Goal: Information Seeking & Learning: Learn about a topic

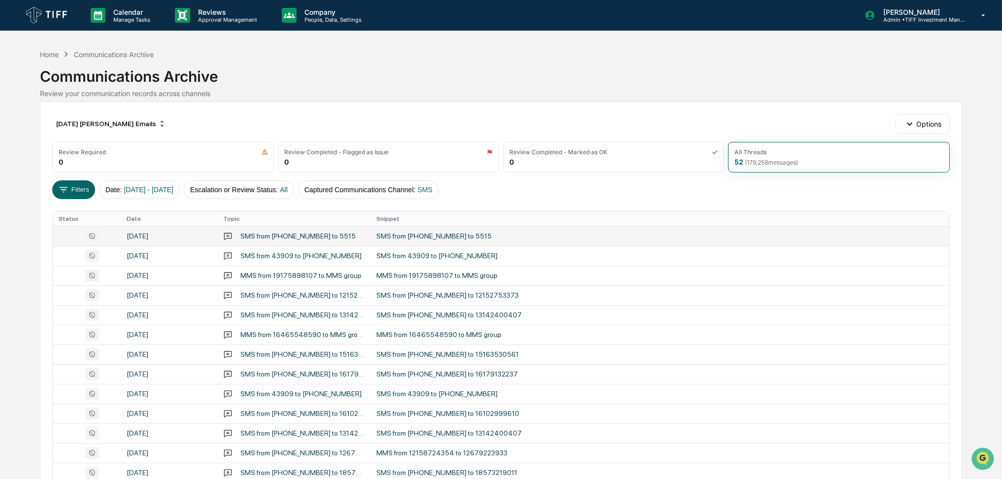
click at [531, 238] on div "SMS from [PHONE_NUMBER] to 5515" at bounding box center [573, 236] width 394 height 8
click at [0, 124] on div "Calendar Manage Tasks Reviews Approval Management Company People, Data, Setting…" at bounding box center [501, 387] width 1002 height 775
click at [420, 188] on button "Captured Communications Channel : SMS" at bounding box center [368, 189] width 141 height 19
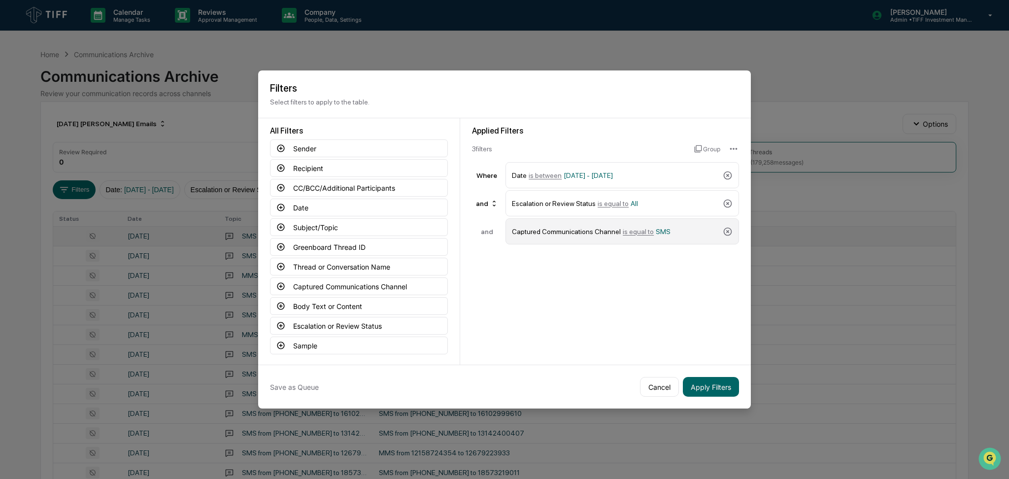
click at [640, 228] on span "is equal to" at bounding box center [638, 232] width 31 height 8
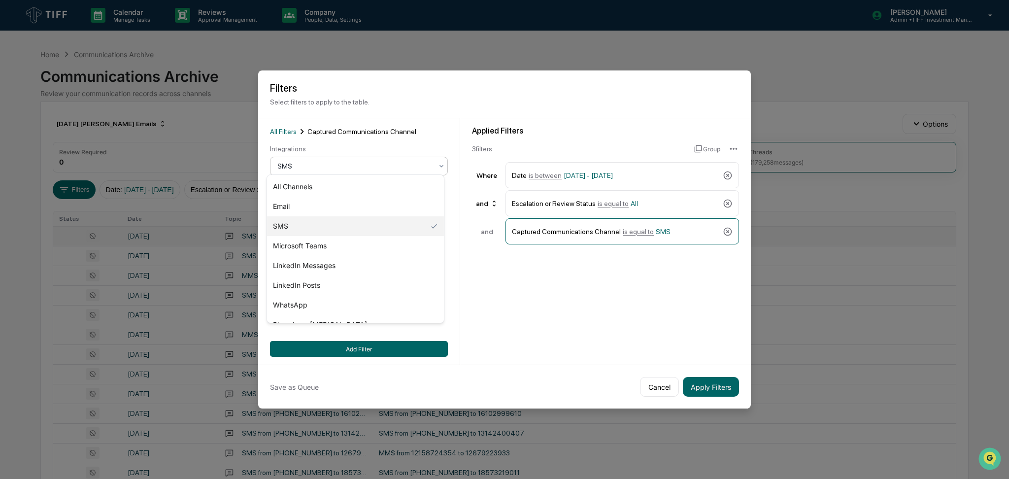
click at [327, 162] on div at bounding box center [354, 166] width 155 height 10
click at [653, 385] on button "Cancel" at bounding box center [659, 387] width 39 height 20
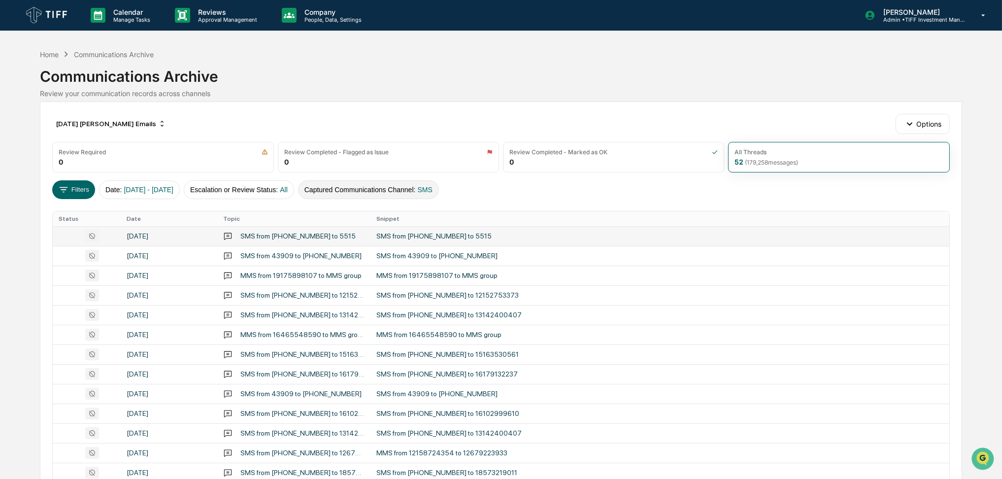
click at [389, 184] on button "Captured Communications Channel : SMS" at bounding box center [368, 189] width 141 height 19
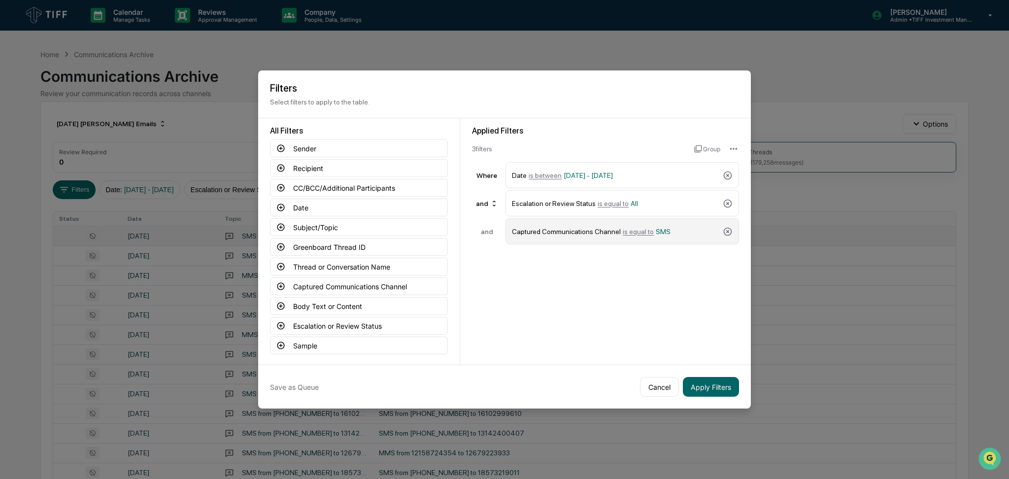
click at [586, 230] on div "Captured Communications Channel is equal to SMS" at bounding box center [615, 231] width 207 height 17
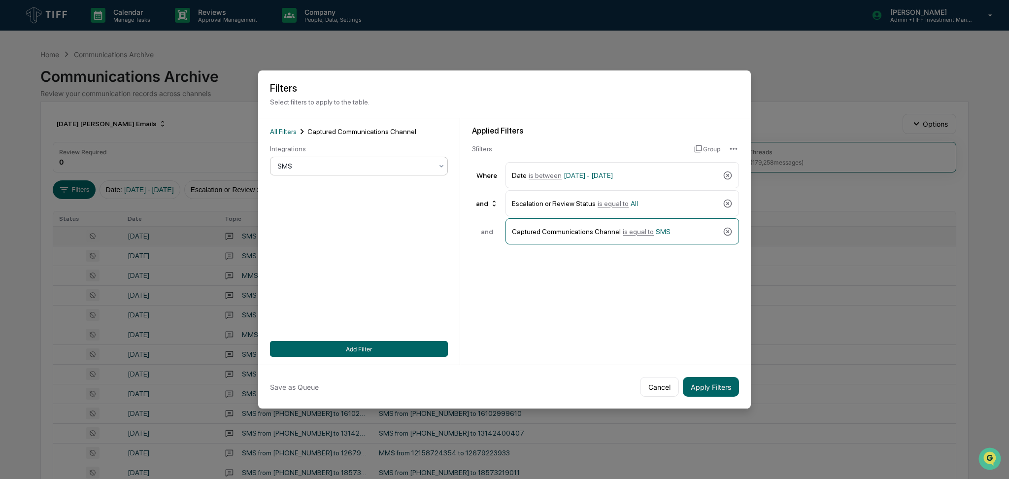
click at [340, 161] on div at bounding box center [354, 166] width 155 height 10
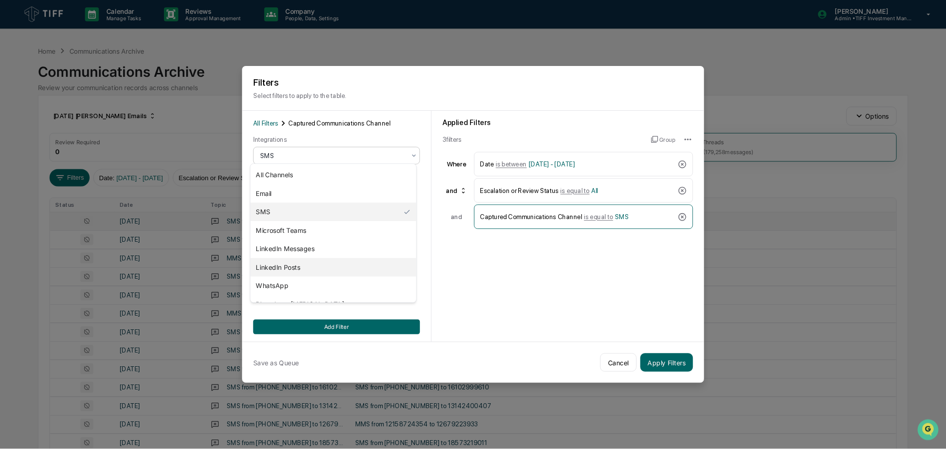
scroll to position [53, 0]
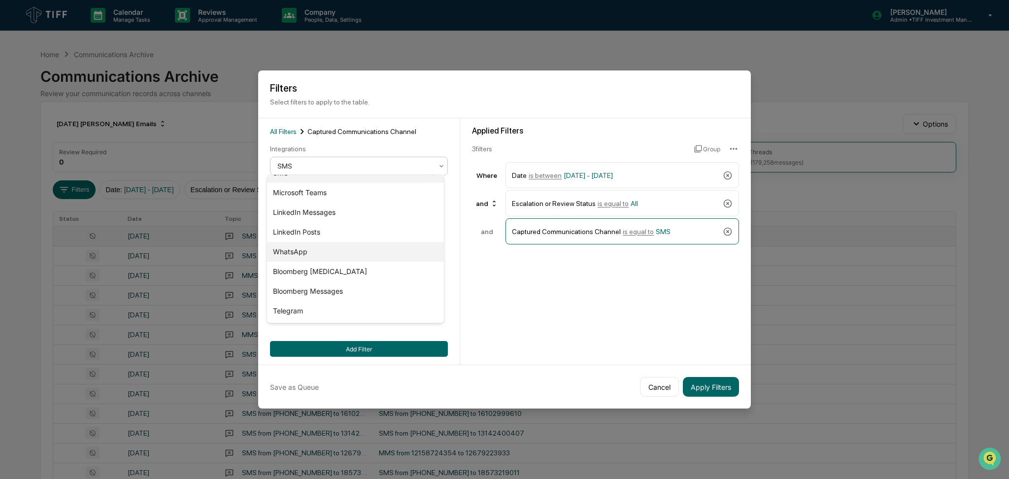
click at [339, 245] on div "WhatsApp" at bounding box center [355, 252] width 177 height 20
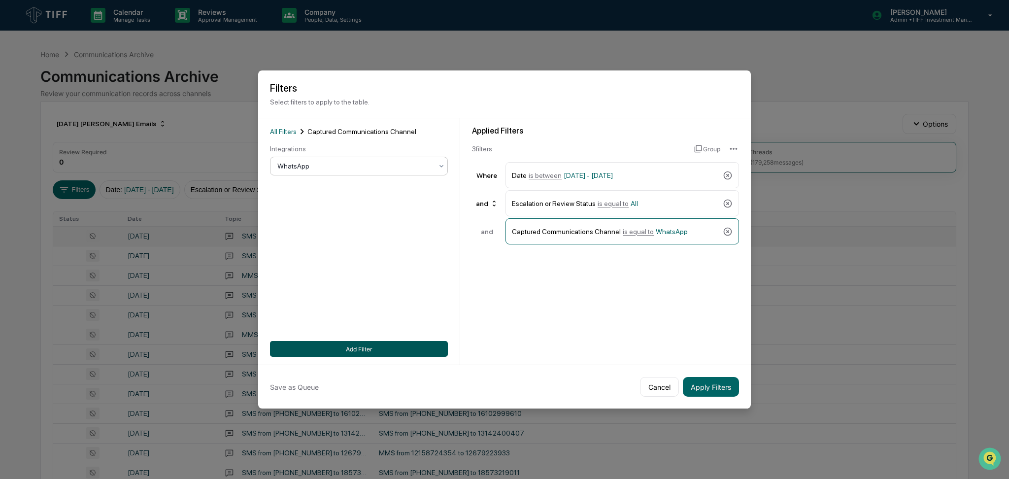
click at [367, 341] on button "Add Filter" at bounding box center [359, 349] width 178 height 16
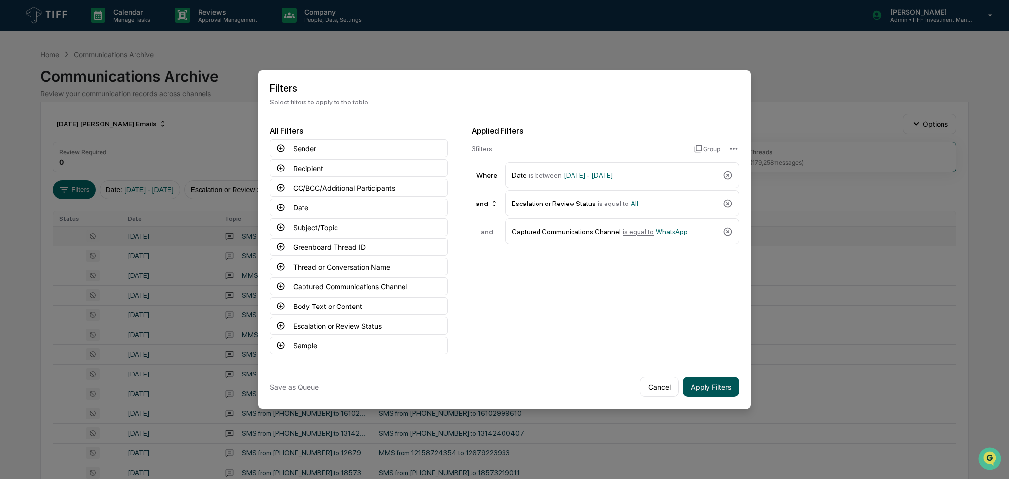
click at [714, 377] on button "Apply Filters" at bounding box center [711, 387] width 56 height 20
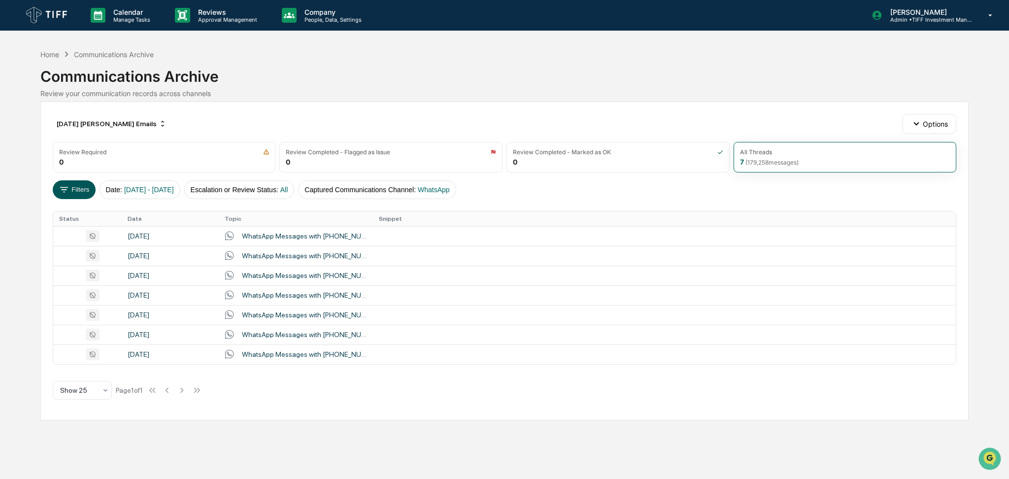
click at [63, 189] on icon at bounding box center [64, 189] width 11 height 11
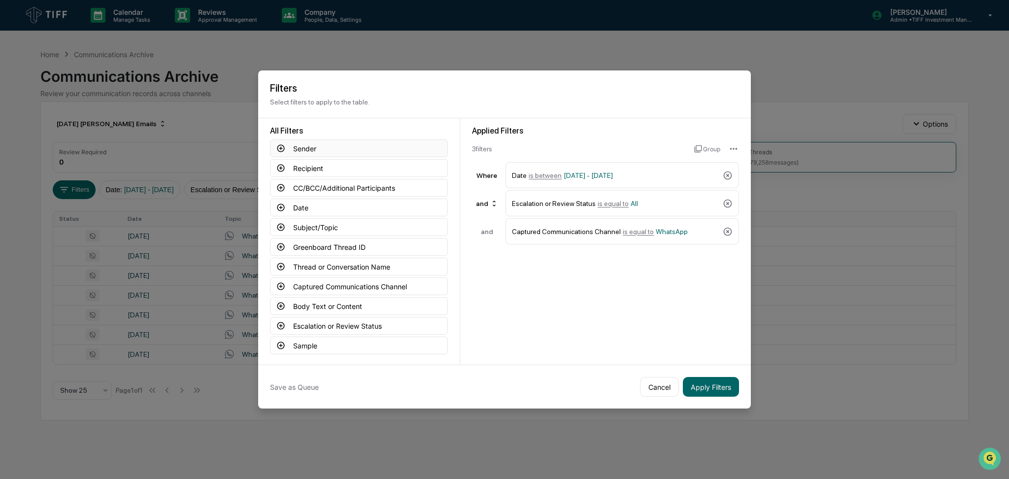
click at [319, 150] on button "Sender" at bounding box center [359, 148] width 178 height 18
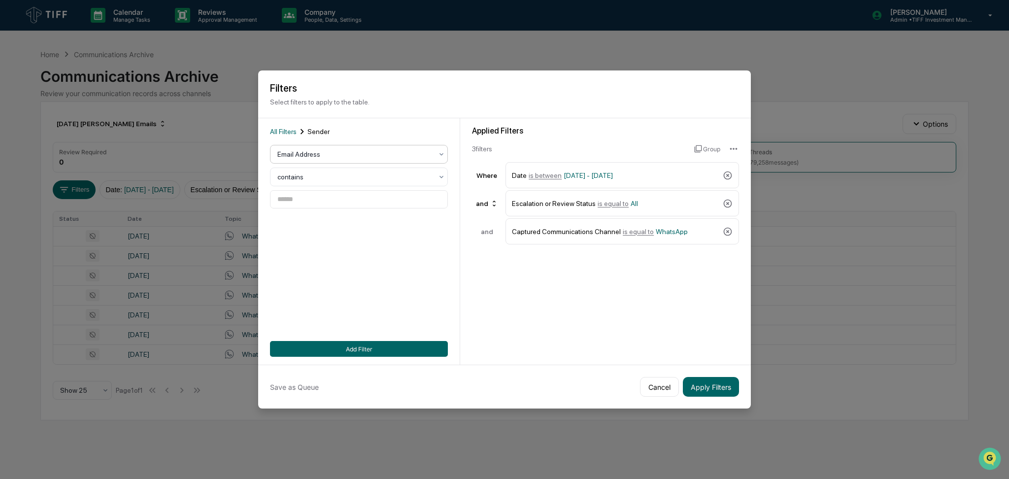
click at [342, 151] on div at bounding box center [354, 154] width 155 height 10
click at [332, 192] on div "User" at bounding box center [355, 195] width 177 height 20
click at [334, 207] on div "All Filters Sender option User, selected. User contains Select user Add Filter" at bounding box center [359, 241] width 178 height 231
click at [345, 197] on div at bounding box center [354, 200] width 155 height 10
type input "******"
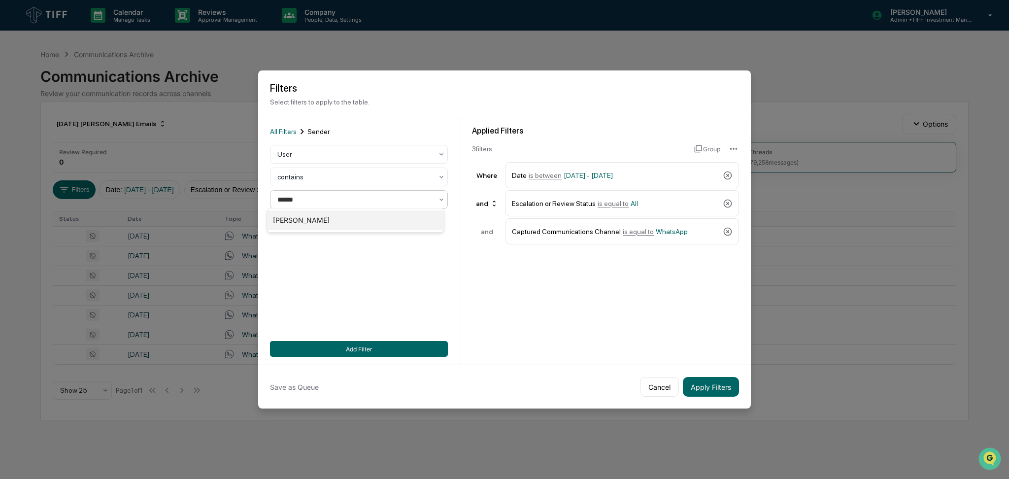
click at [346, 224] on div "[PERSON_NAME]" at bounding box center [355, 220] width 177 height 20
click at [389, 349] on button "Add Filter" at bounding box center [359, 349] width 178 height 16
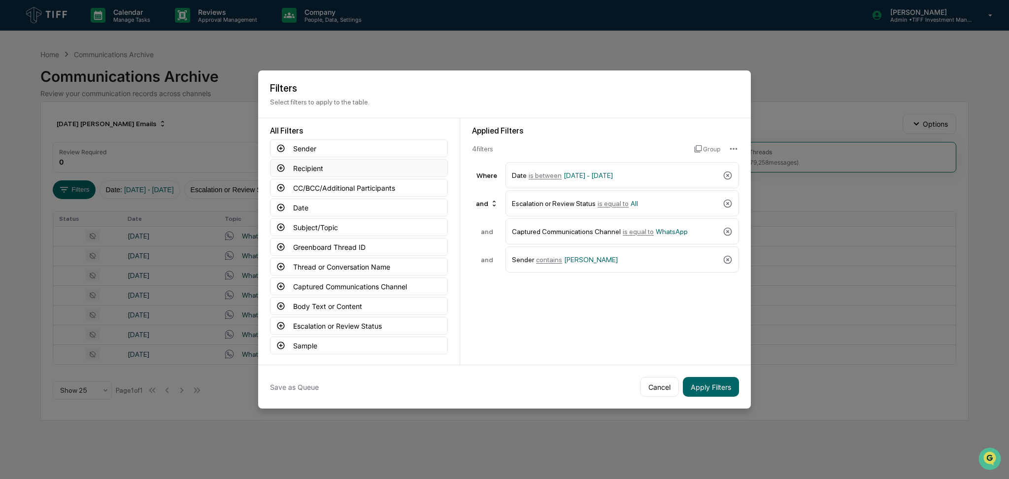
click at [298, 162] on button "Recipient" at bounding box center [359, 168] width 178 height 18
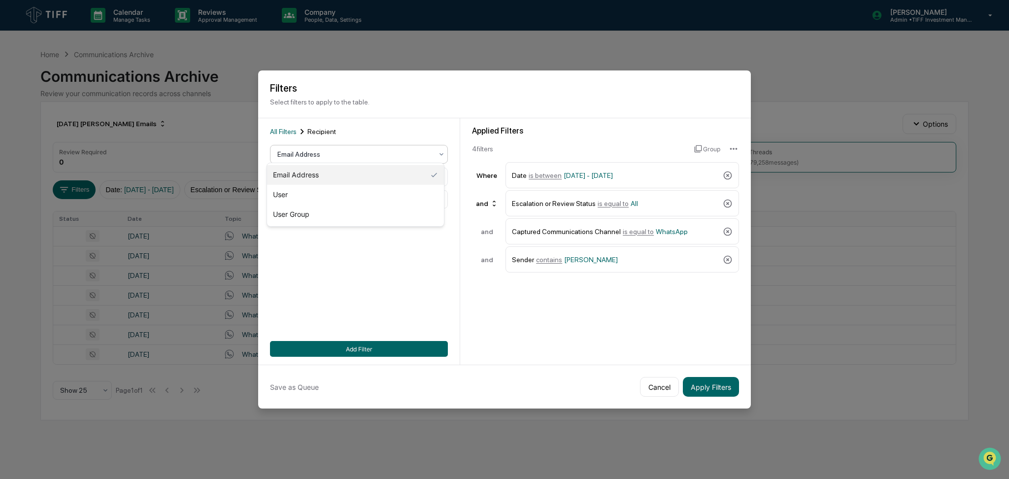
click at [322, 156] on div at bounding box center [354, 154] width 155 height 10
click at [315, 199] on div "User" at bounding box center [355, 195] width 177 height 20
click at [336, 207] on div "All Filters Recipient option User, selected. User contains Select user Add Filt…" at bounding box center [359, 241] width 178 height 231
click at [344, 198] on div at bounding box center [354, 200] width 155 height 10
type input "*****"
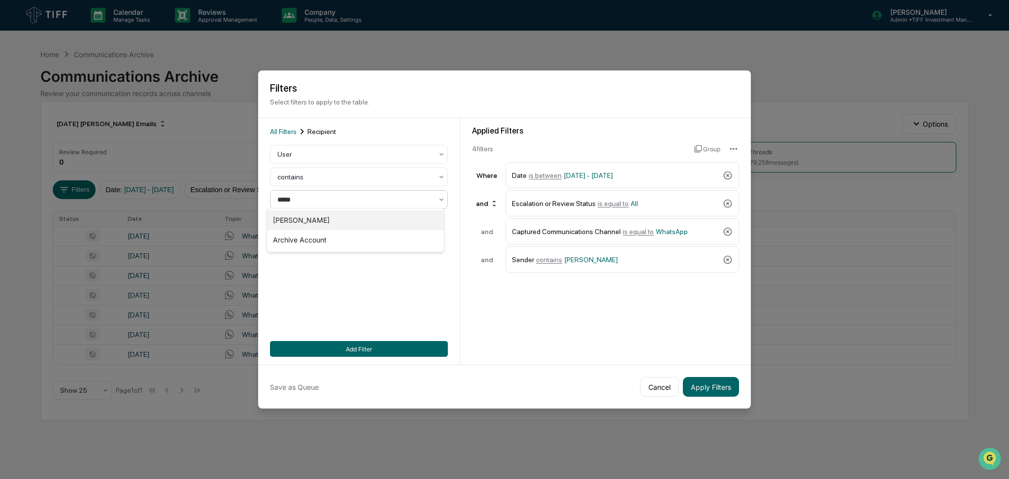
click at [332, 220] on div "[PERSON_NAME]" at bounding box center [355, 220] width 177 height 20
click at [347, 347] on button "Add Filter" at bounding box center [359, 349] width 178 height 16
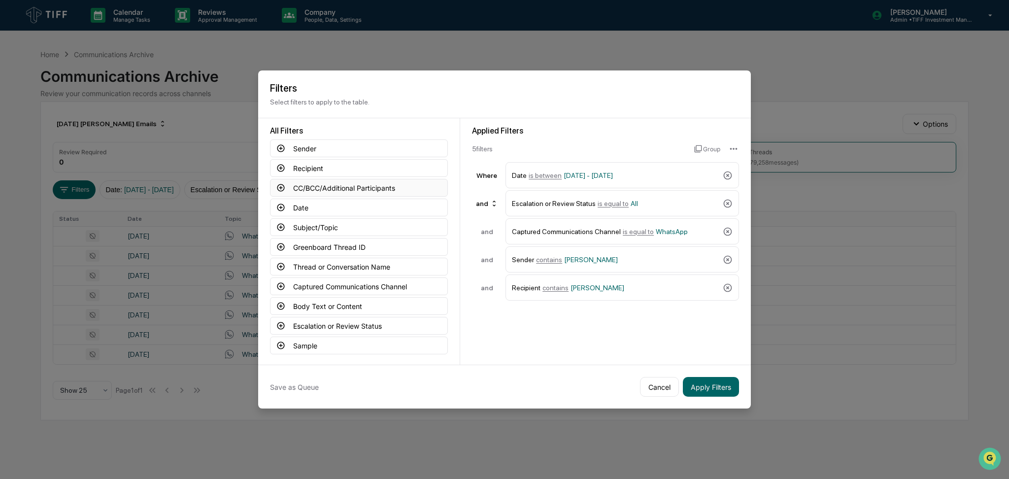
click at [327, 189] on button "CC/BCC/Additional Participants" at bounding box center [359, 188] width 178 height 18
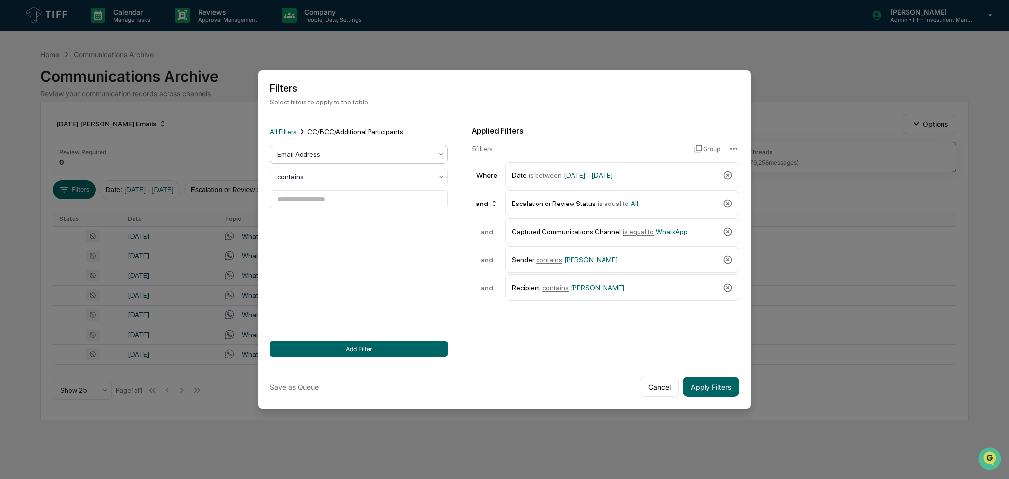
click at [335, 155] on div at bounding box center [354, 154] width 155 height 10
click at [329, 191] on div "User" at bounding box center [355, 195] width 177 height 20
click at [335, 198] on div at bounding box center [354, 200] width 155 height 10
type input "*****"
click at [349, 222] on div "[PERSON_NAME]" at bounding box center [355, 220] width 177 height 20
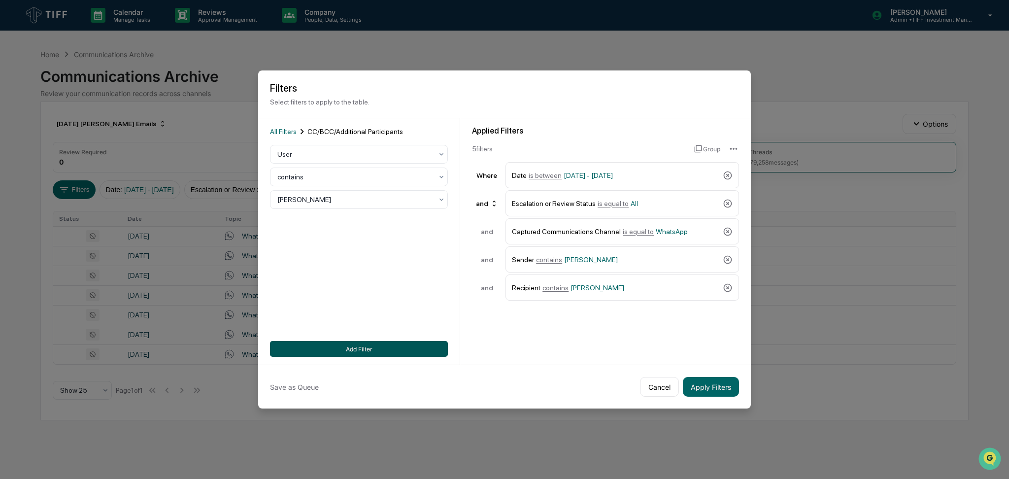
click at [376, 350] on button "Add Filter" at bounding box center [359, 349] width 178 height 16
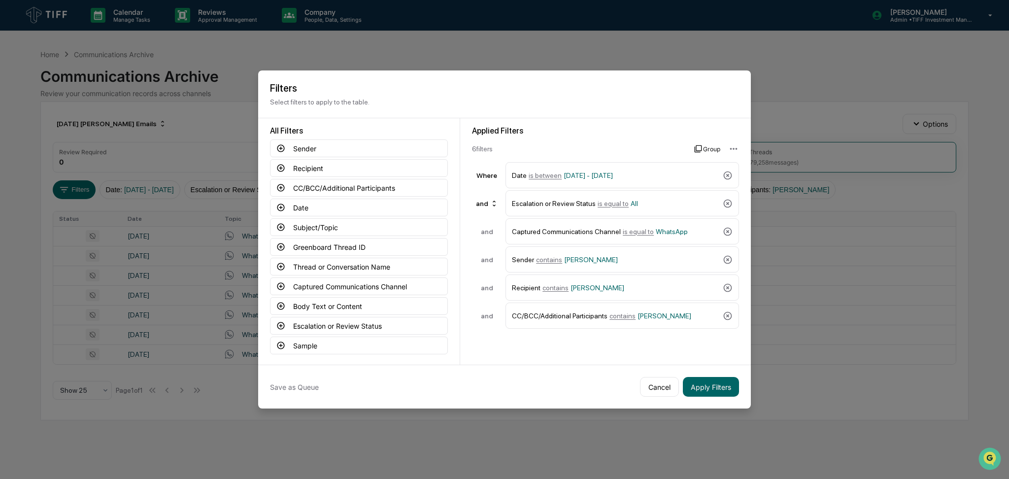
click at [703, 145] on button "Group" at bounding box center [707, 149] width 26 height 16
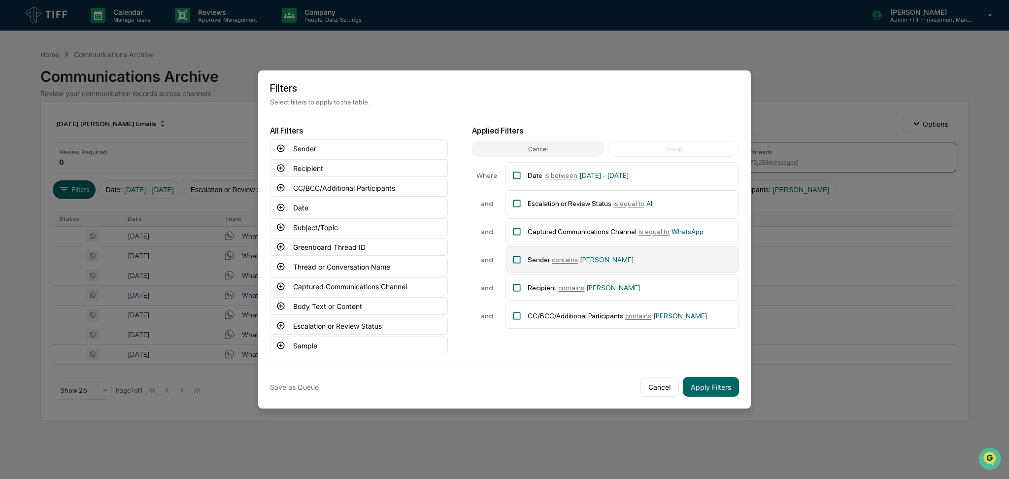
click at [610, 261] on div "Sender contains [PERSON_NAME]" at bounding box center [630, 259] width 205 height 17
click at [617, 286] on span "[PERSON_NAME]" at bounding box center [613, 288] width 54 height 8
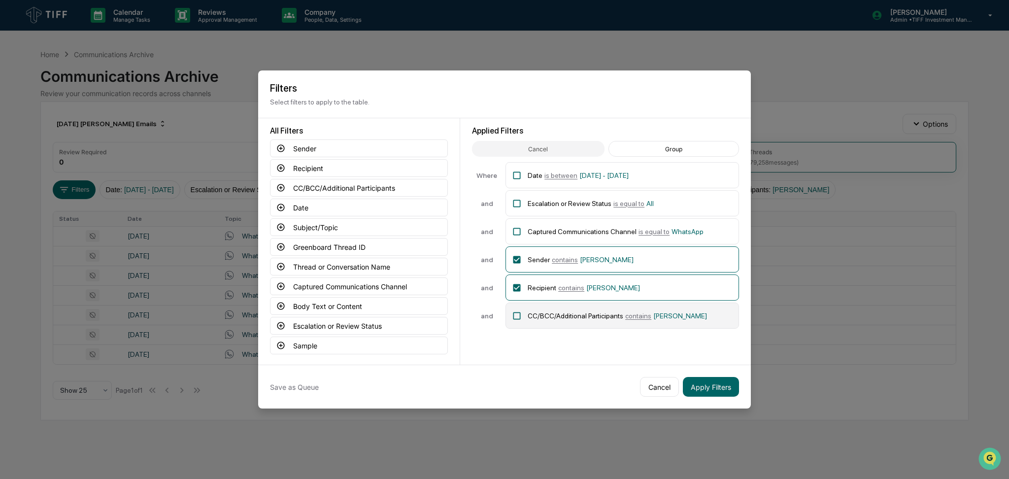
click at [620, 324] on div "CC/BCC/Additional Participants contains [PERSON_NAME]" at bounding box center [621, 315] width 233 height 26
click at [683, 147] on button "Group" at bounding box center [673, 149] width 131 height 16
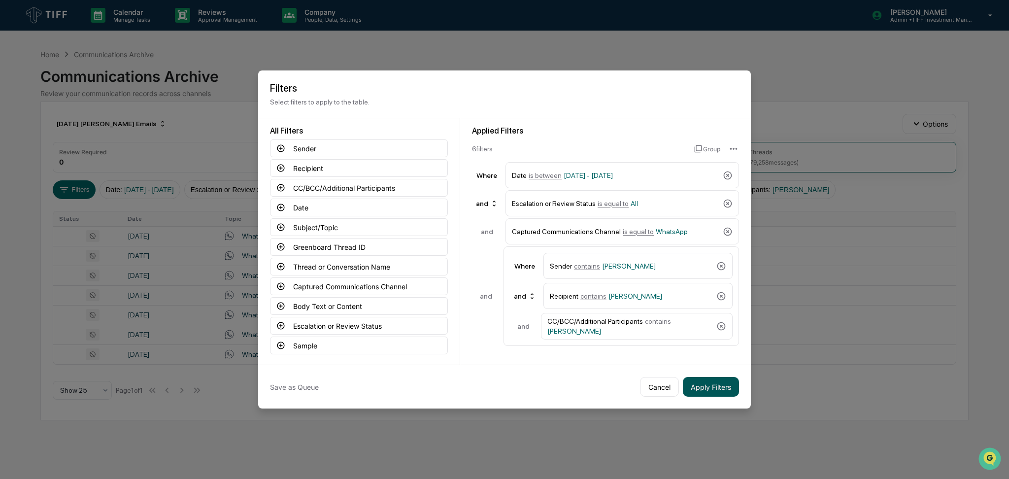
click at [724, 378] on button "Apply Filters" at bounding box center [711, 387] width 56 height 20
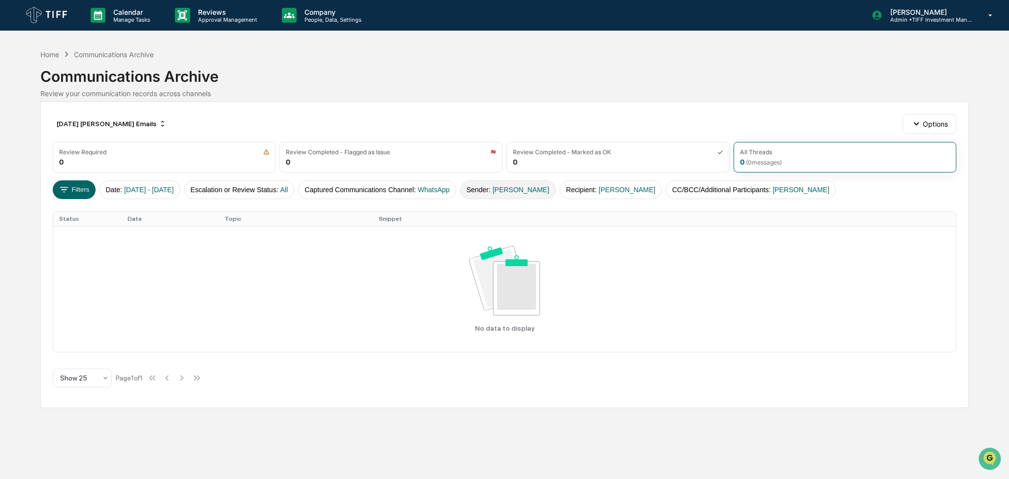
click at [548, 186] on span "[PERSON_NAME]" at bounding box center [521, 190] width 57 height 8
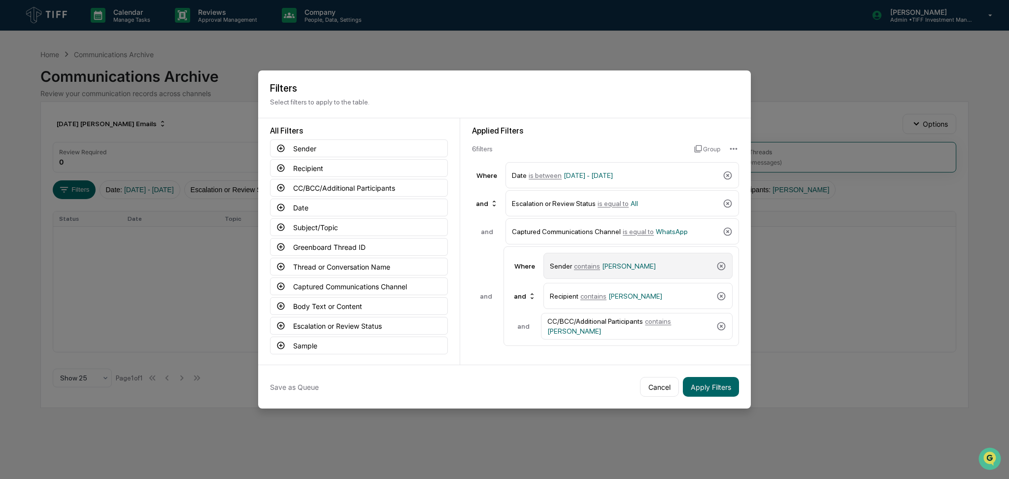
click at [603, 262] on span "[PERSON_NAME]" at bounding box center [629, 266] width 54 height 8
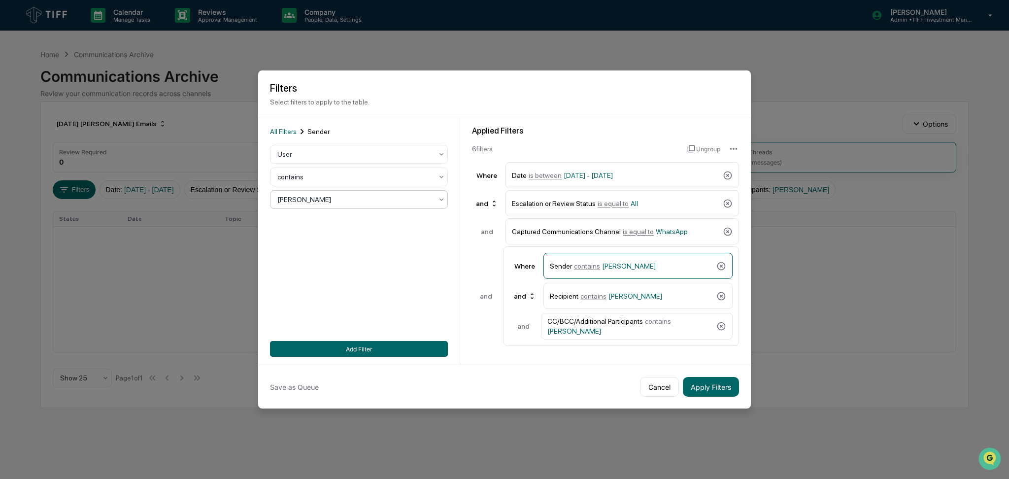
click at [357, 197] on div at bounding box center [354, 200] width 155 height 10
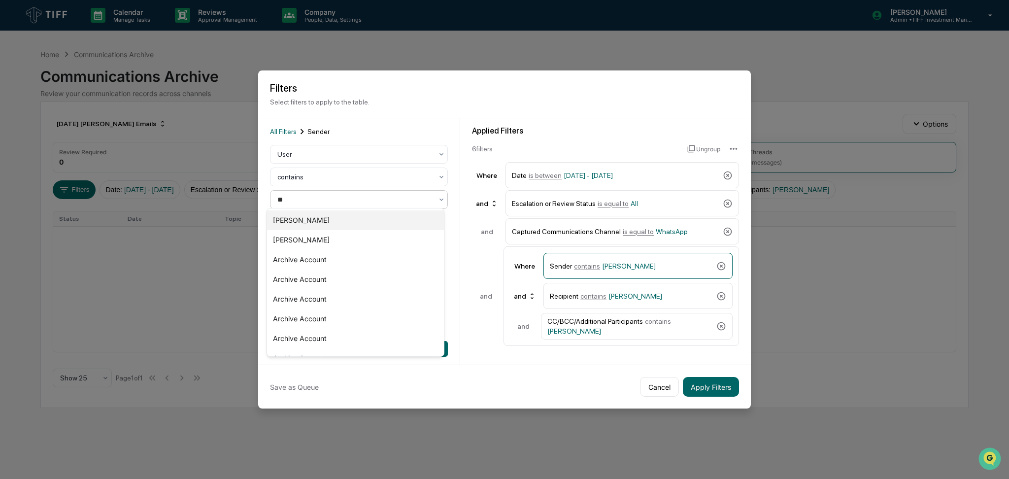
type input "***"
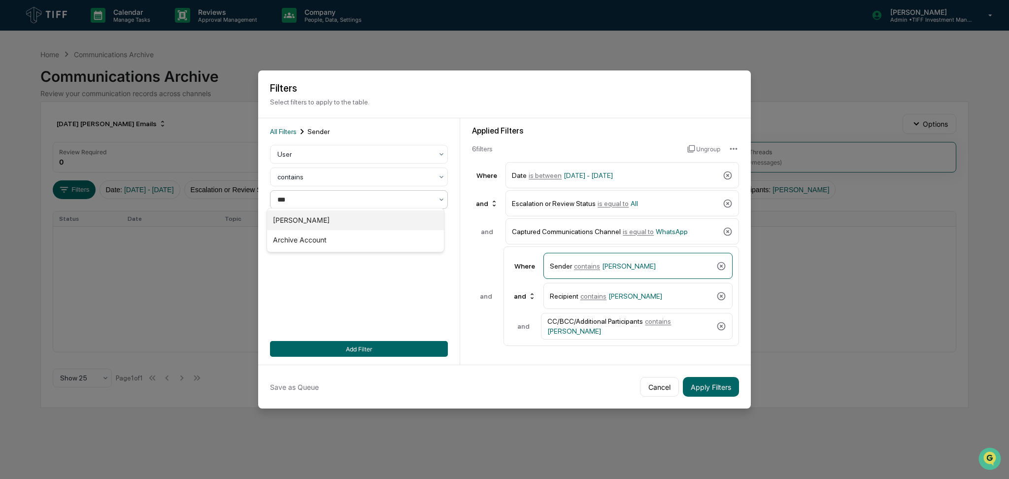
click at [346, 214] on div "[PERSON_NAME]" at bounding box center [355, 220] width 177 height 20
click at [597, 292] on span "contains" at bounding box center [593, 296] width 26 height 8
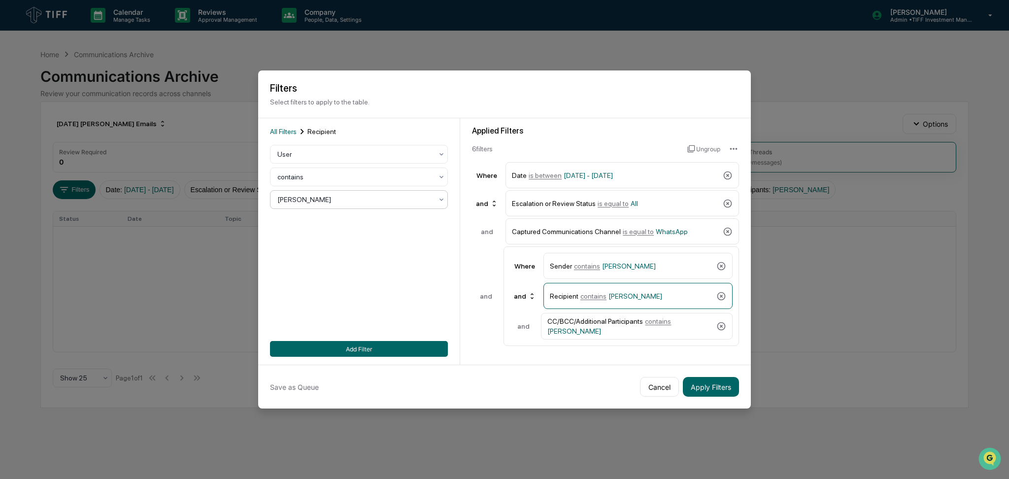
click at [392, 200] on div at bounding box center [354, 200] width 155 height 10
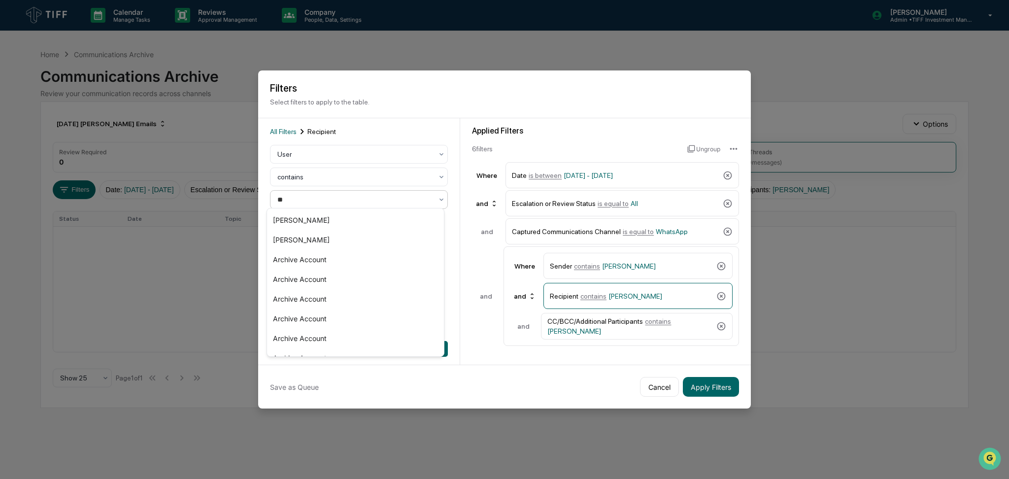
type input "***"
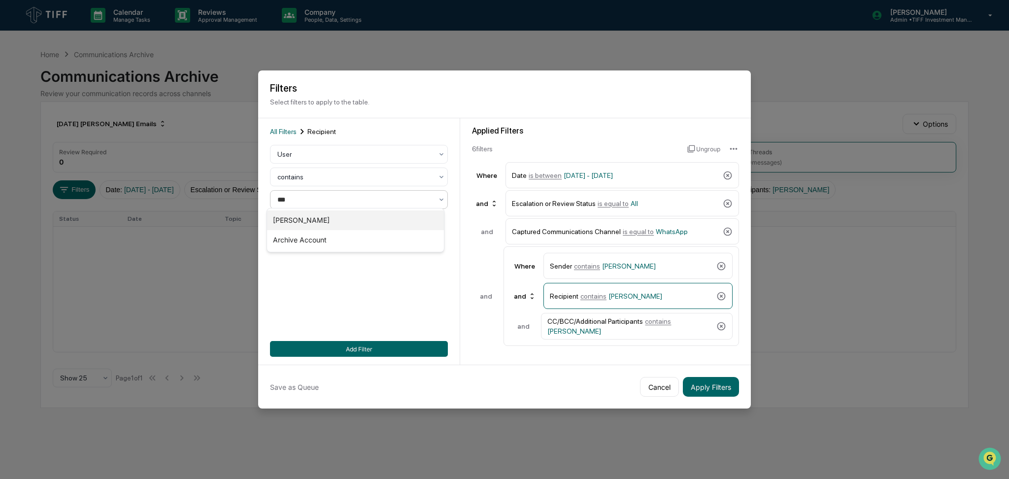
click at [377, 220] on div "[PERSON_NAME]" at bounding box center [355, 220] width 177 height 20
click at [574, 327] on span "[PERSON_NAME]" at bounding box center [574, 331] width 54 height 8
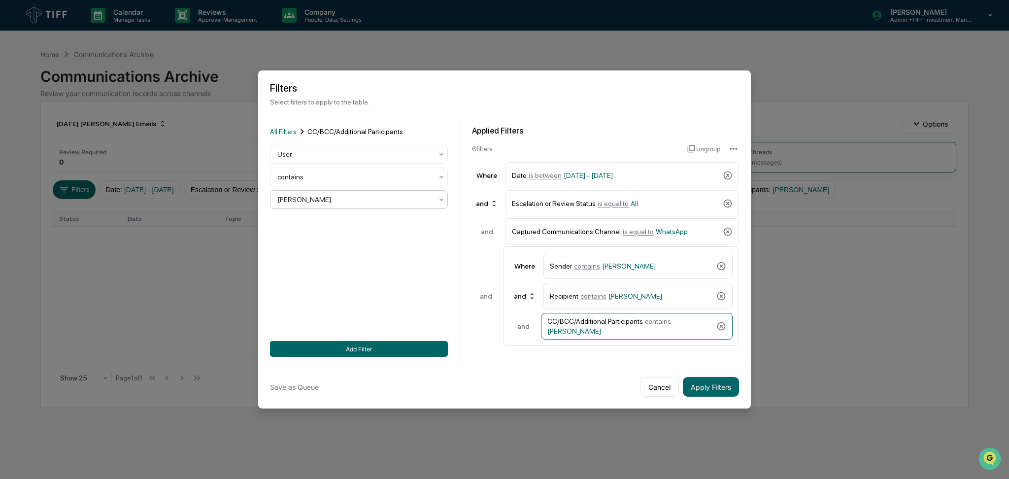
click at [336, 197] on div at bounding box center [354, 200] width 155 height 10
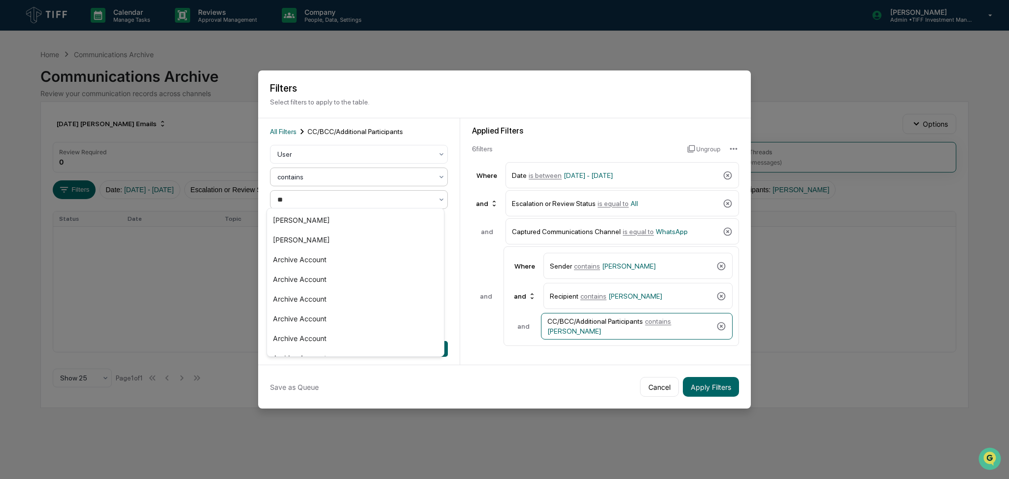
type input "***"
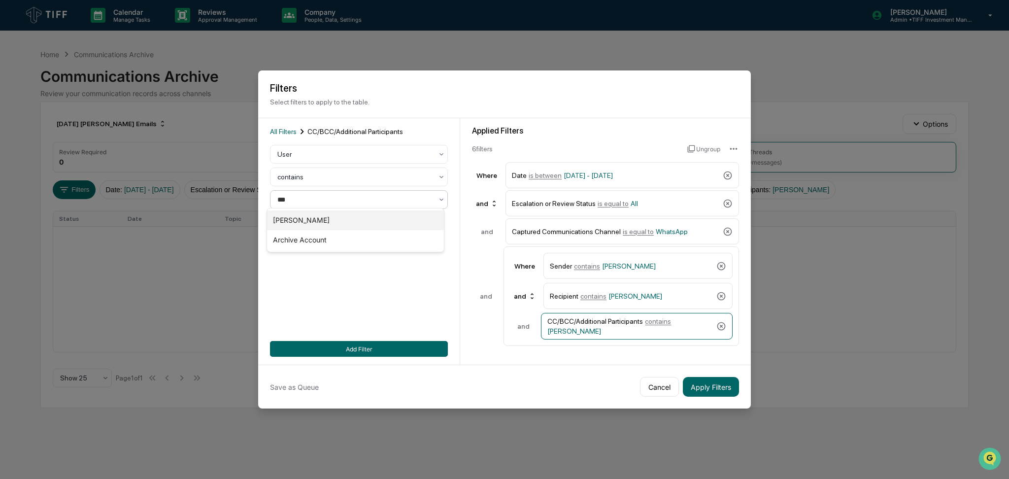
click at [337, 215] on div "[PERSON_NAME]" at bounding box center [355, 220] width 177 height 20
click at [369, 346] on button "Add Filter" at bounding box center [359, 349] width 178 height 16
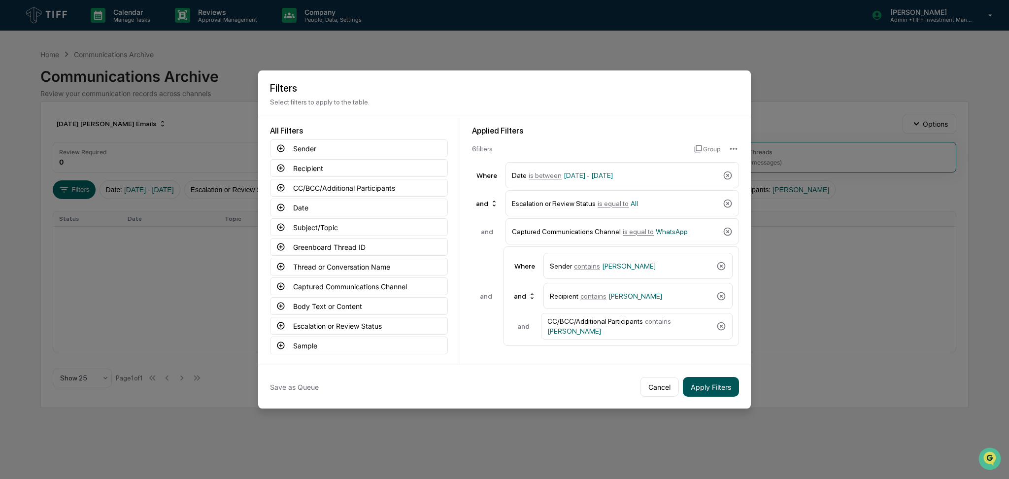
click at [705, 385] on button "Apply Filters" at bounding box center [711, 387] width 56 height 20
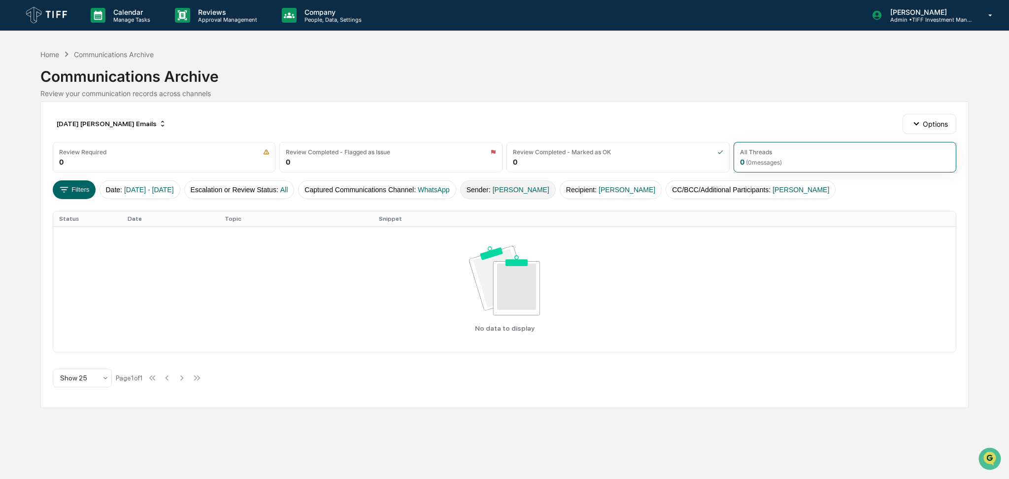
click at [537, 191] on span "[PERSON_NAME]" at bounding box center [521, 190] width 57 height 8
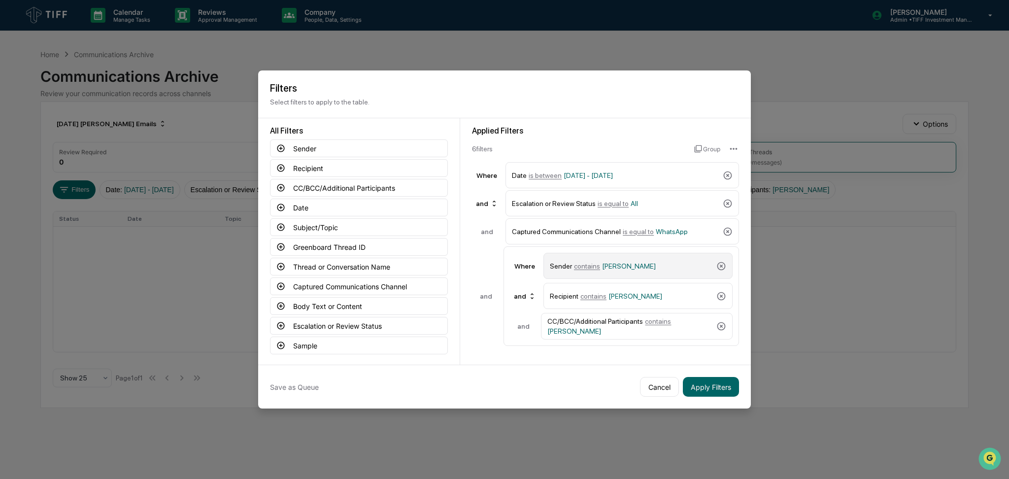
click at [637, 262] on div "Sender contains [PERSON_NAME]" at bounding box center [631, 265] width 163 height 17
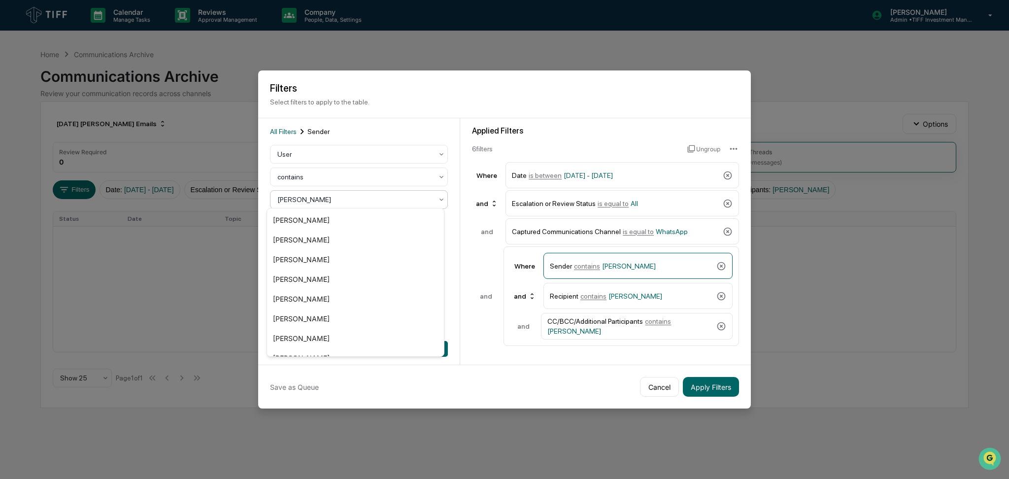
click at [424, 203] on div "[PERSON_NAME]" at bounding box center [359, 199] width 178 height 19
type input "**"
click at [629, 237] on div "Captured Communications Channel is equal to WhatsApp" at bounding box center [621, 231] width 233 height 26
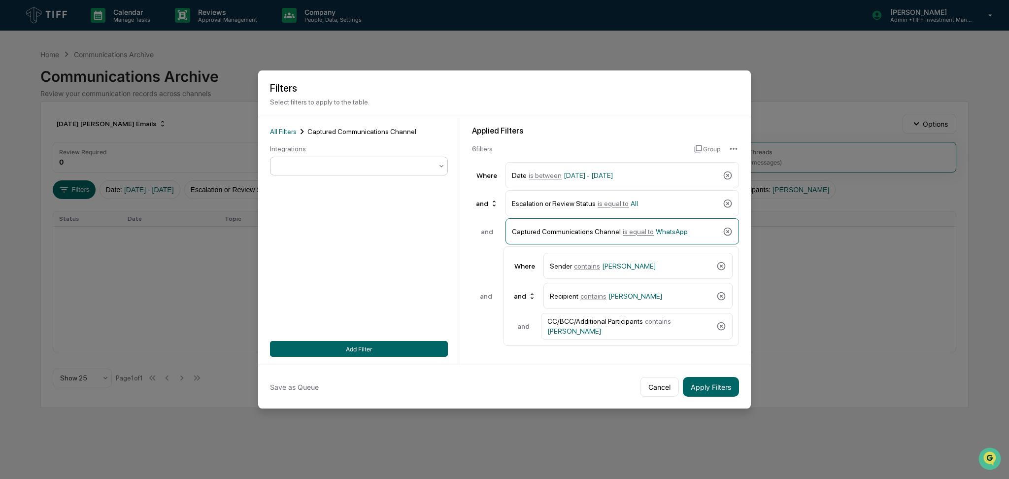
click at [340, 161] on div at bounding box center [354, 166] width 155 height 10
click at [359, 263] on div "LinkedIn Messages" at bounding box center [355, 266] width 177 height 20
click at [626, 262] on span "[PERSON_NAME]" at bounding box center [629, 266] width 54 height 8
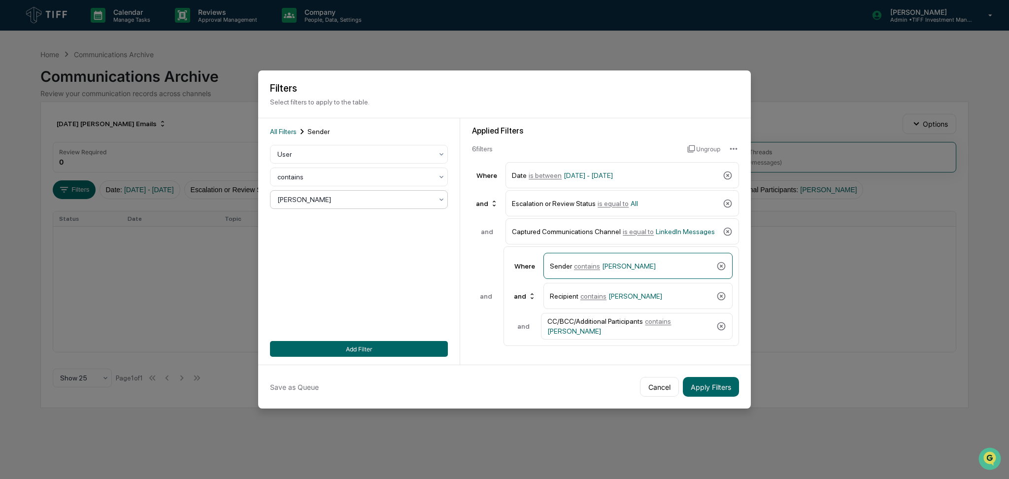
click at [372, 197] on div at bounding box center [354, 200] width 155 height 10
type input "****"
click at [371, 220] on div "[PERSON_NAME]" at bounding box center [355, 220] width 177 height 20
click at [608, 293] on span "[PERSON_NAME]" at bounding box center [635, 296] width 54 height 8
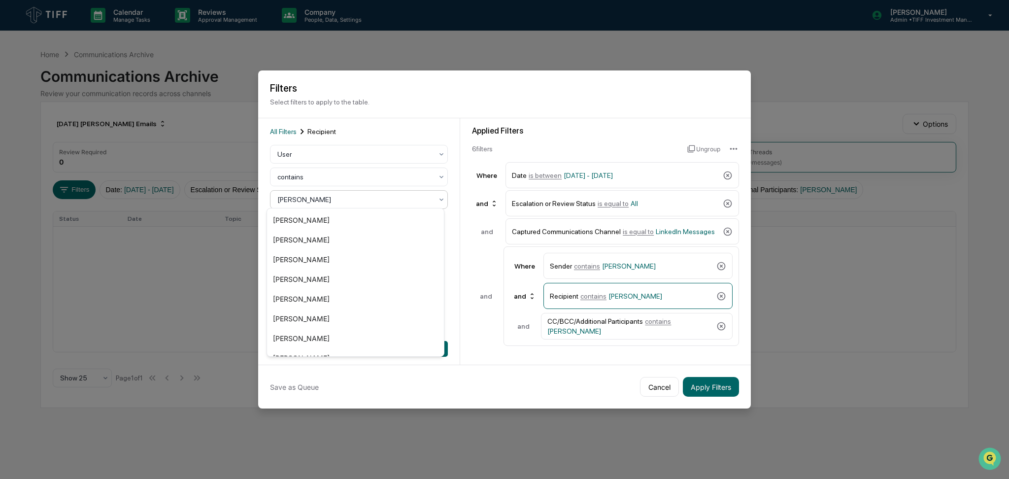
click at [347, 200] on div at bounding box center [354, 200] width 155 height 10
type input "***"
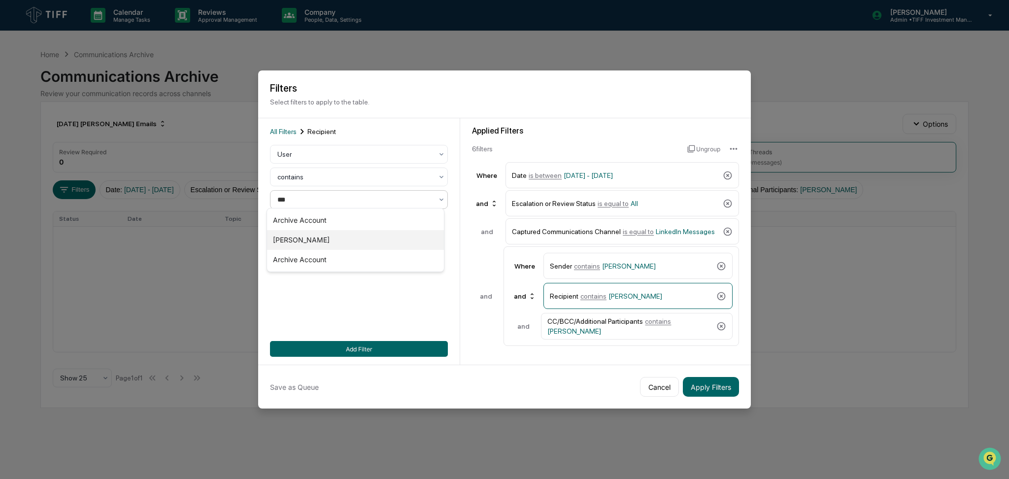
click at [365, 237] on div "[PERSON_NAME]" at bounding box center [355, 240] width 177 height 20
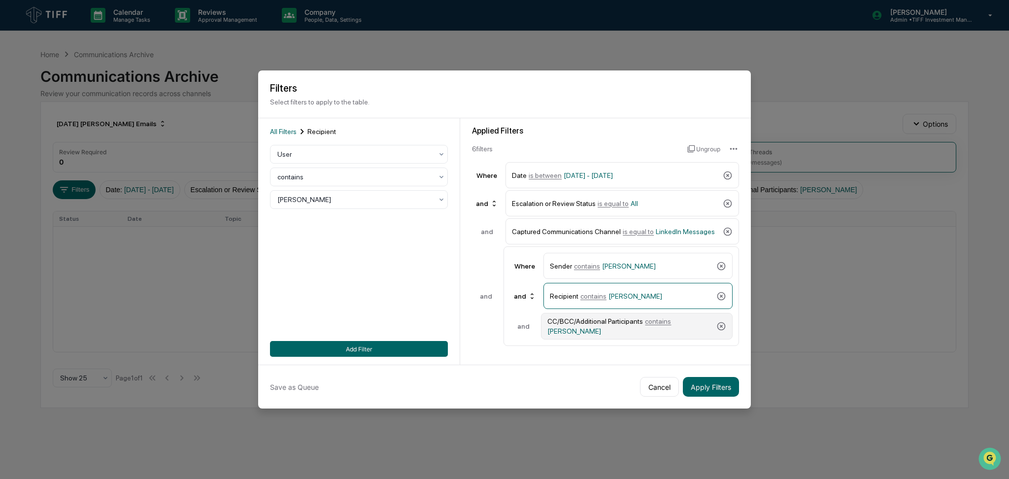
click at [635, 325] on div "CC/BCC/Additional Participants contains [PERSON_NAME]" at bounding box center [629, 326] width 165 height 18
click at [378, 202] on div "[PERSON_NAME]" at bounding box center [354, 200] width 165 height 14
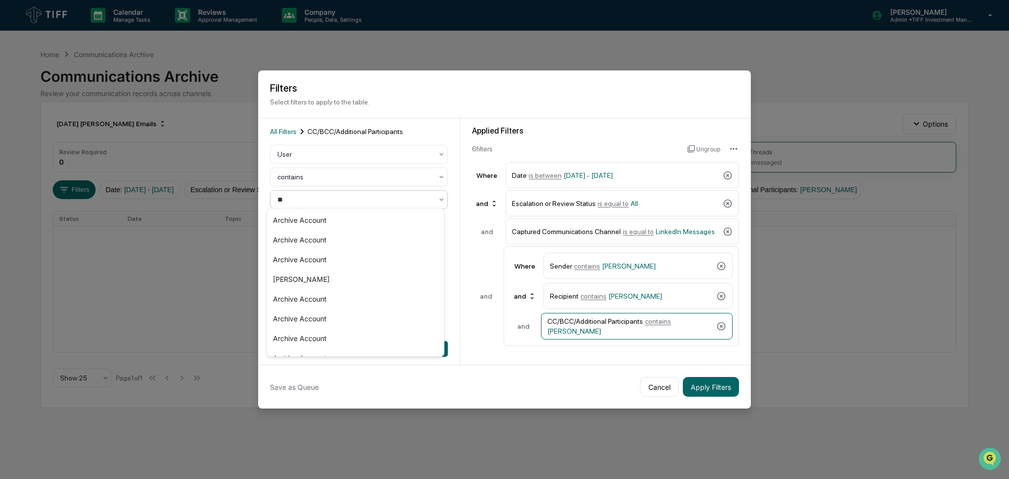
type input "***"
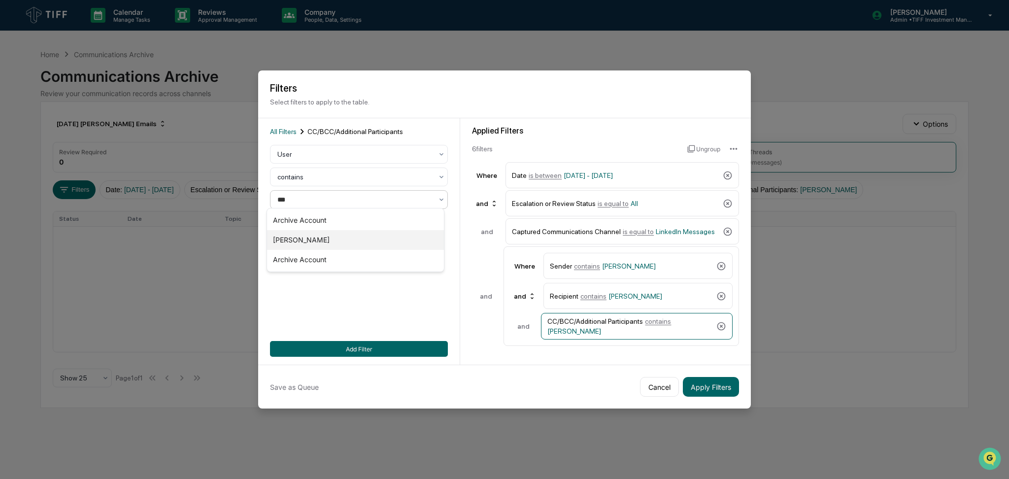
click at [383, 240] on div "[PERSON_NAME]" at bounding box center [355, 240] width 177 height 20
click at [520, 291] on div "and" at bounding box center [525, 296] width 30 height 16
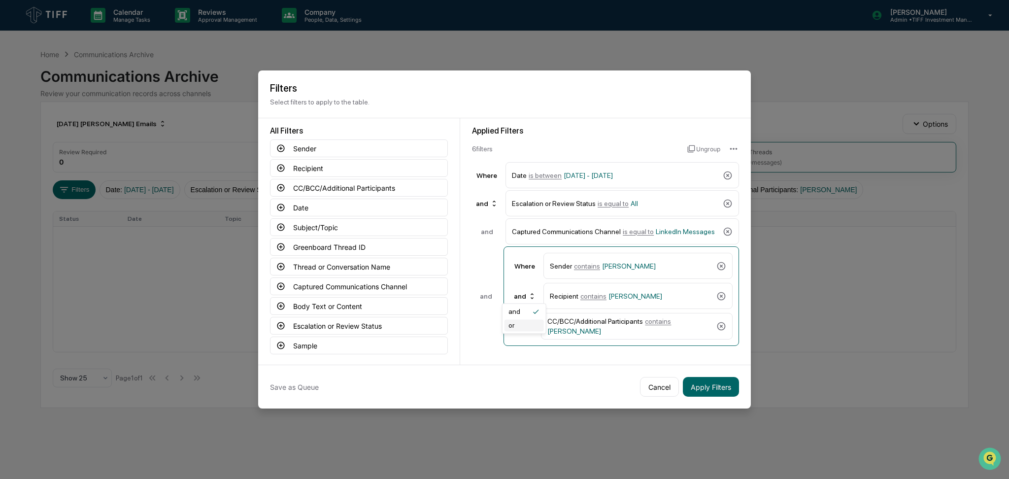
click at [527, 324] on div "or" at bounding box center [523, 325] width 39 height 12
click at [572, 370] on div "Save as Queue Cancel Apply Filters" at bounding box center [504, 387] width 493 height 44
click at [730, 378] on button "Apply Filters" at bounding box center [711, 387] width 56 height 20
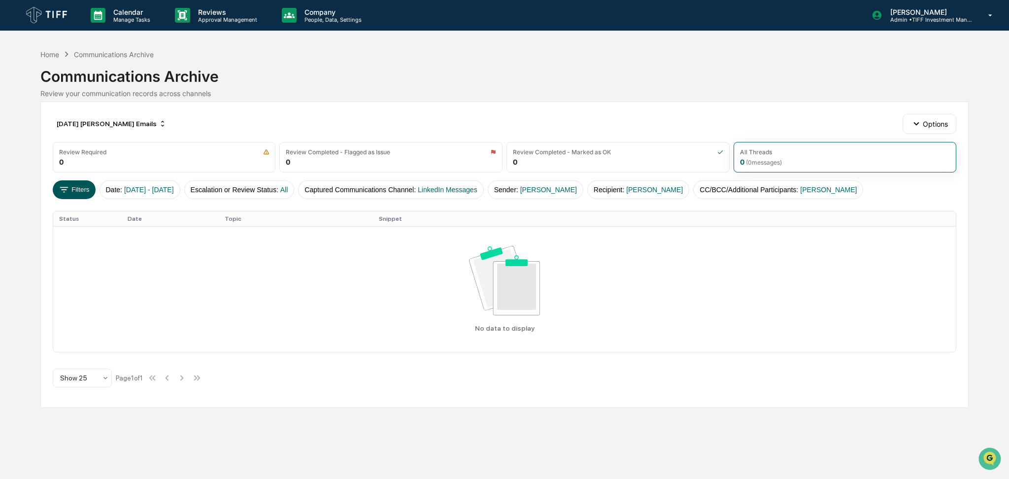
click at [90, 190] on button "Filters" at bounding box center [74, 189] width 43 height 19
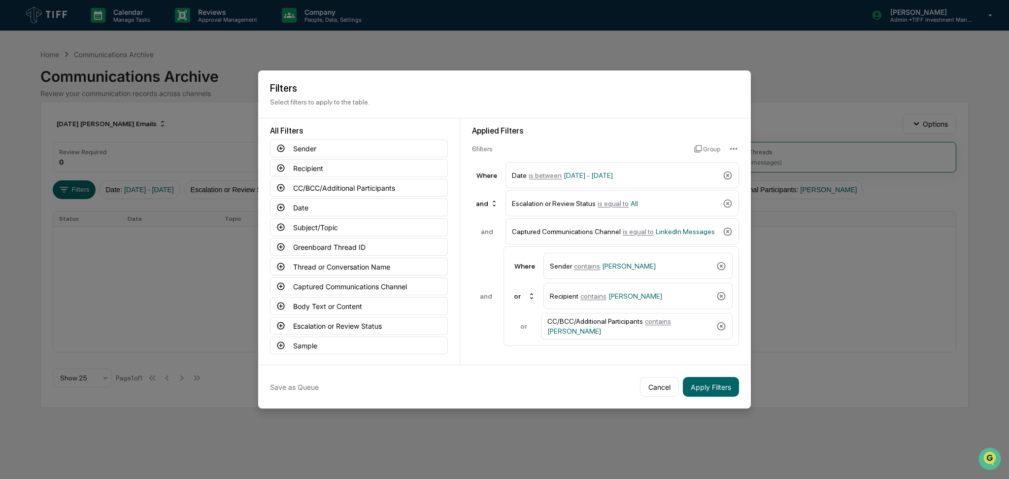
click at [508, 82] on h2 "Filters" at bounding box center [504, 88] width 469 height 12
click at [663, 382] on button "Cancel" at bounding box center [659, 387] width 39 height 20
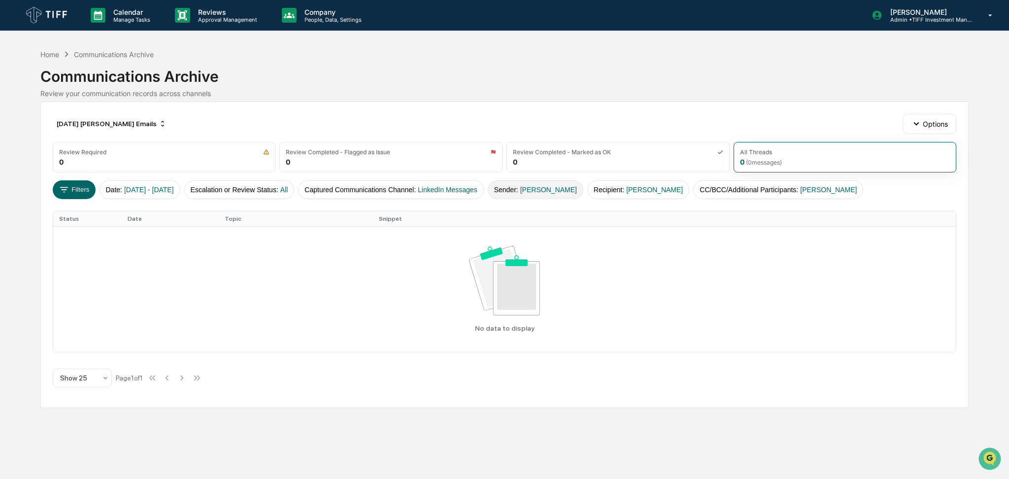
click at [532, 189] on button "Sender : [PERSON_NAME]" at bounding box center [536, 189] width 96 height 19
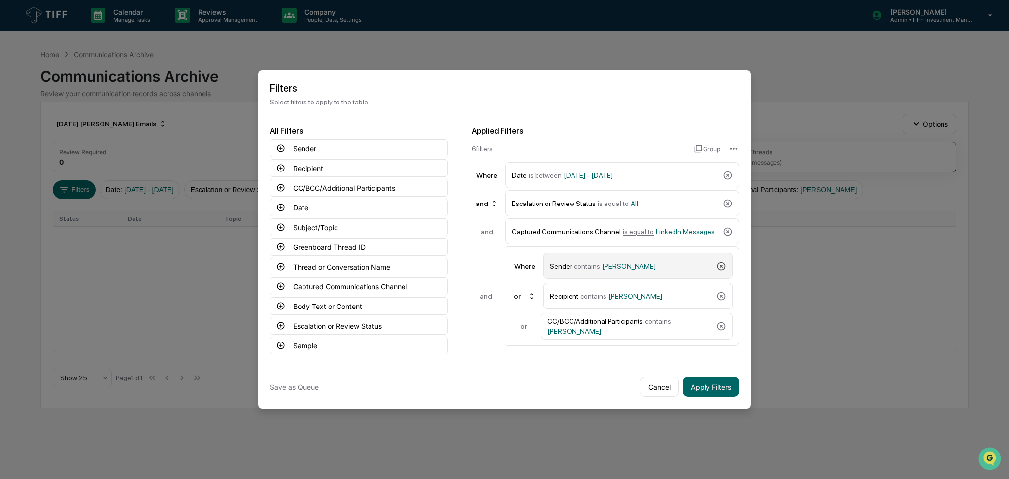
click at [720, 264] on icon at bounding box center [721, 266] width 10 height 10
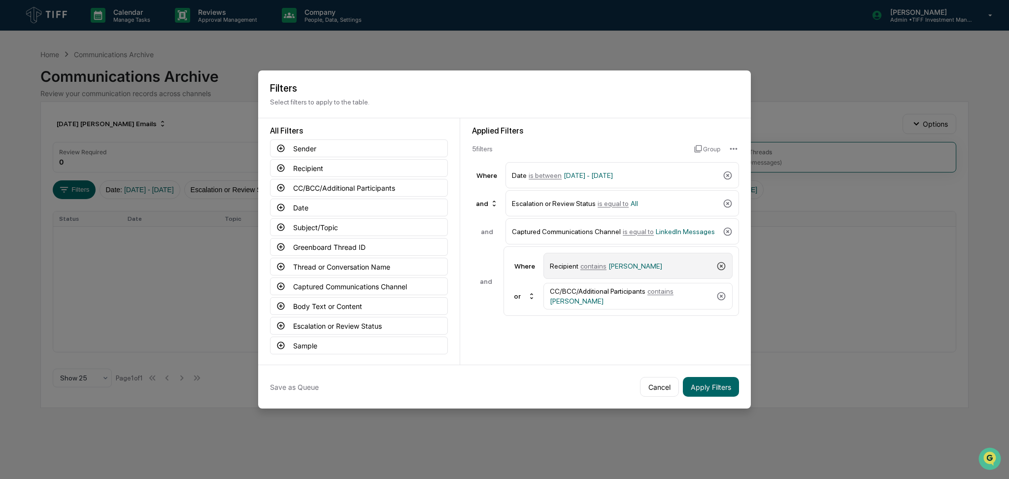
click at [720, 264] on icon at bounding box center [721, 266] width 10 height 10
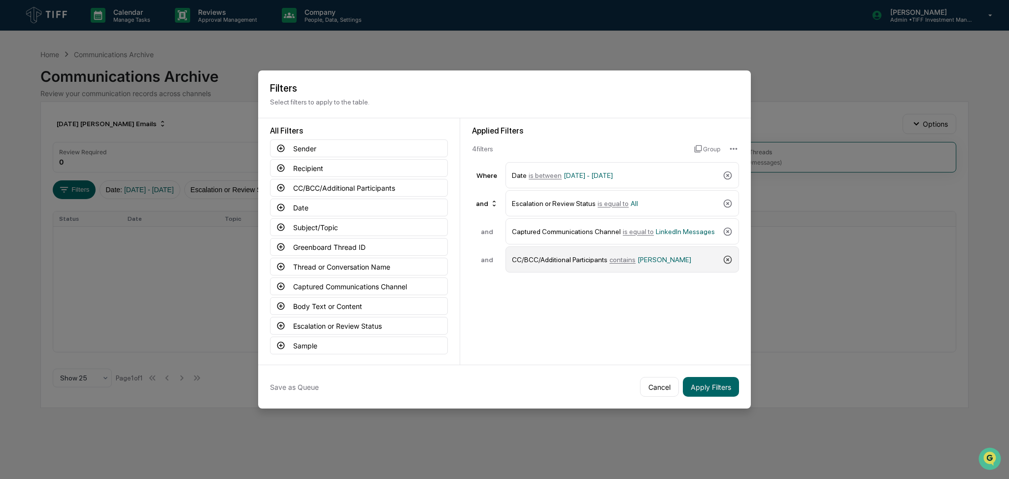
click at [726, 256] on icon at bounding box center [728, 260] width 10 height 10
click at [705, 387] on button "Apply Filters" at bounding box center [711, 387] width 56 height 20
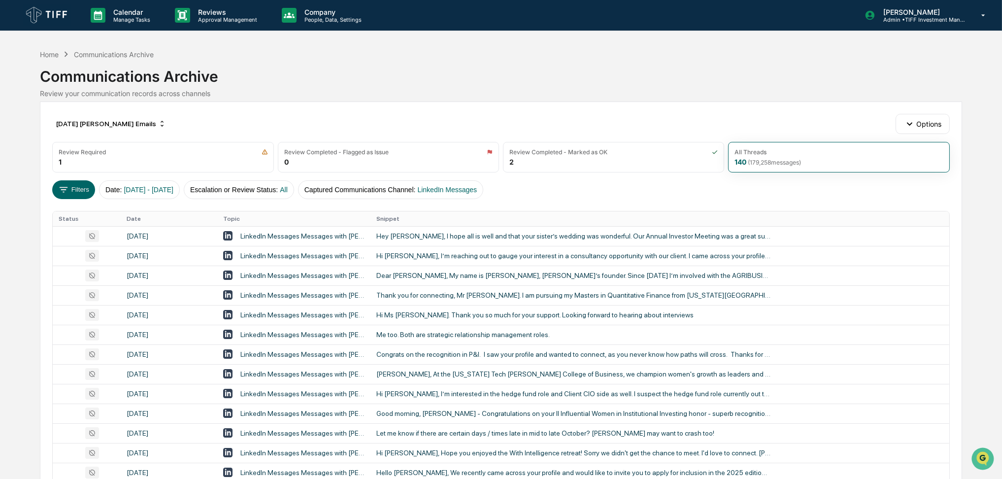
click at [617, 90] on div "Review your communication records across channels" at bounding box center [501, 93] width 922 height 8
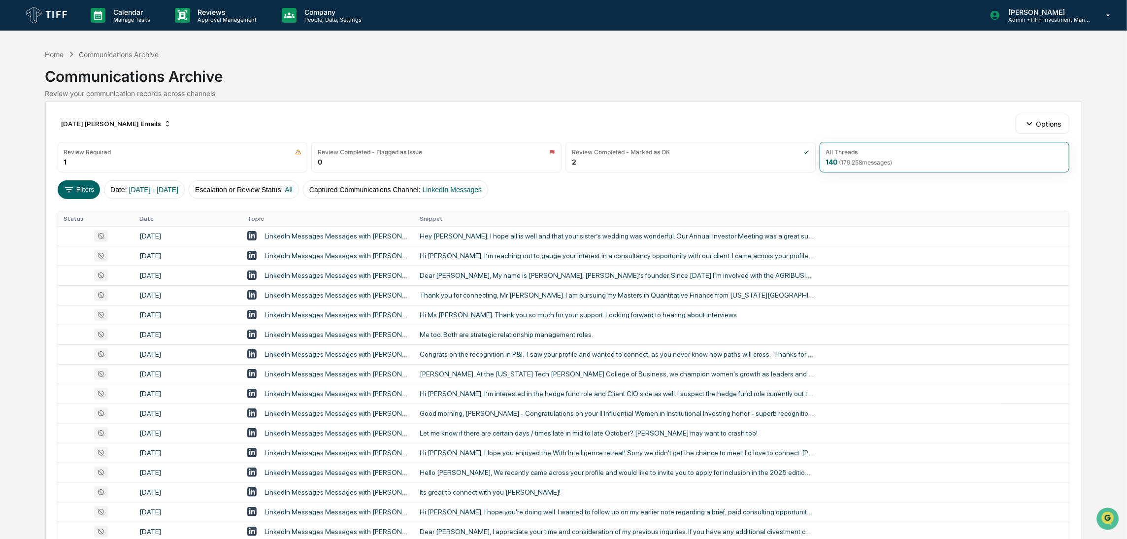
click at [0, 258] on div "Calendar Manage Tasks Reviews Approval Management Company People, Data, Setting…" at bounding box center [563, 387] width 1127 height 775
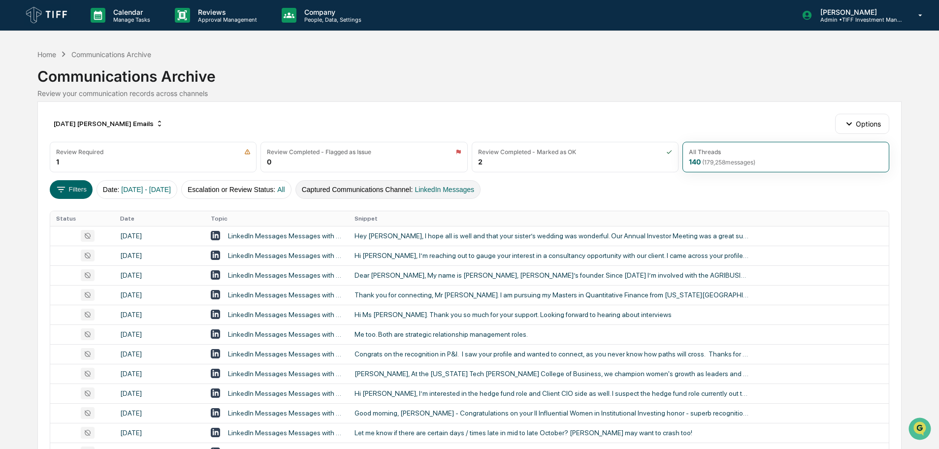
click at [474, 193] on span "LinkedIn Messages" at bounding box center [445, 190] width 60 height 8
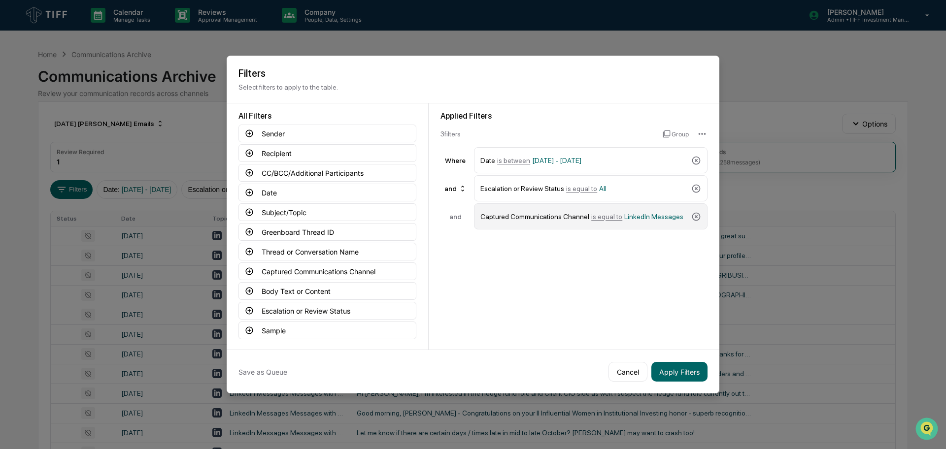
click at [566, 209] on div "Captured Communications Channel is equal to LinkedIn Messages" at bounding box center [583, 216] width 207 height 17
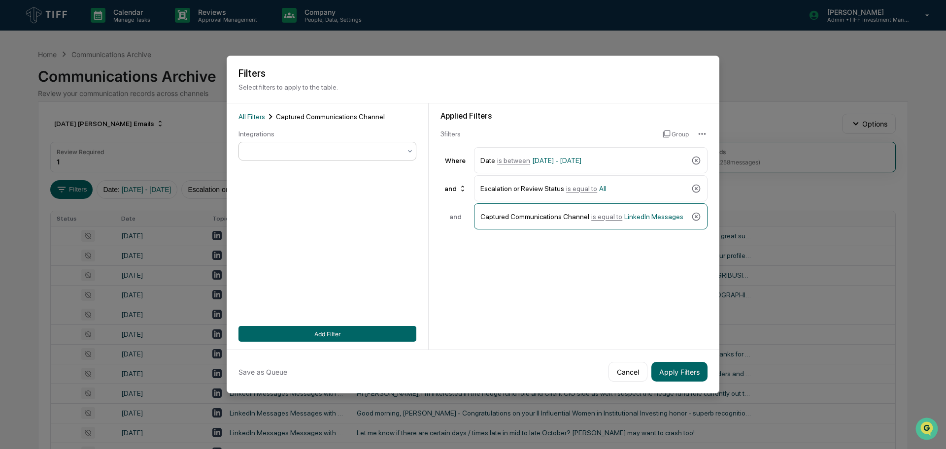
click at [341, 147] on div at bounding box center [323, 151] width 155 height 10
type input "*"
click at [375, 328] on button "Add Filter" at bounding box center [327, 334] width 178 height 16
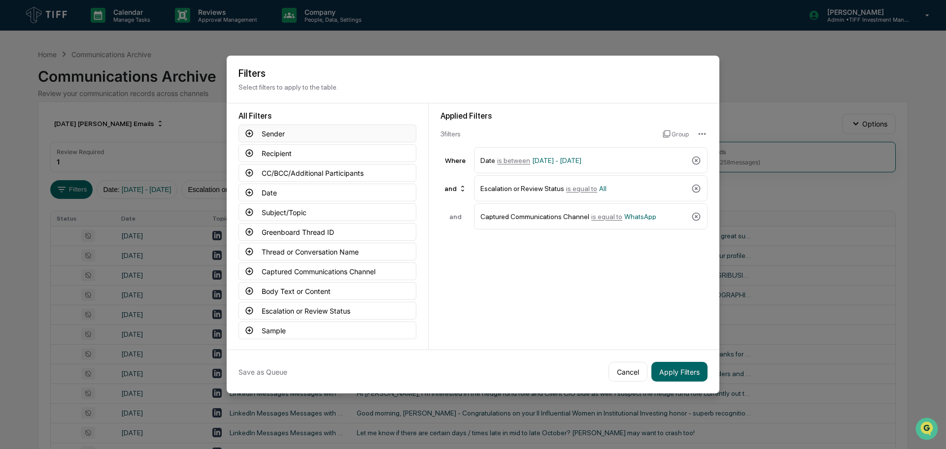
click at [238, 132] on button "Sender" at bounding box center [327, 134] width 178 height 18
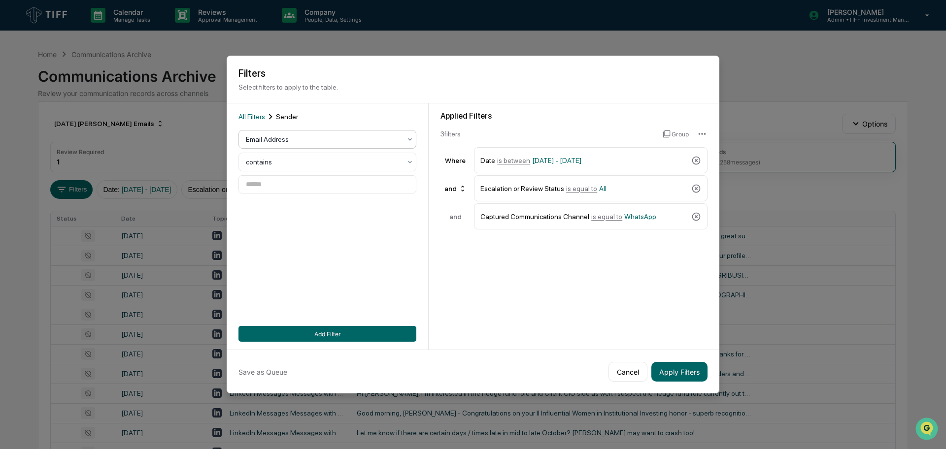
click at [285, 141] on div at bounding box center [323, 139] width 155 height 10
click at [280, 189] on div "Select user" at bounding box center [327, 184] width 178 height 19
type input "****"
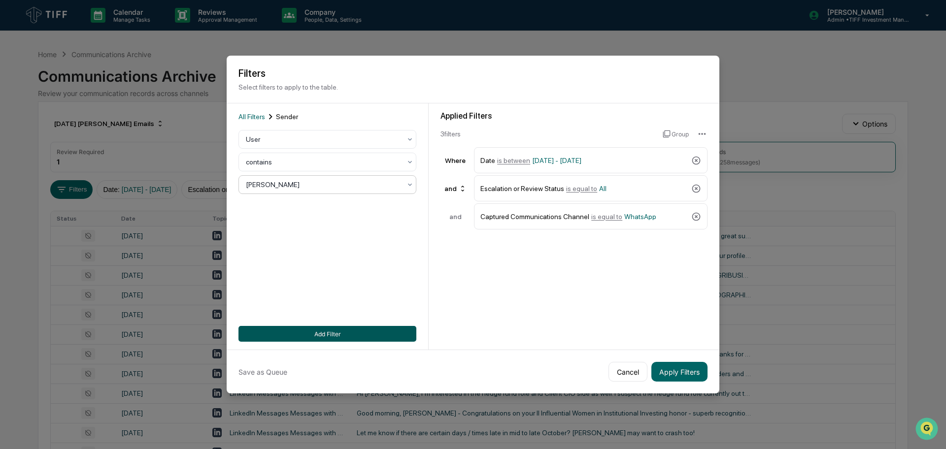
click at [371, 326] on button "Add Filter" at bounding box center [327, 334] width 178 height 16
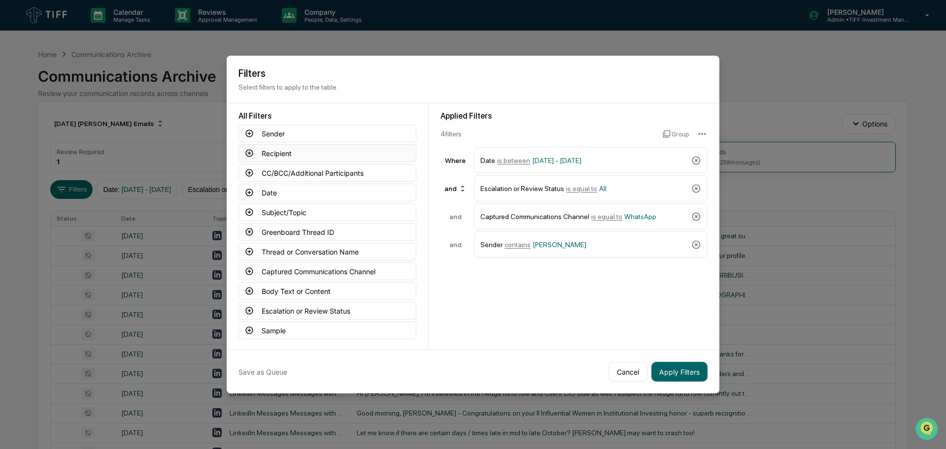
click at [294, 149] on button "Recipient" at bounding box center [327, 153] width 178 height 18
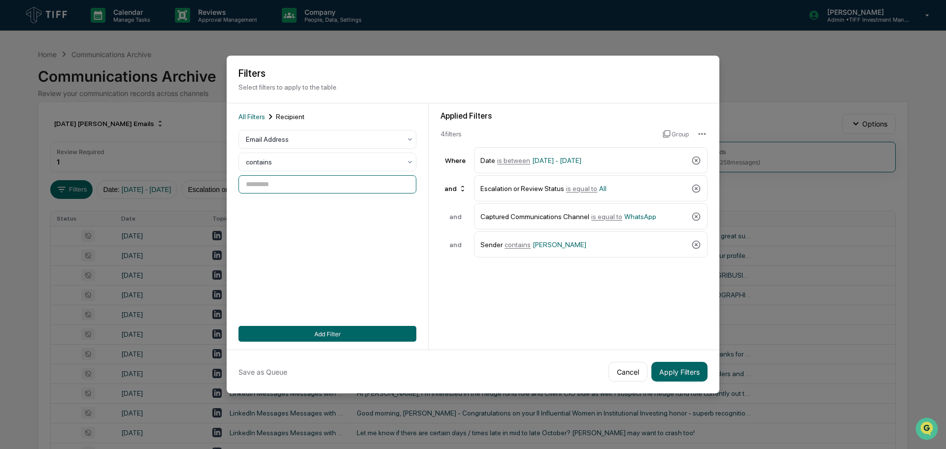
click at [306, 181] on input at bounding box center [327, 184] width 178 height 18
click at [298, 137] on div at bounding box center [323, 139] width 155 height 10
click at [302, 182] on div at bounding box center [323, 185] width 155 height 10
type input "****"
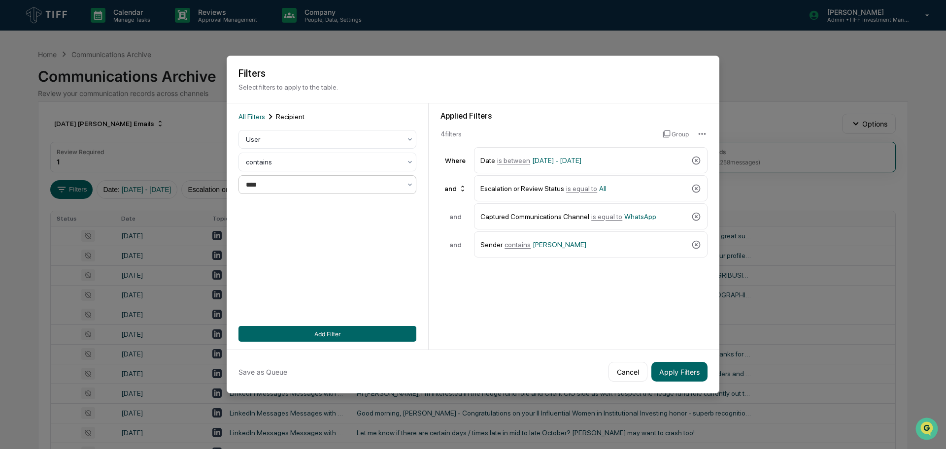
click at [352, 326] on button "Add Filter" at bounding box center [327, 334] width 178 height 16
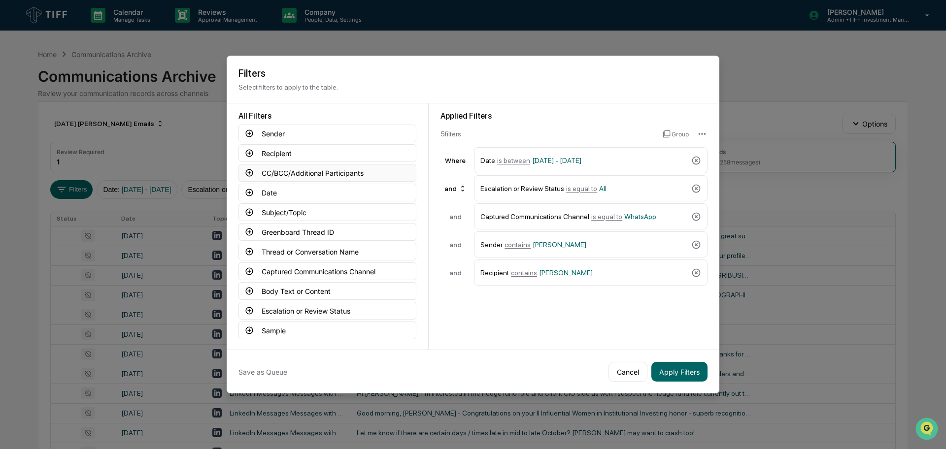
click at [304, 166] on button "CC/BCC/Additional Participants" at bounding box center [327, 173] width 178 height 18
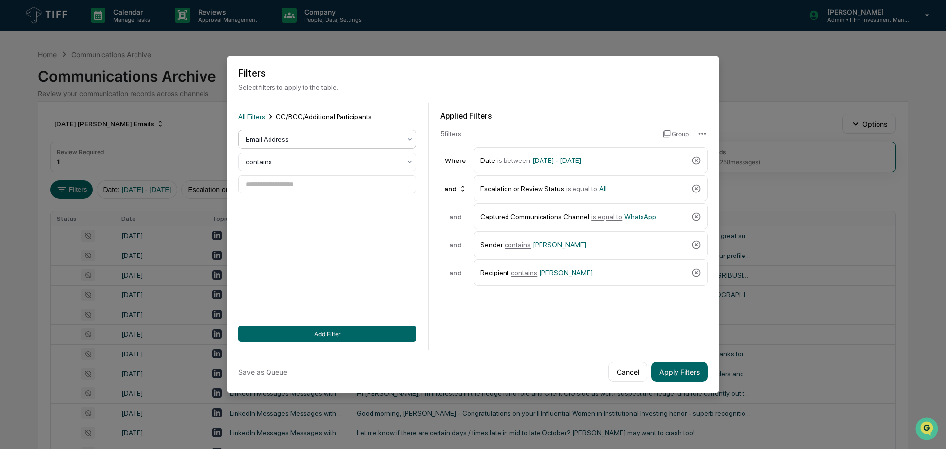
click at [319, 141] on div at bounding box center [323, 139] width 155 height 10
click at [315, 180] on div at bounding box center [323, 185] width 155 height 10
type input "****"
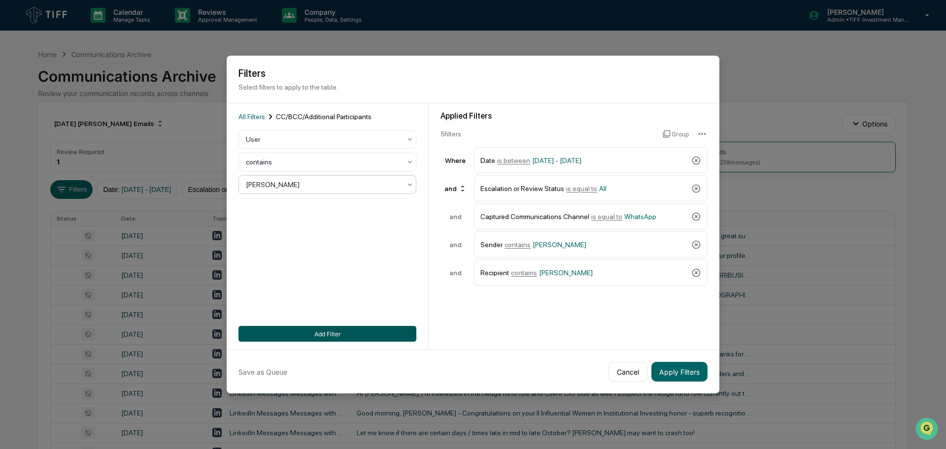
click at [331, 326] on button "Add Filter" at bounding box center [327, 334] width 178 height 16
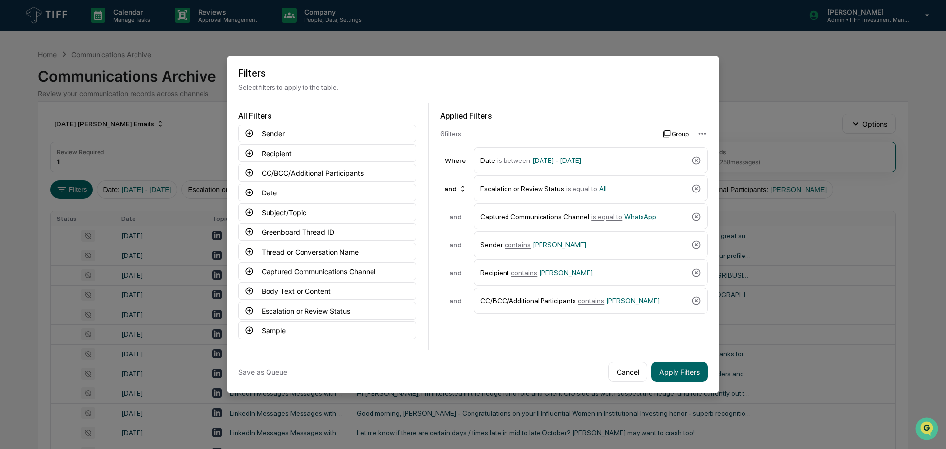
click at [674, 133] on button "Group" at bounding box center [676, 134] width 26 height 16
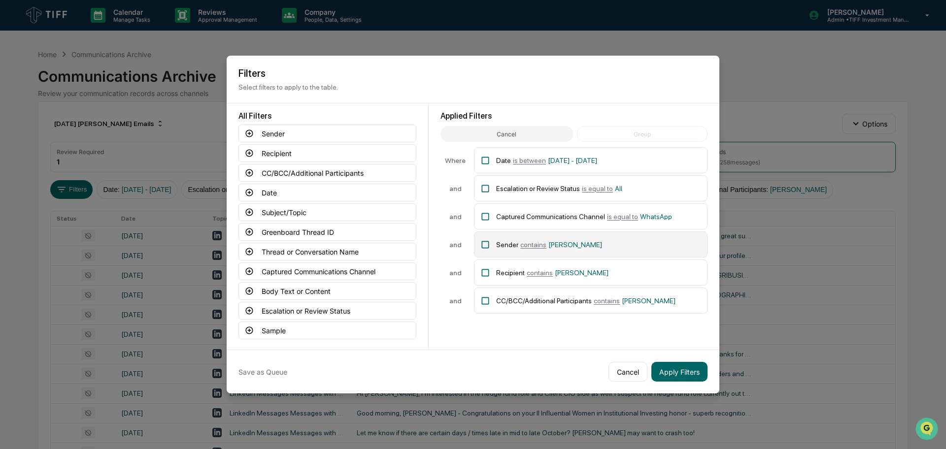
click at [573, 246] on div "Sender contains [PERSON_NAME]" at bounding box center [598, 244] width 205 height 17
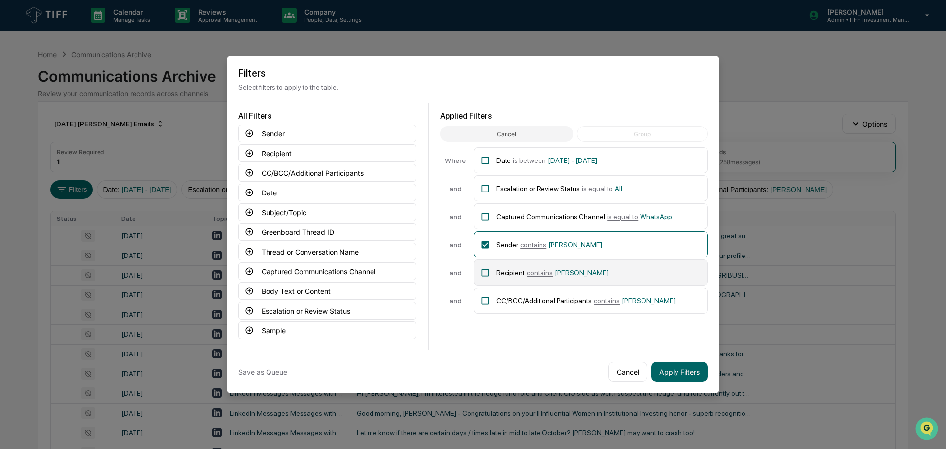
click at [588, 264] on div "Recipient contains [PERSON_NAME]" at bounding box center [598, 272] width 205 height 17
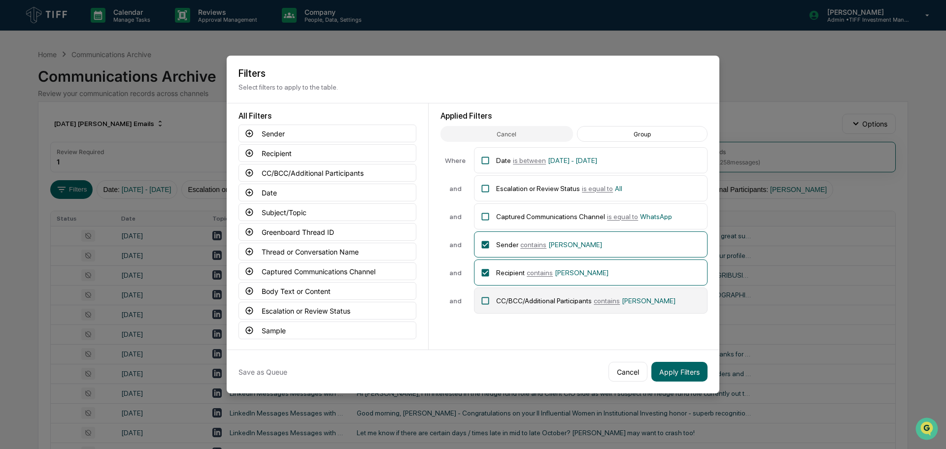
click at [591, 288] on div "CC/BCC/Additional Participants contains [PERSON_NAME]" at bounding box center [590, 301] width 233 height 26
click at [646, 120] on div "Applied Filters Cancel Group Where Date is between [DATE] - [DATE] and Escalati…" at bounding box center [573, 212] width 267 height 202
click at [646, 126] on button "Group" at bounding box center [642, 134] width 131 height 16
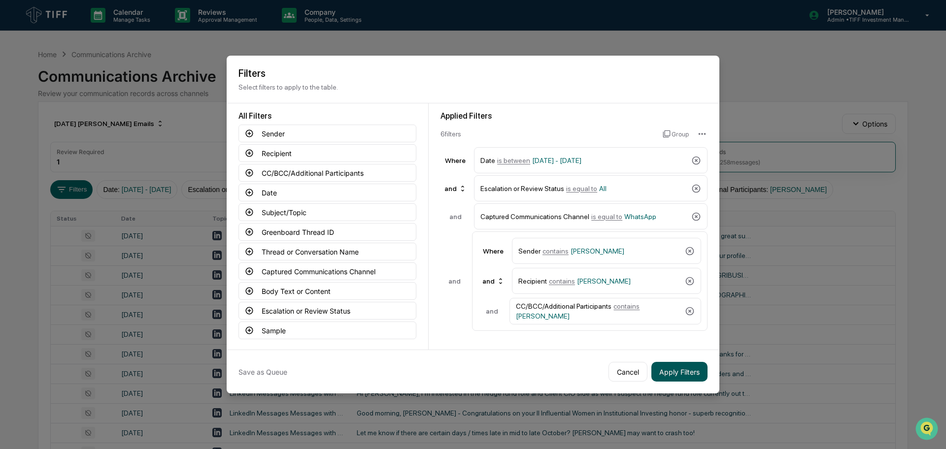
click at [674, 376] on button "Apply Filters" at bounding box center [679, 372] width 56 height 20
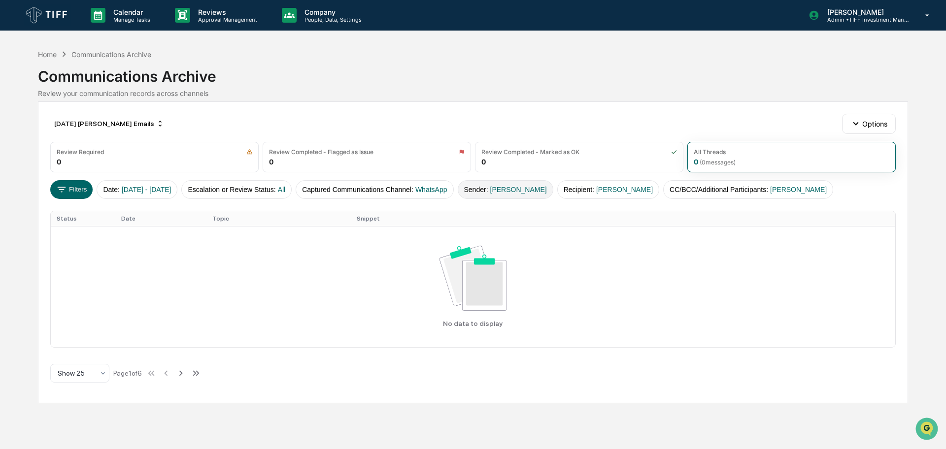
click at [493, 196] on button "Sender : [PERSON_NAME]" at bounding box center [506, 189] width 96 height 19
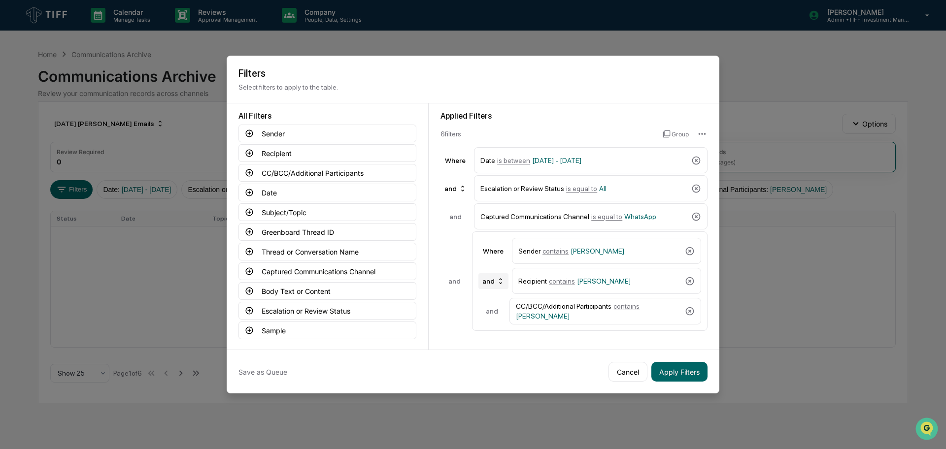
click at [500, 278] on icon at bounding box center [501, 281] width 8 height 8
click at [497, 309] on div "or" at bounding box center [491, 310] width 39 height 12
click at [679, 365] on button "Apply Filters" at bounding box center [679, 372] width 56 height 20
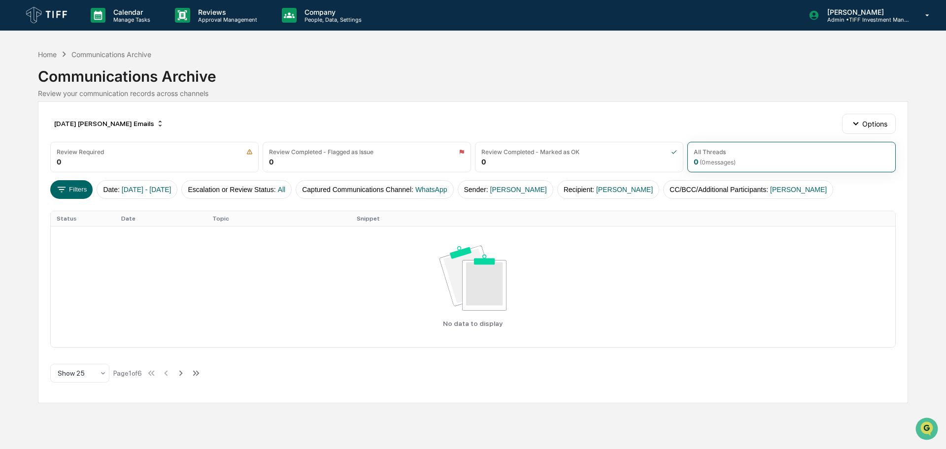
click at [608, 107] on div "[DATE] [PERSON_NAME] Emails Options Review Required 0 Review Completed - Flagge…" at bounding box center [473, 252] width 870 height 302
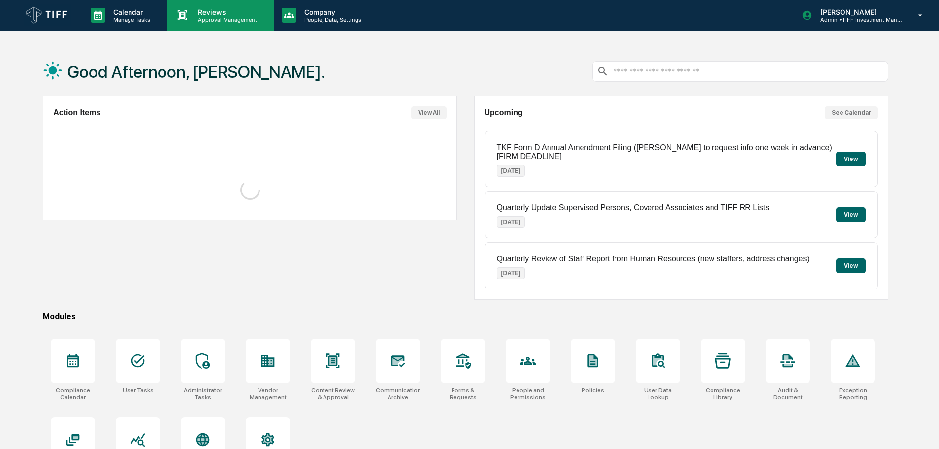
click at [245, 10] on p "Reviews" at bounding box center [226, 12] width 72 height 8
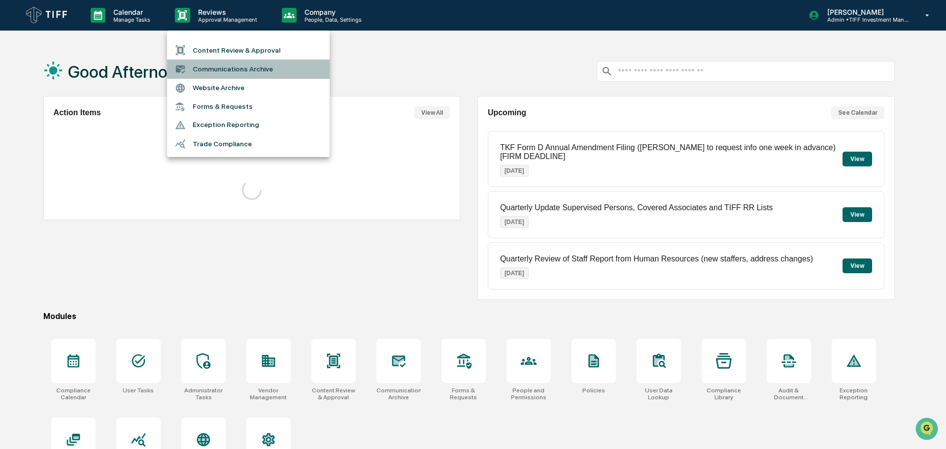
click at [221, 60] on li "Communications Archive" at bounding box center [248, 69] width 163 height 19
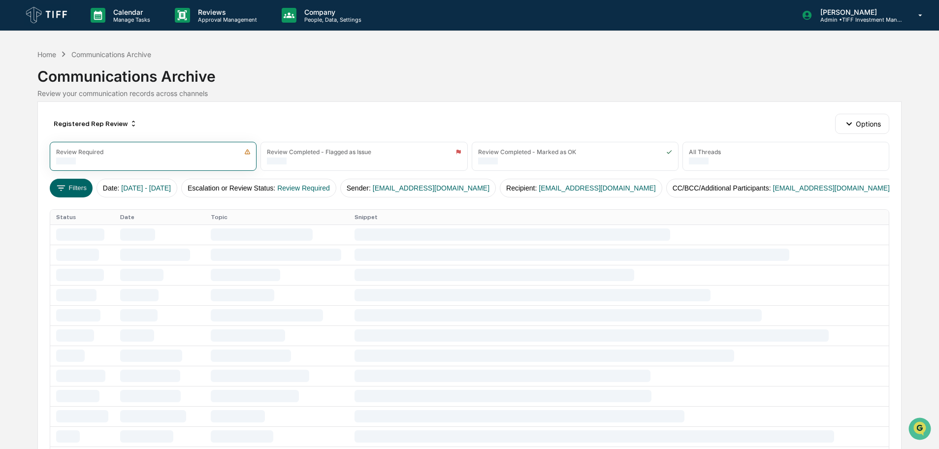
click at [475, 99] on div "Home Communications Archive Communications Archive Review your communication re…" at bounding box center [469, 74] width 864 height 55
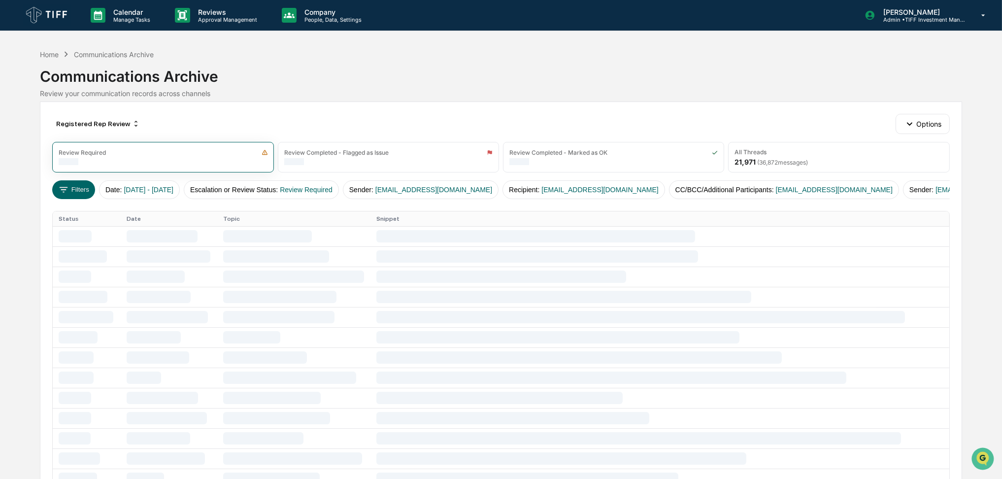
click at [544, 101] on div "Registered Rep Review Options Review Required Review Completed - Flagged as Iss…" at bounding box center [501, 444] width 922 height 686
click at [134, 123] on icon at bounding box center [136, 124] width 8 height 8
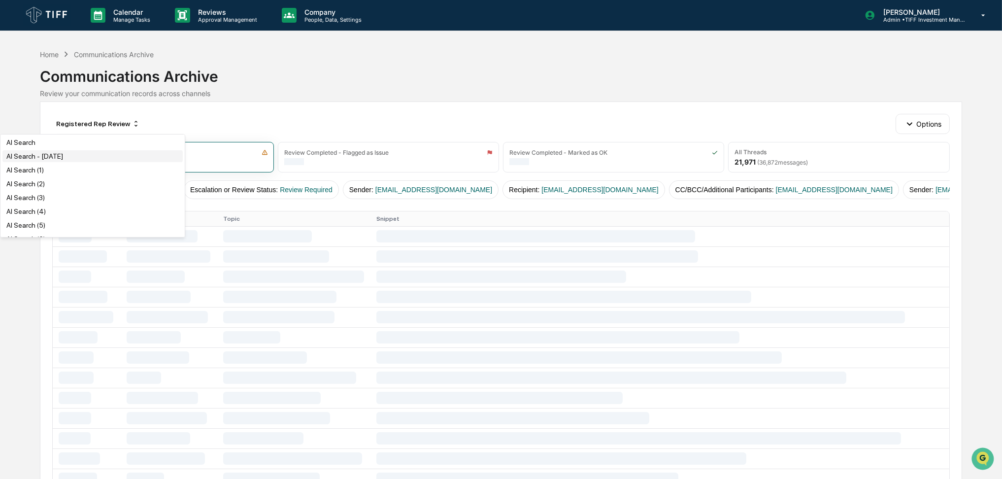
click at [111, 158] on div "AI Search - June 2025" at bounding box center [92, 156] width 180 height 12
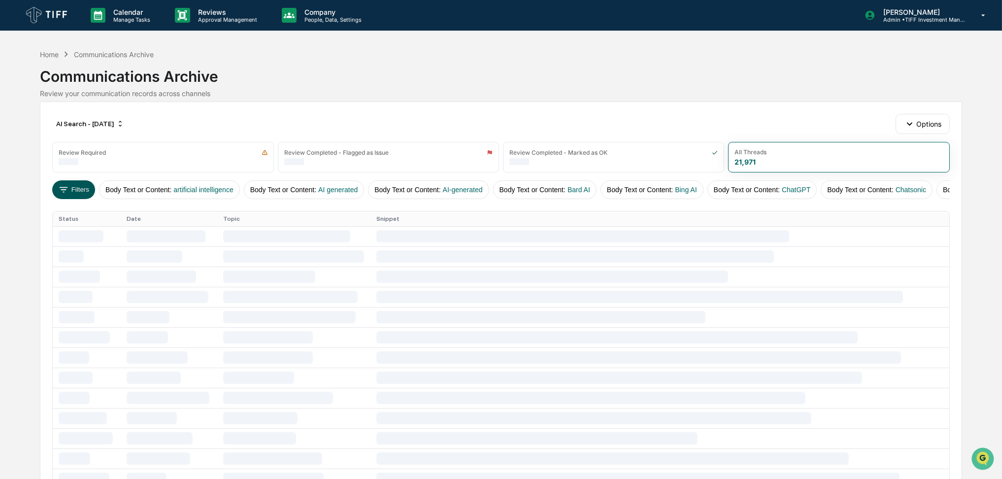
click at [78, 186] on button "Filters" at bounding box center [73, 189] width 43 height 19
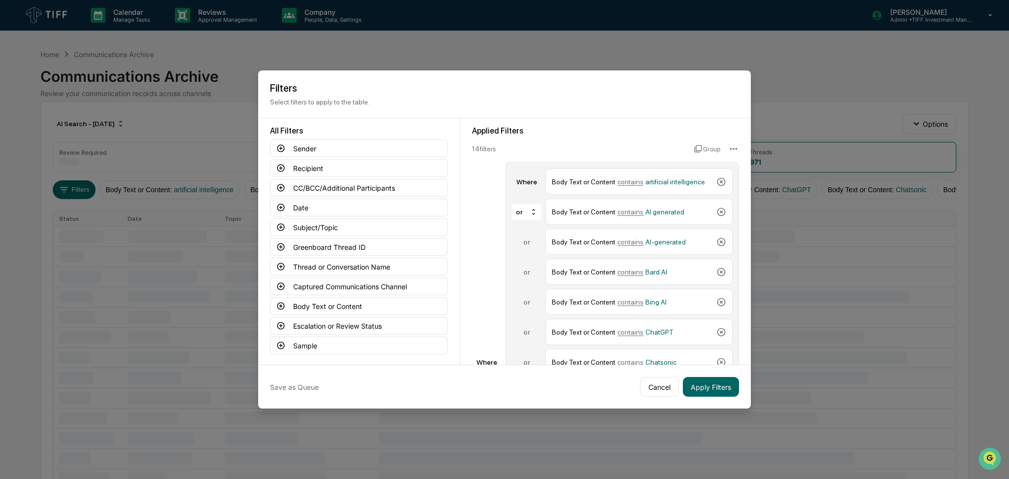
scroll to position [233, 0]
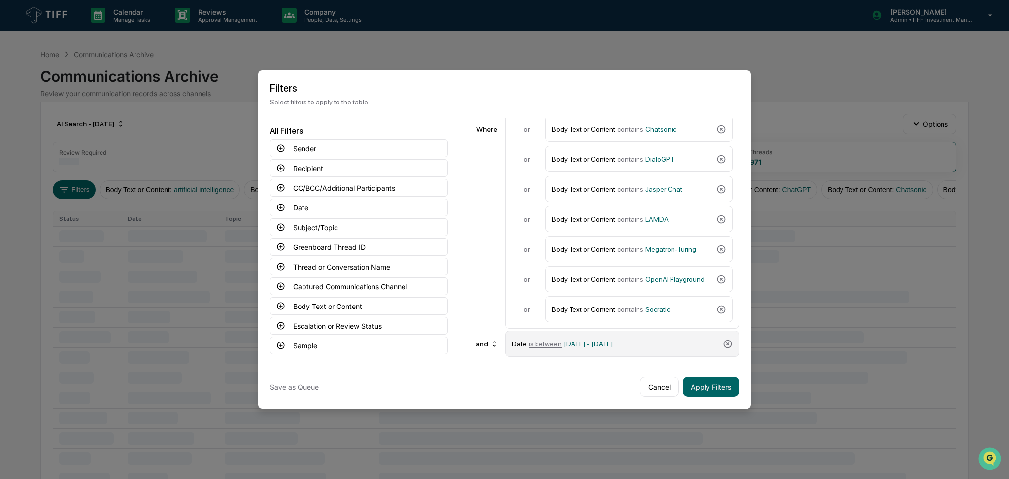
click at [581, 342] on span "06/01/2025 - 06/30/2025" at bounding box center [588, 344] width 49 height 8
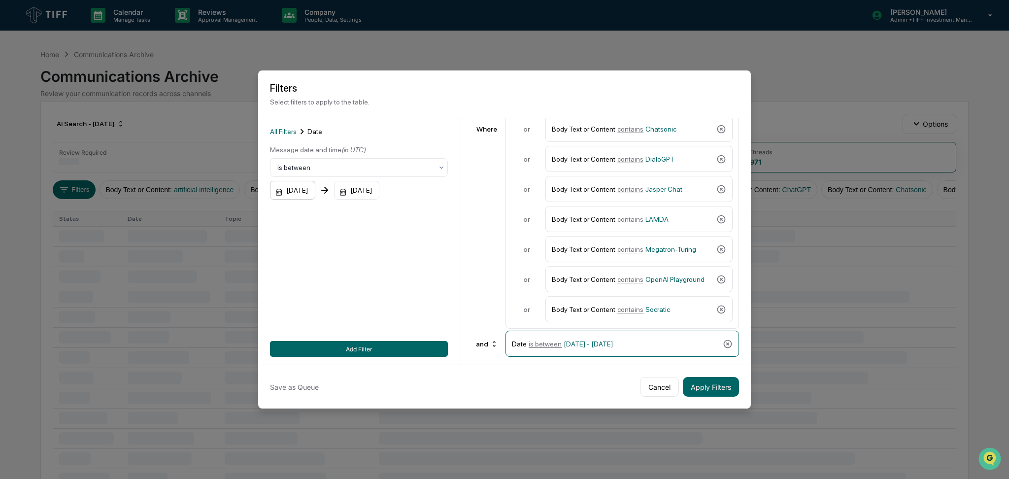
click at [294, 184] on div "06/01/2025" at bounding box center [292, 190] width 45 height 19
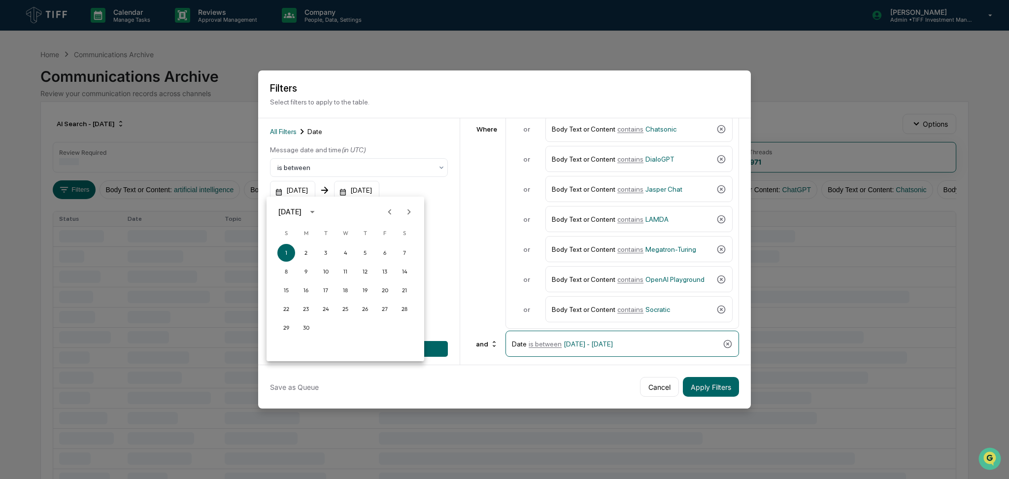
click at [414, 214] on button "Next month" at bounding box center [408, 211] width 19 height 19
click at [307, 254] on button "1" at bounding box center [306, 253] width 18 height 18
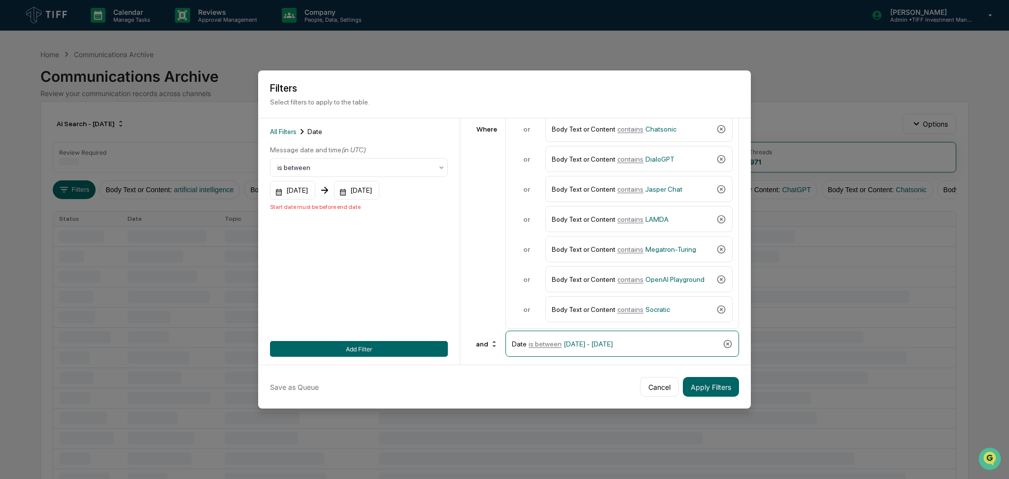
click at [379, 188] on div "06/30/2025" at bounding box center [356, 190] width 45 height 19
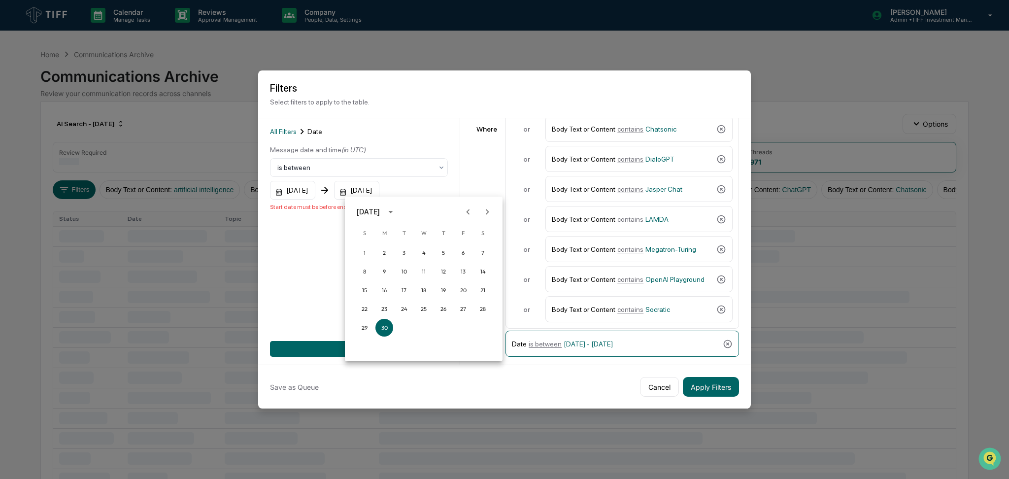
click at [489, 208] on icon "Next month" at bounding box center [487, 211] width 11 height 11
click at [408, 330] on button "30" at bounding box center [404, 328] width 18 height 18
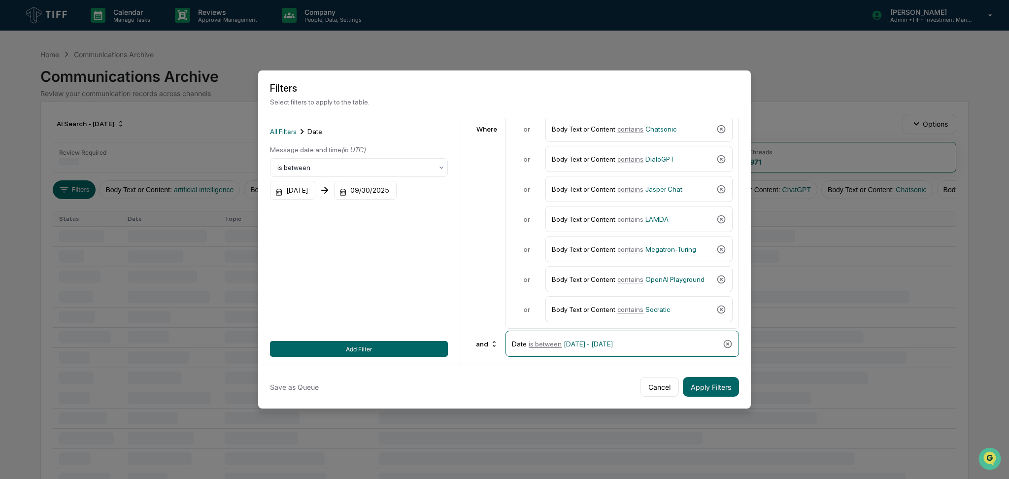
click at [397, 344] on div "September 2025 S M T W T F S 1 2 3 4 5 6 7 8 9 10 11 12 13 14 15 16 17 18 19 20…" at bounding box center [504, 239] width 1009 height 479
click at [397, 344] on button "Add Filter" at bounding box center [359, 349] width 178 height 16
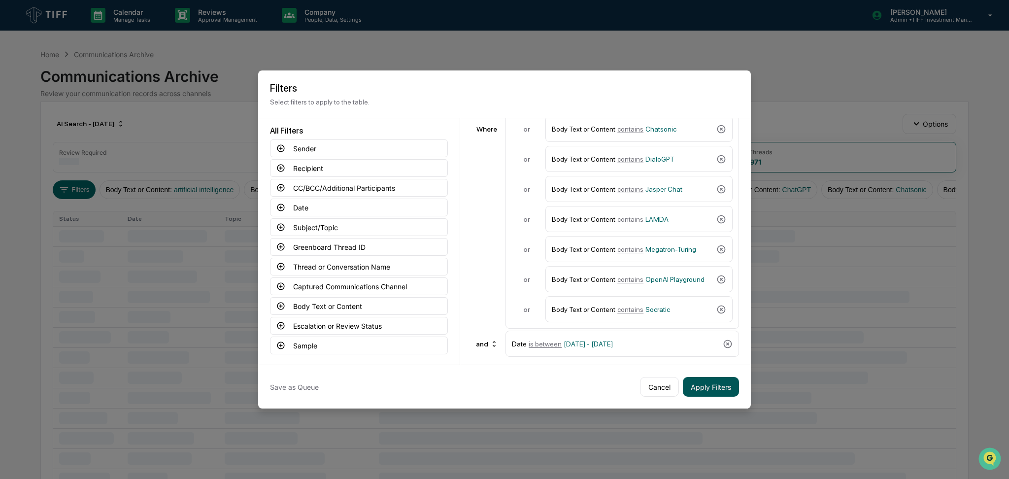
click at [721, 385] on button "Apply Filters" at bounding box center [711, 387] width 56 height 20
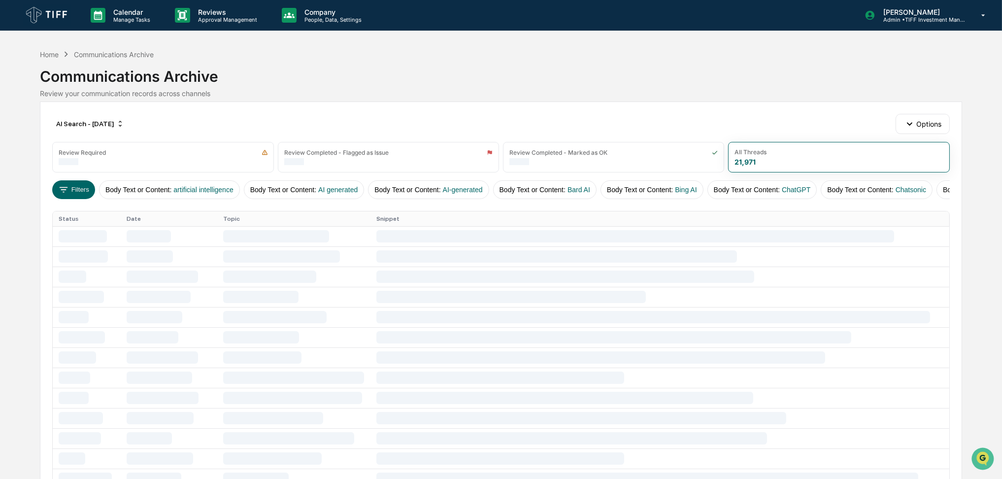
click at [566, 113] on div "AI Search - June 2025 Options Review Required Review Completed - Flagged as Iss…" at bounding box center [501, 444] width 922 height 686
click at [532, 75] on div "Communications Archive" at bounding box center [501, 73] width 922 height 26
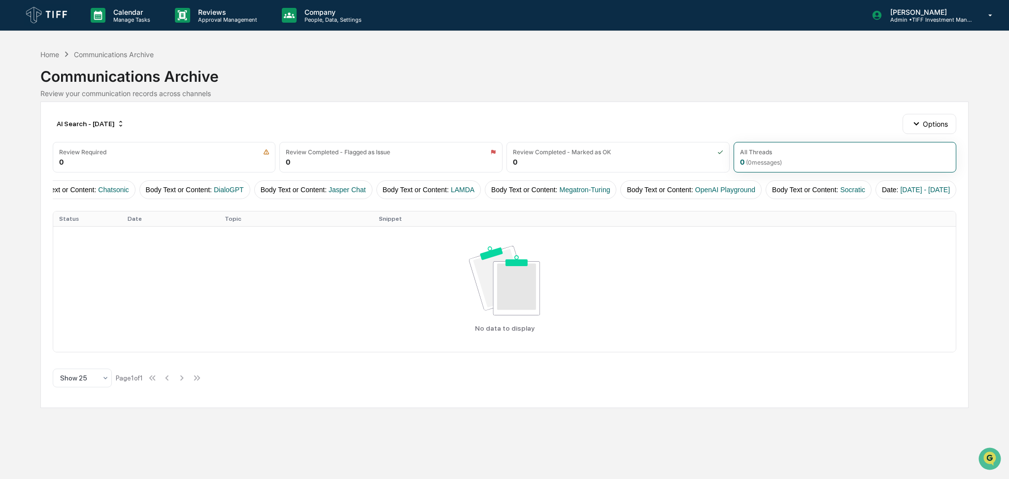
scroll to position [0, 33]
click at [55, 194] on button "Filters" at bounding box center [41, 189] width 43 height 19
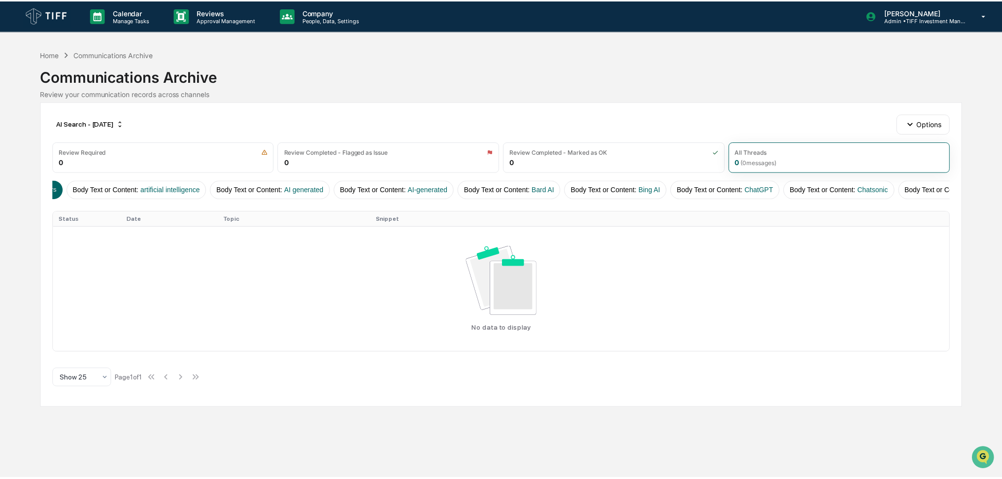
scroll to position [0, 0]
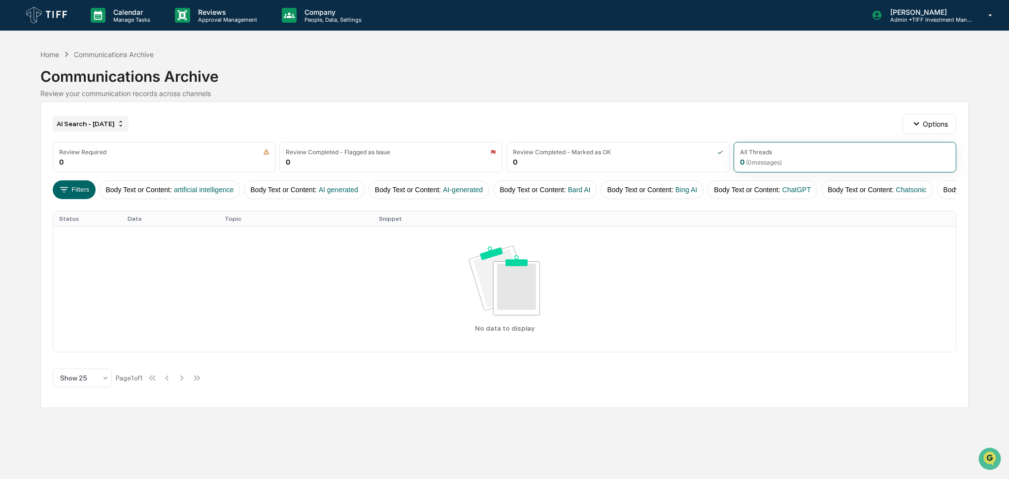
click at [116, 125] on div "AI Search - June 2025" at bounding box center [91, 124] width 76 height 16
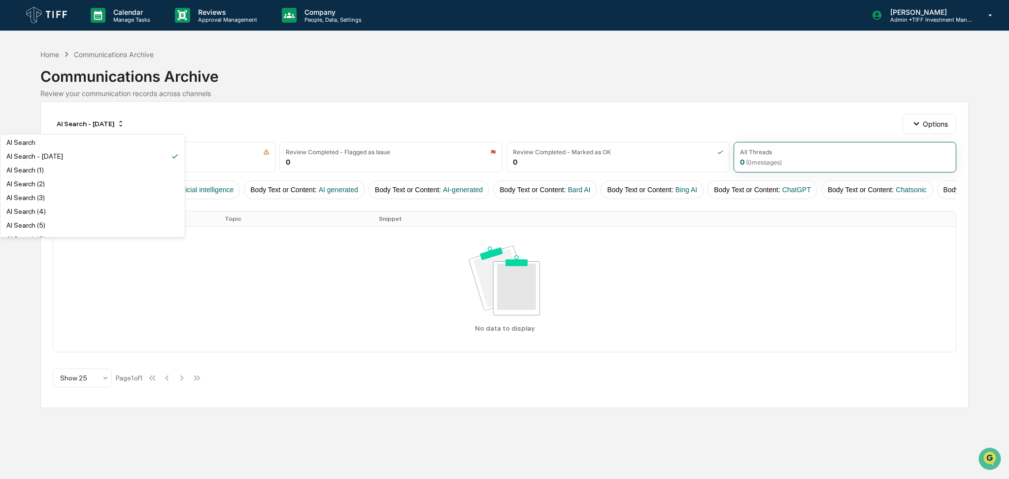
click at [37, 176] on div "AI Search AI Search - June 2025 AI Search (1) AI Search (2) AI Search (3) AI Se…" at bounding box center [92, 185] width 185 height 103
click at [39, 173] on div "AI Search (1)" at bounding box center [24, 170] width 37 height 8
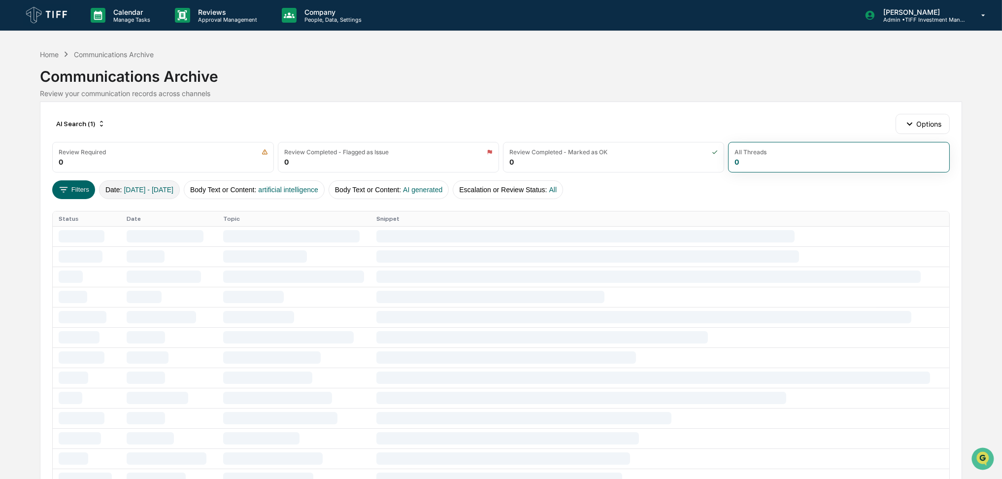
click at [172, 187] on span "05/01/2025 - 05/31/2025" at bounding box center [149, 190] width 50 height 8
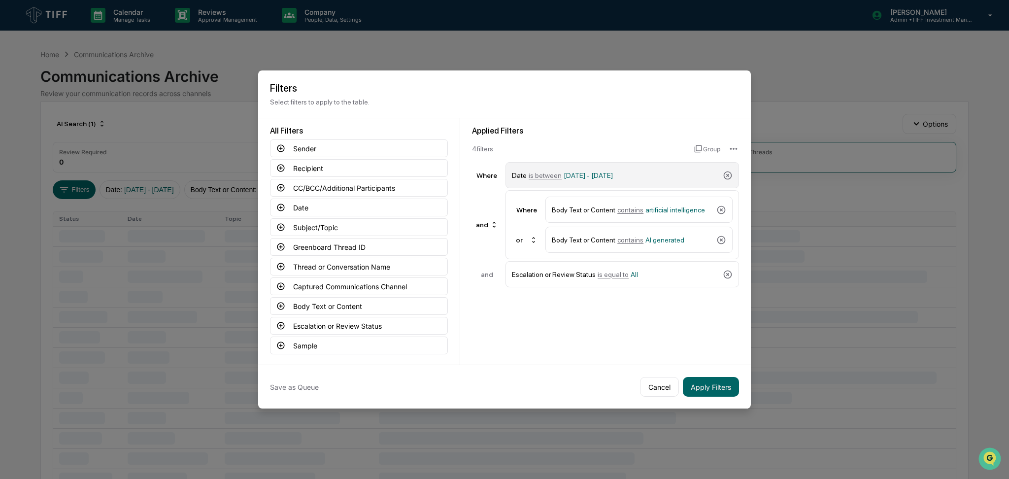
click at [600, 166] on div "Date is between 05/01/2025 - 05/31/2025" at bounding box center [615, 174] width 207 height 17
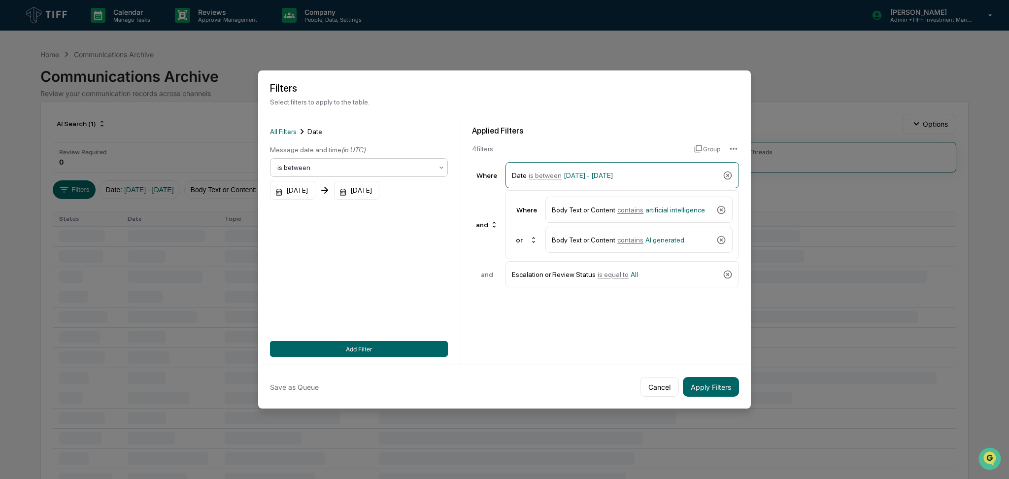
click at [322, 167] on div at bounding box center [354, 168] width 155 height 10
click at [307, 185] on div "05/01/2025" at bounding box center [292, 190] width 45 height 19
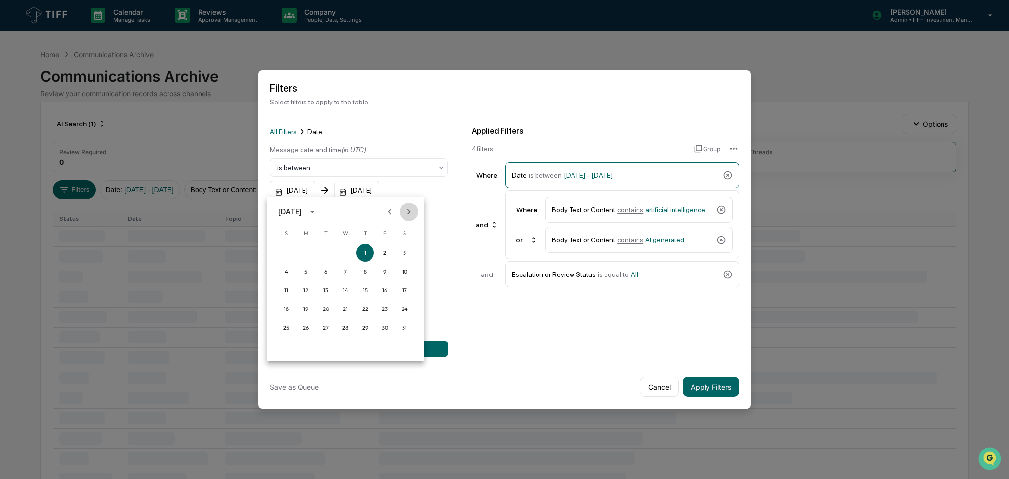
click at [414, 209] on icon "Next month" at bounding box center [408, 211] width 11 height 11
click at [299, 254] on button "1" at bounding box center [306, 253] width 18 height 18
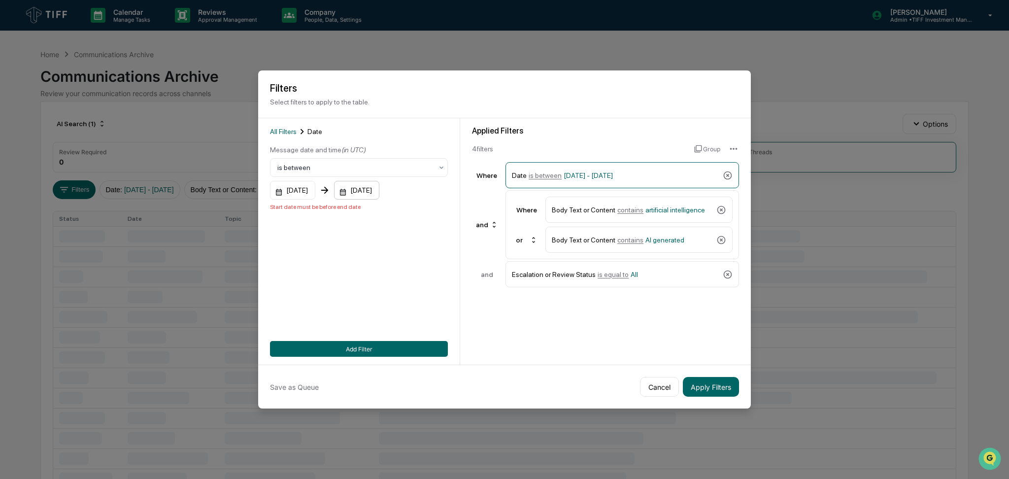
click at [377, 196] on div "05/31/2025" at bounding box center [356, 190] width 45 height 19
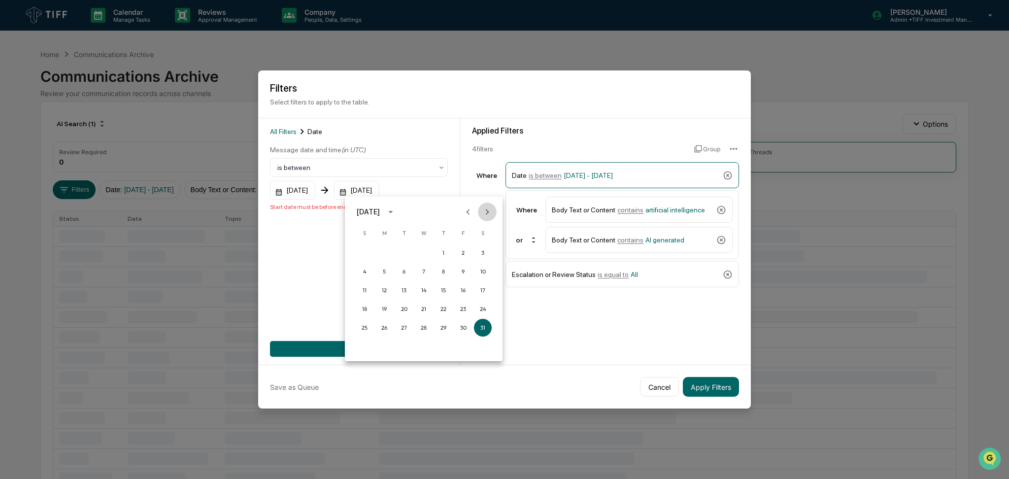
click at [493, 215] on button "Next month" at bounding box center [487, 211] width 19 height 19
click at [405, 330] on button "30" at bounding box center [404, 328] width 18 height 18
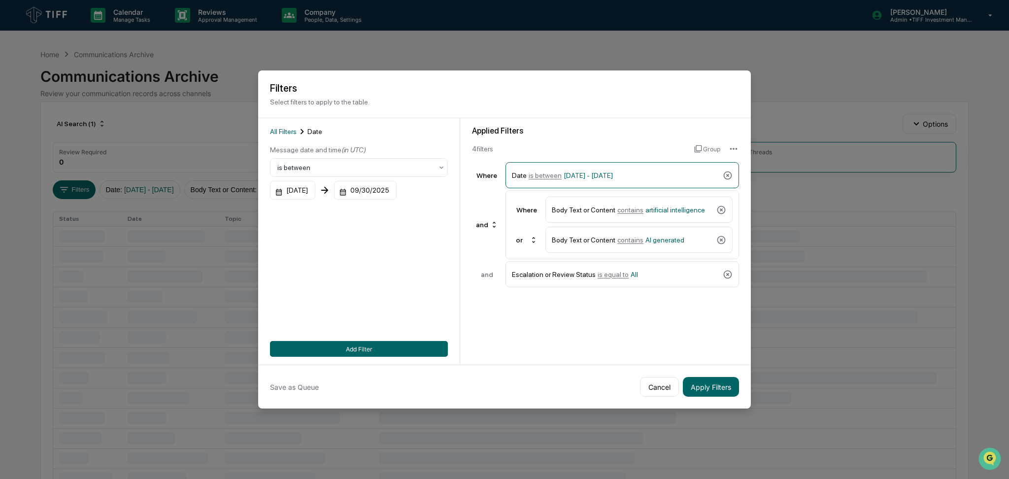
click at [396, 346] on button "Add Filter" at bounding box center [359, 349] width 178 height 16
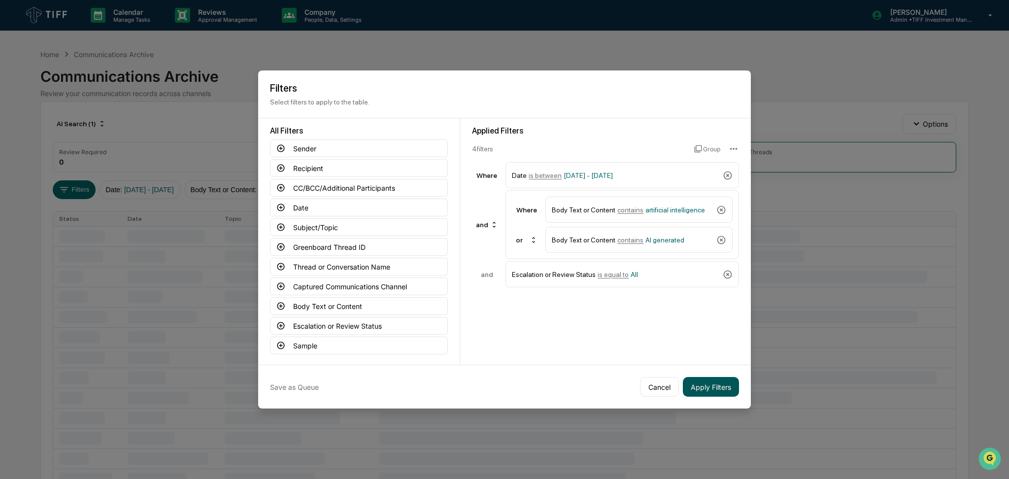
click at [713, 383] on button "Apply Filters" at bounding box center [711, 387] width 56 height 20
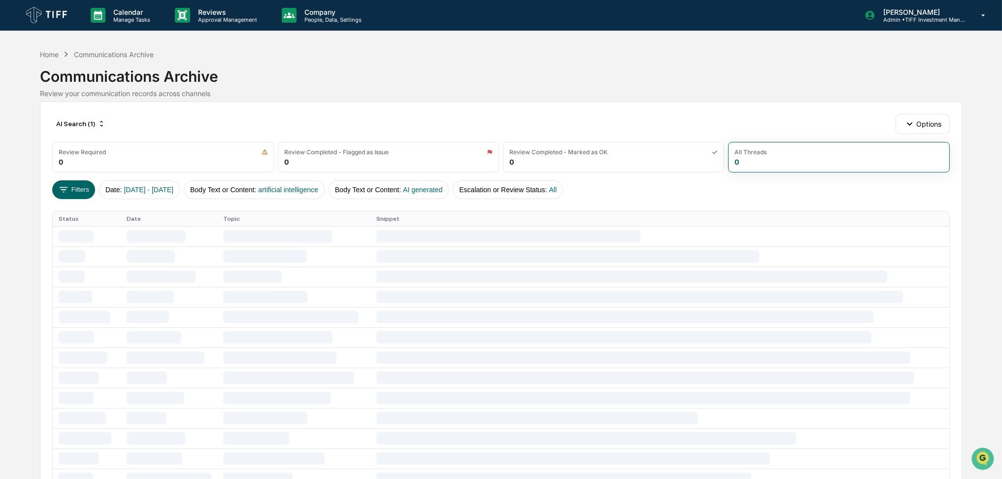
click at [571, 70] on div "Communications Archive" at bounding box center [501, 73] width 922 height 26
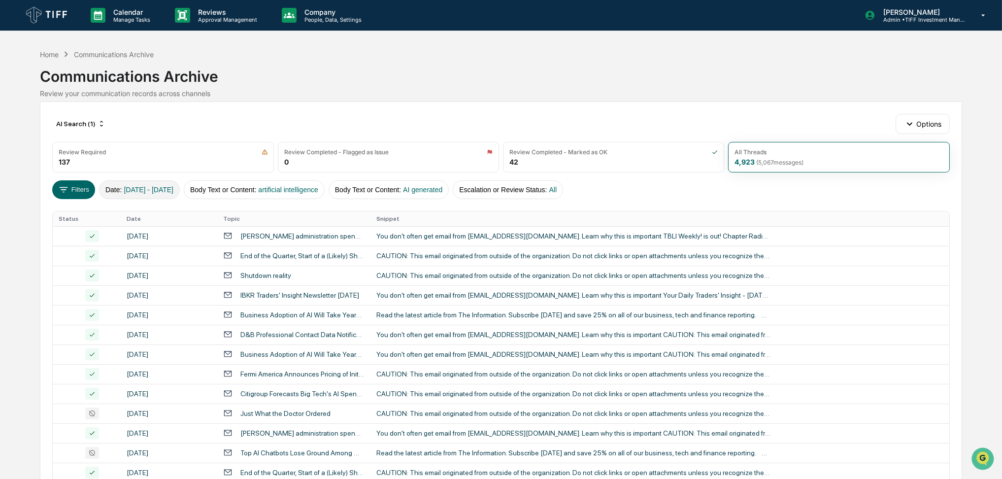
click at [159, 192] on span "[DATE] - [DATE]" at bounding box center [149, 190] width 50 height 8
click at [505, 89] on div "Communications Archive Review your communication records across channels" at bounding box center [501, 79] width 922 height 38
click at [68, 191] on icon at bounding box center [63, 189] width 11 height 11
click at [76, 123] on div "AI Search (1)" at bounding box center [80, 124] width 57 height 16
click at [370, 85] on div "Communications Archive" at bounding box center [501, 73] width 922 height 26
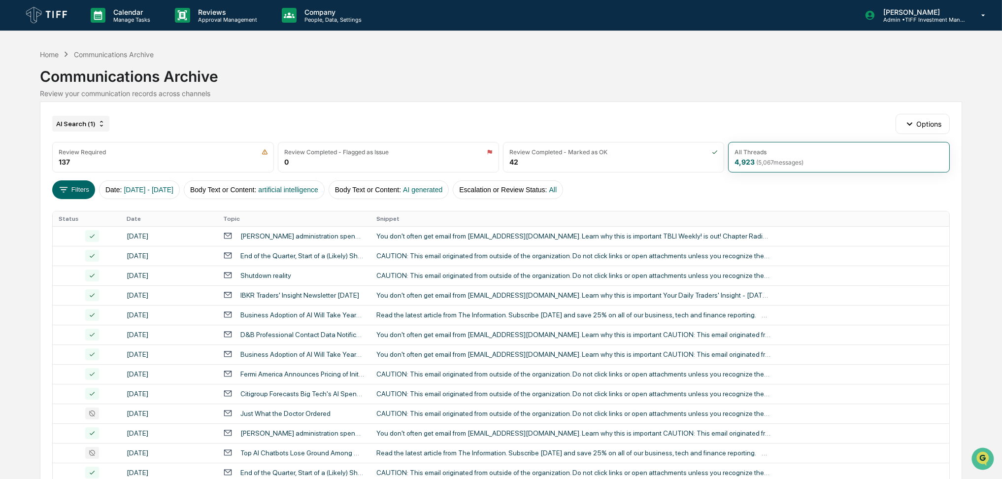
click at [76, 122] on div "AI Search (1)" at bounding box center [80, 124] width 57 height 16
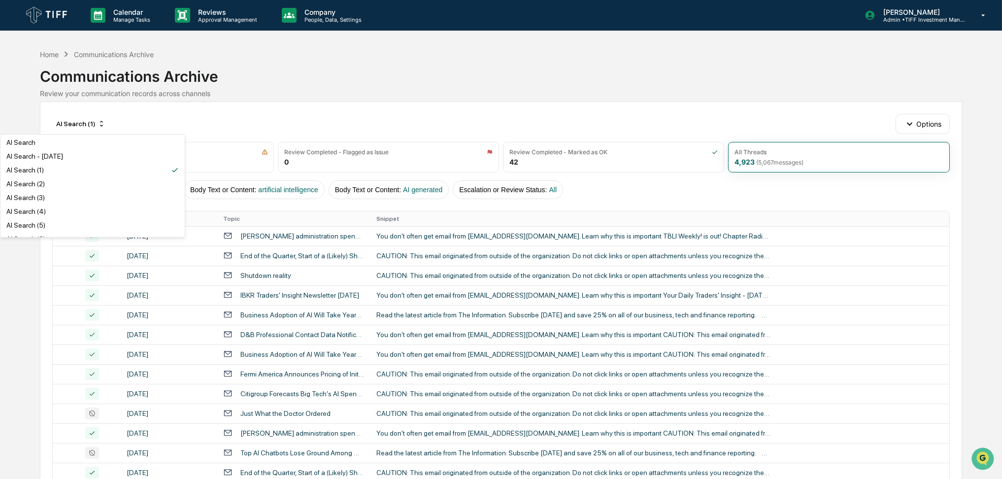
click at [408, 99] on div "Home Communications Archive Communications Archive Review your communication re…" at bounding box center [501, 74] width 922 height 55
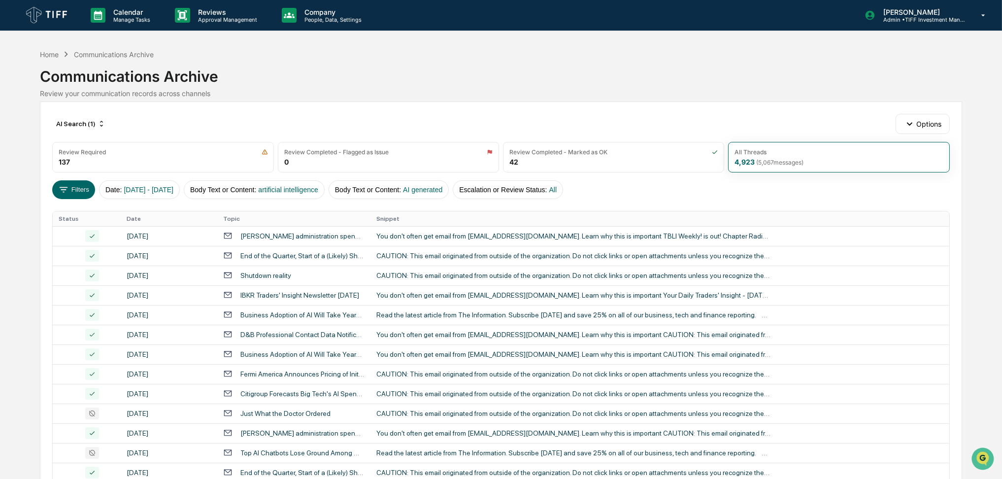
click at [419, 121] on div "AI Search (1) Options" at bounding box center [500, 124] width 897 height 20
click at [73, 190] on button "Filters" at bounding box center [73, 189] width 43 height 19
click at [95, 118] on div "AI Search (1)" at bounding box center [80, 124] width 57 height 16
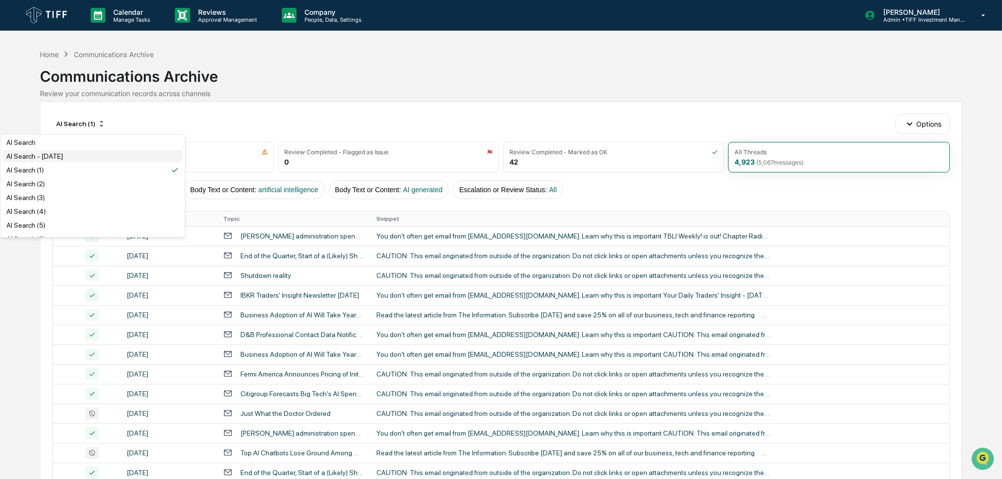
click at [80, 157] on div "AI Search - June 2025" at bounding box center [92, 156] width 180 height 12
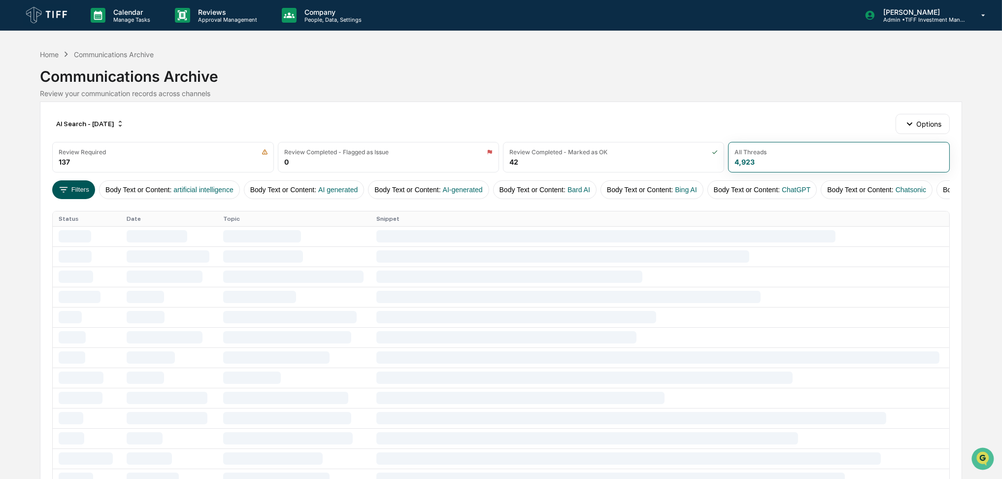
click at [73, 190] on button "Filters" at bounding box center [73, 189] width 43 height 19
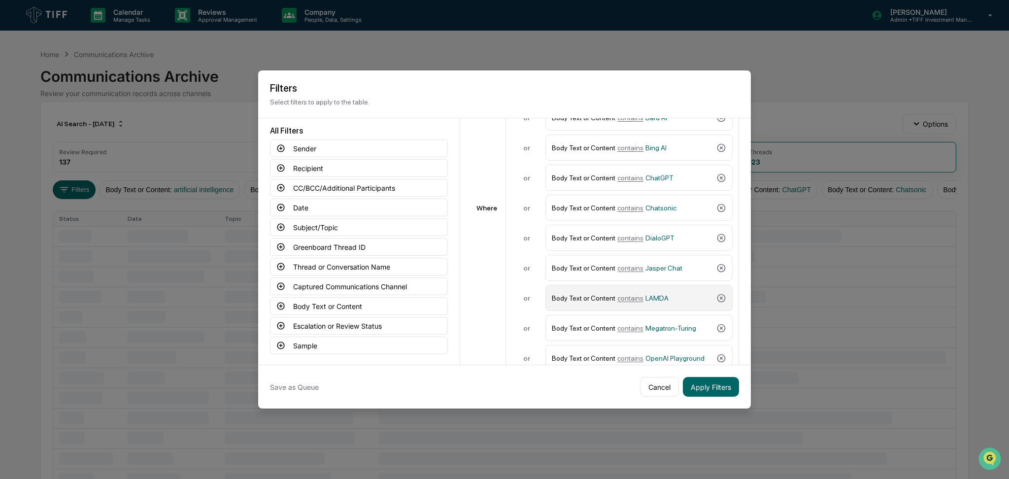
scroll to position [233, 0]
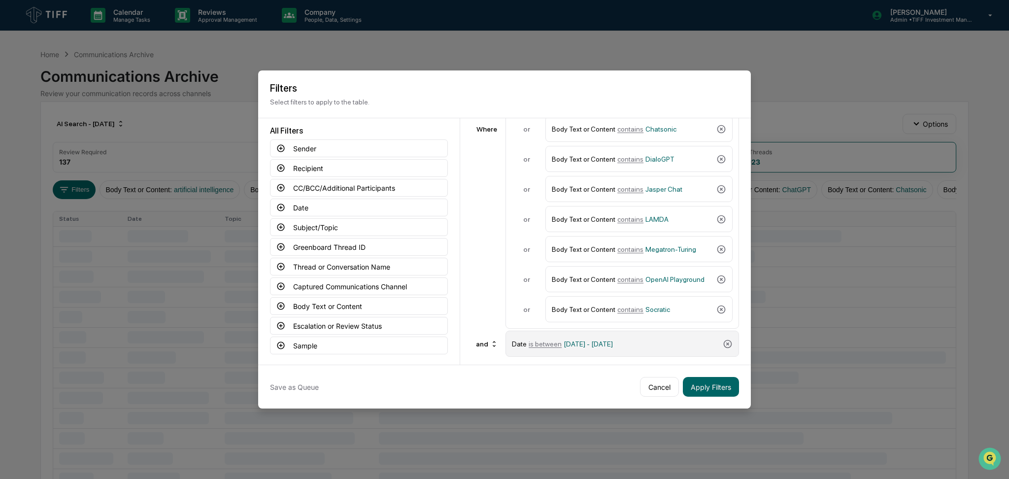
click at [604, 346] on div "Date is between 06/01/2025 - 06/30/2025" at bounding box center [615, 343] width 207 height 17
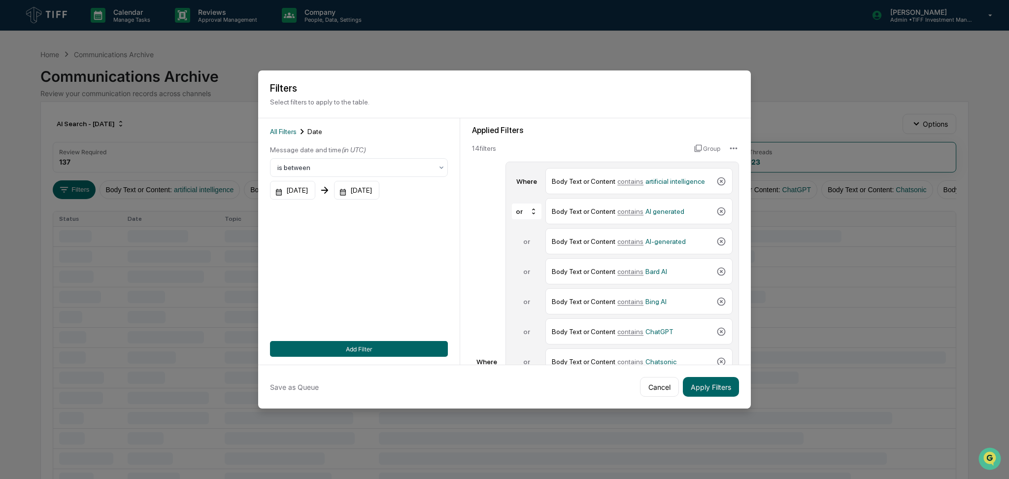
scroll to position [0, 0]
click at [398, 266] on div "All Filters Date Message date and time (in UTC) is between 06/01/2025 06/30/202…" at bounding box center [359, 241] width 178 height 231
click at [300, 193] on div "06/01/2025" at bounding box center [292, 190] width 45 height 19
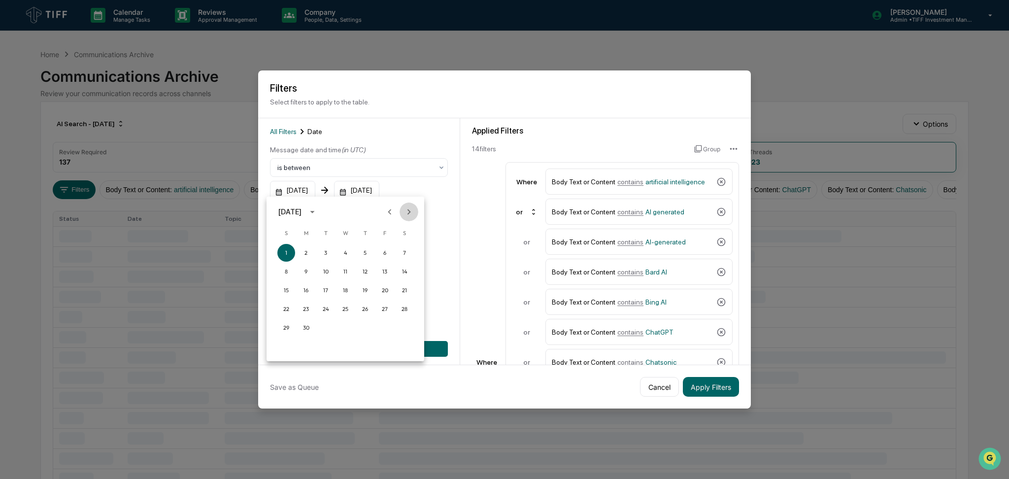
click at [408, 215] on icon "Next month" at bounding box center [408, 211] width 11 height 11
click at [413, 213] on icon "Next month" at bounding box center [408, 211] width 11 height 11
click at [300, 254] on button "1" at bounding box center [306, 253] width 18 height 18
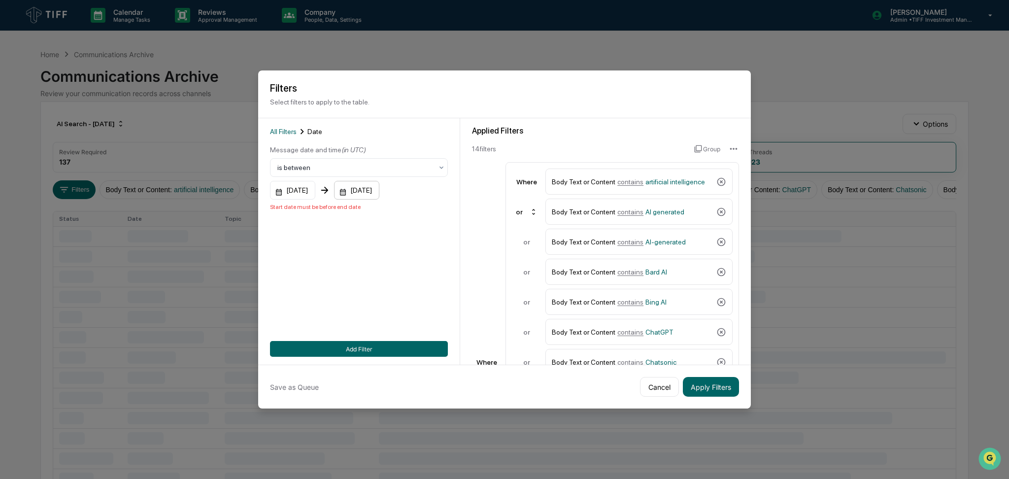
click at [376, 193] on div "06/30/2025" at bounding box center [356, 190] width 45 height 19
click at [492, 210] on icon "Next month" at bounding box center [487, 211] width 11 height 11
click at [406, 328] on button "30" at bounding box center [404, 328] width 18 height 18
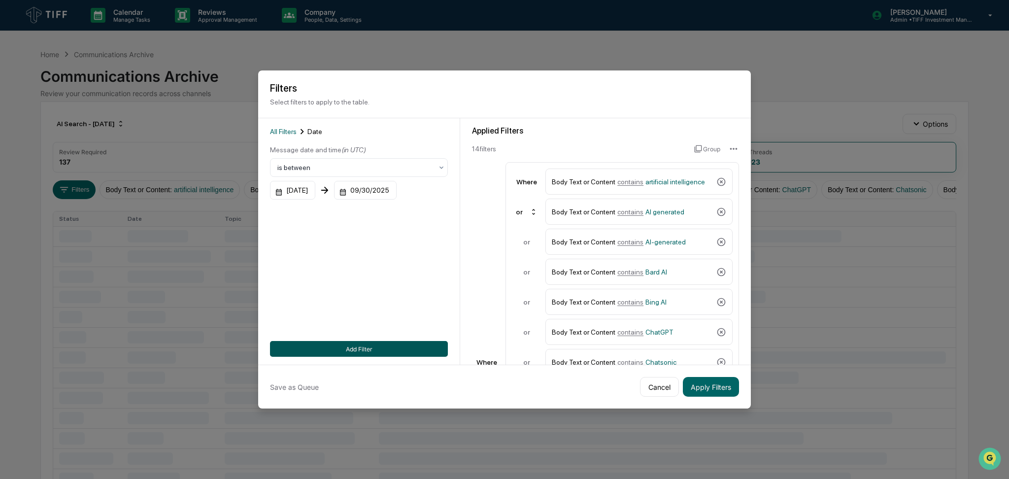
click at [401, 353] on button "Add Filter" at bounding box center [359, 349] width 178 height 16
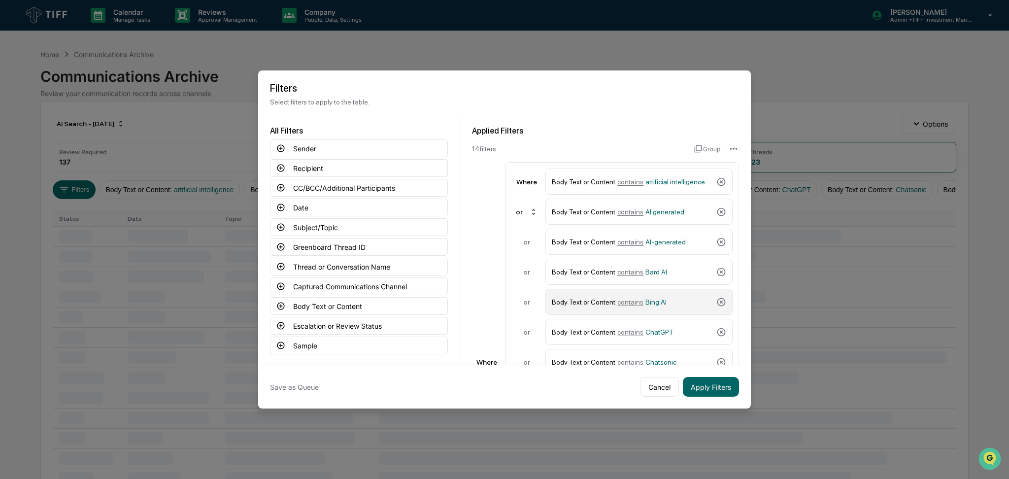
scroll to position [233, 0]
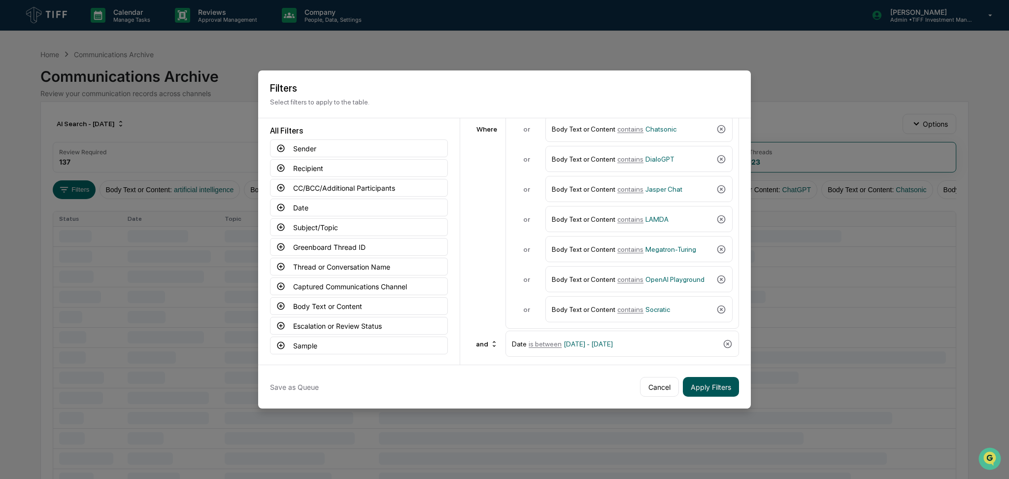
click at [699, 383] on button "Apply Filters" at bounding box center [711, 387] width 56 height 20
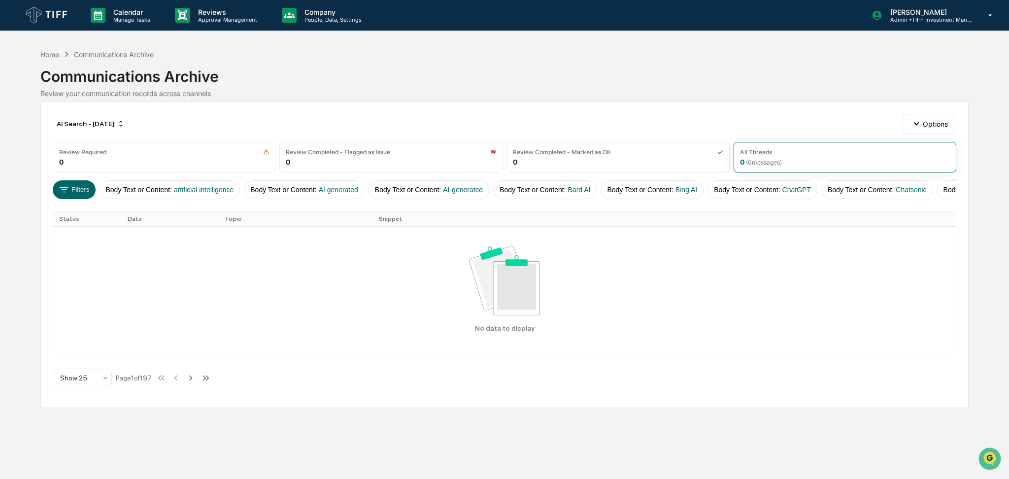
scroll to position [0, 823]
click at [875, 193] on button "Date : 09/01/2025 - 09/30/2025" at bounding box center [915, 189] width 81 height 19
click at [81, 183] on button "Filters" at bounding box center [74, 189] width 43 height 19
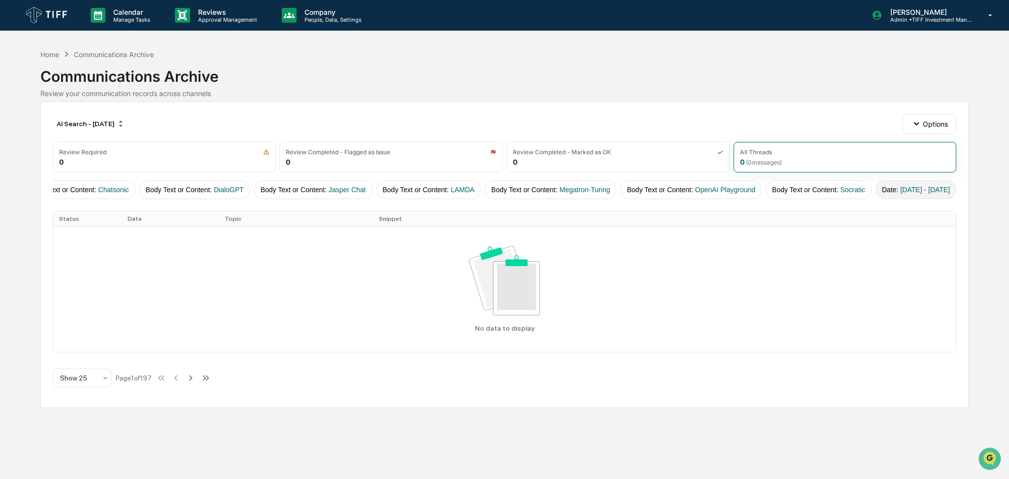
click at [900, 187] on span "[DATE] - [DATE]" at bounding box center [925, 190] width 50 height 8
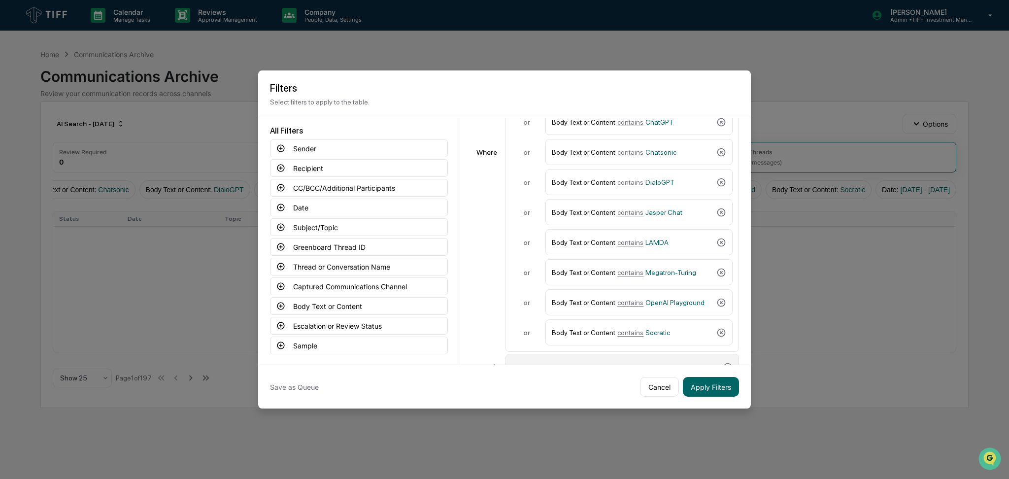
scroll to position [233, 0]
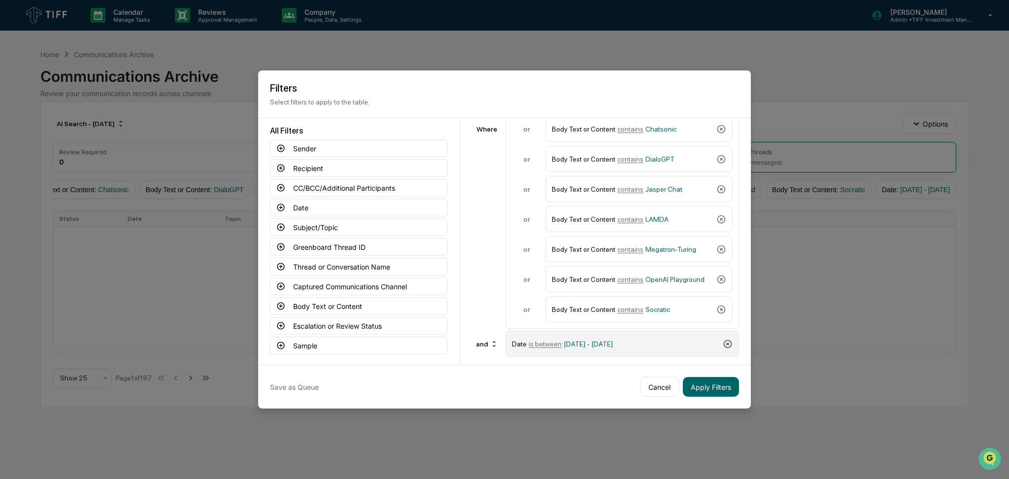
click at [723, 340] on icon at bounding box center [728, 344] width 10 height 10
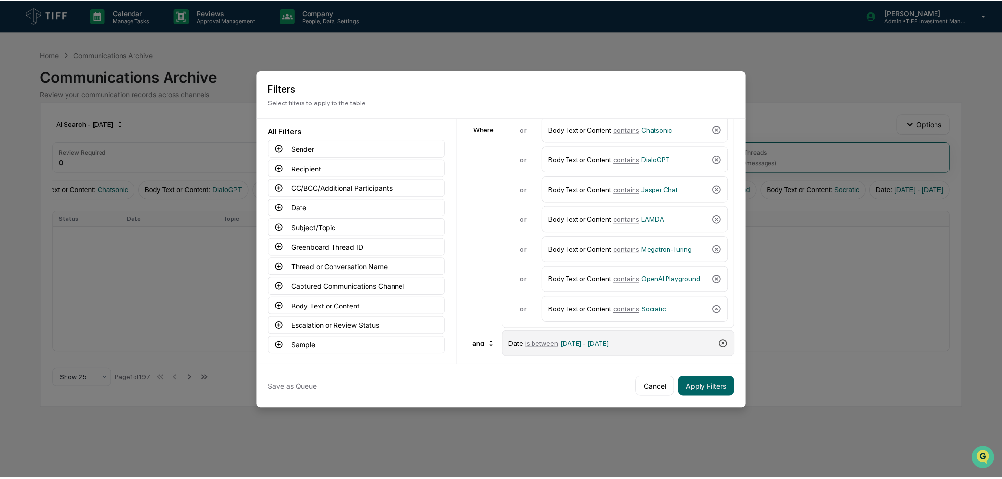
scroll to position [206, 0]
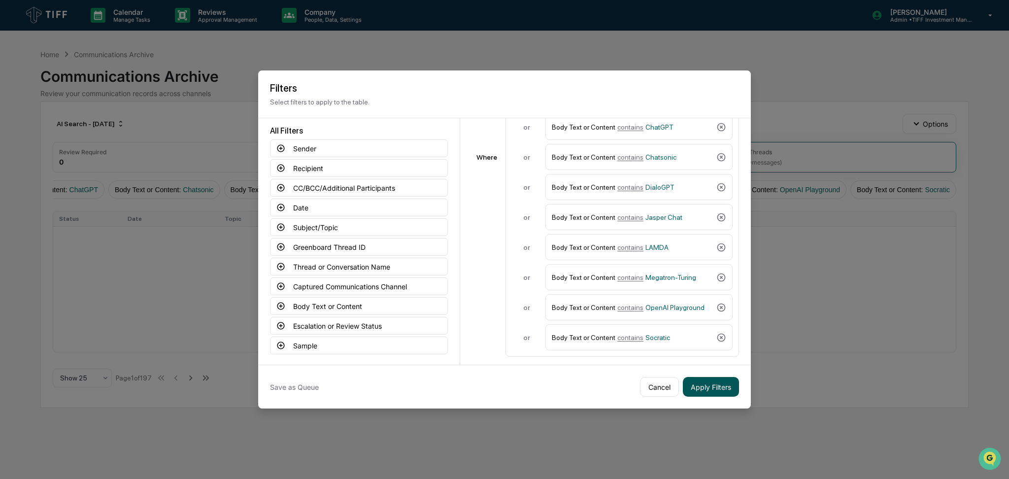
click at [714, 385] on button "Apply Filters" at bounding box center [711, 387] width 56 height 20
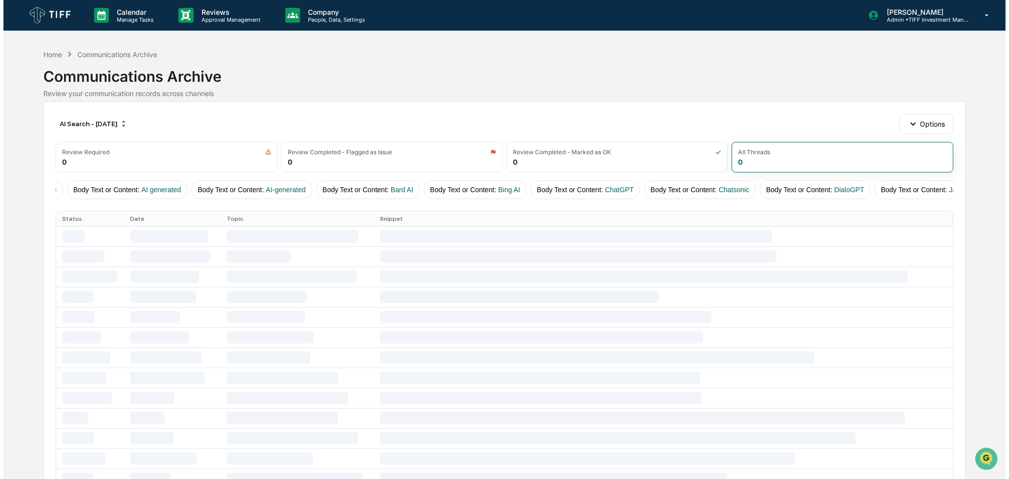
scroll to position [0, 0]
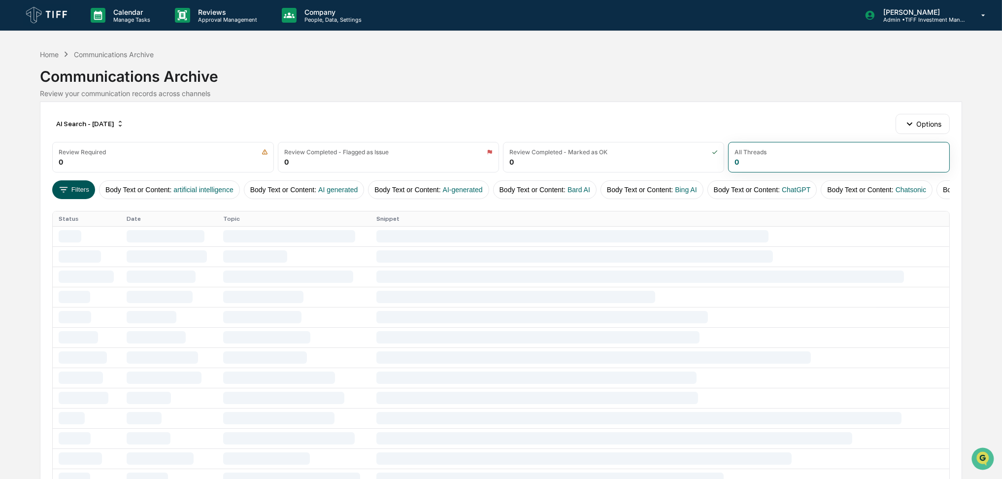
click at [57, 184] on button "Filters" at bounding box center [73, 189] width 43 height 19
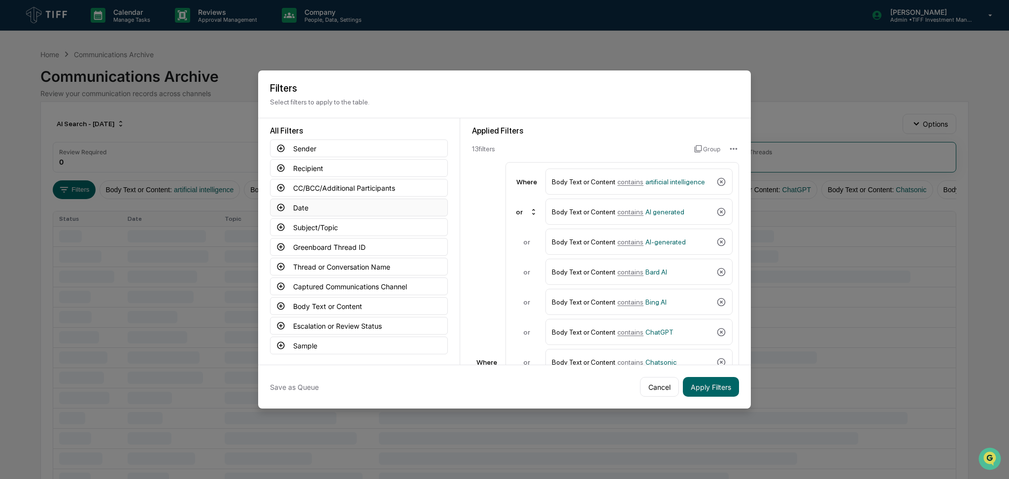
click at [279, 204] on icon at bounding box center [280, 207] width 7 height 7
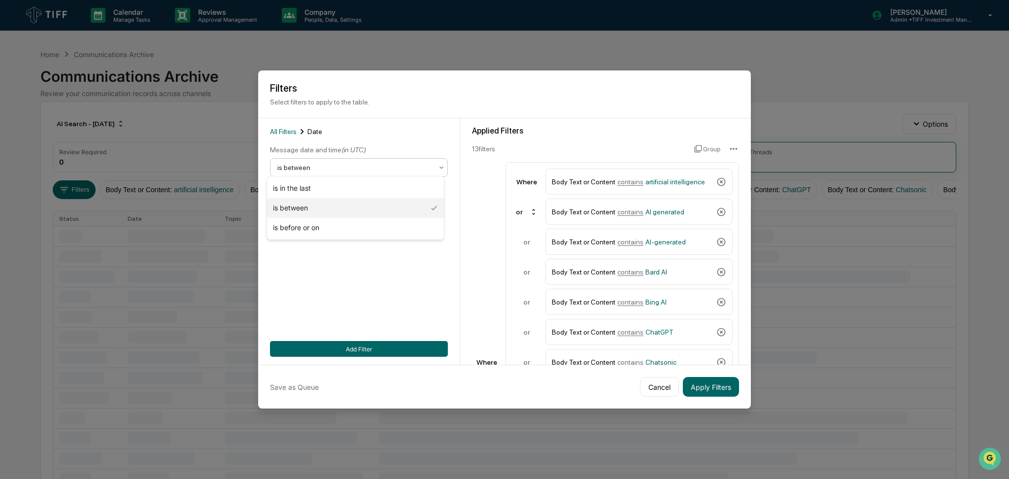
click at [310, 163] on div at bounding box center [354, 168] width 155 height 10
click at [295, 182] on div "mm/dd/yyyy" at bounding box center [300, 190] width 61 height 19
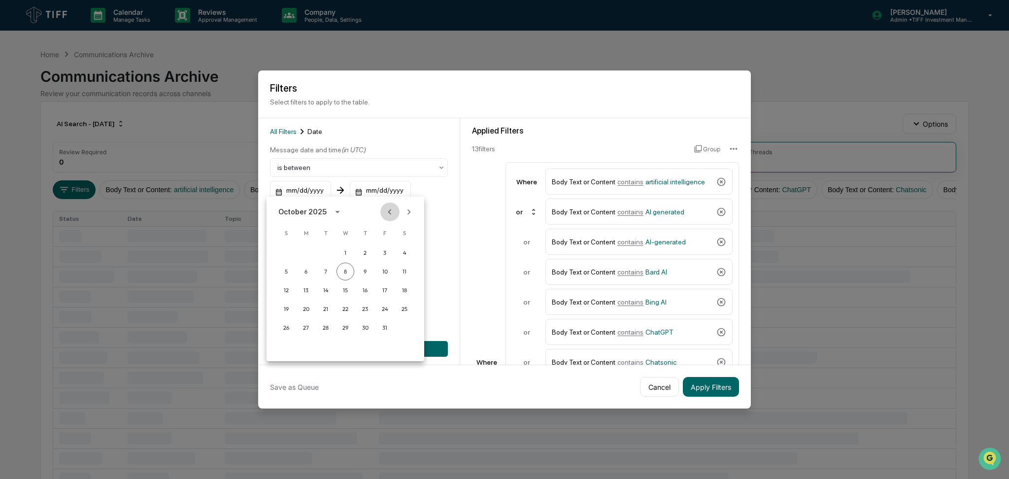
click at [391, 208] on icon "Previous month" at bounding box center [389, 211] width 11 height 11
click at [308, 253] on button "1" at bounding box center [306, 253] width 18 height 18
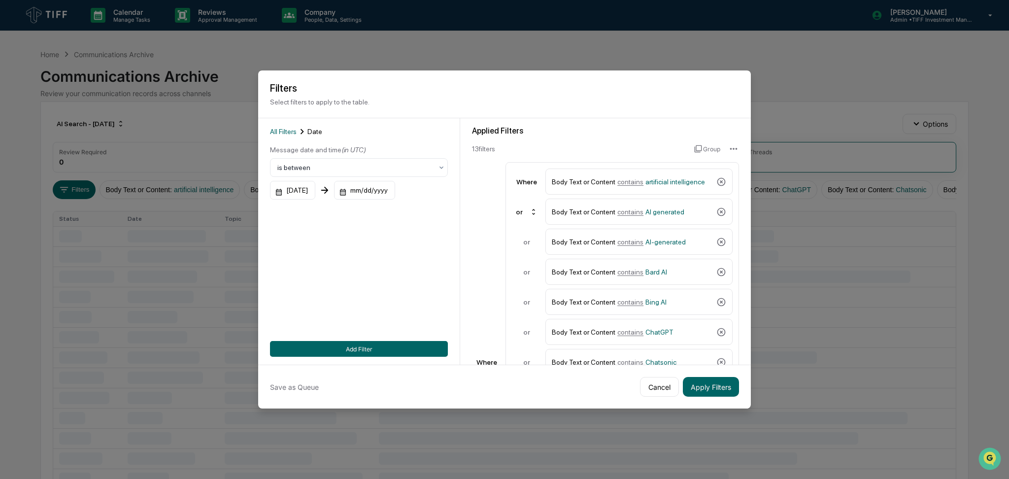
click at [384, 194] on div "mm/dd/yyyy" at bounding box center [364, 190] width 61 height 19
click at [458, 215] on div "October 2025" at bounding box center [424, 211] width 158 height 15
click at [465, 215] on icon "Previous month" at bounding box center [468, 211] width 11 height 11
click at [402, 328] on button "30" at bounding box center [404, 328] width 18 height 18
click at [414, 349] on button "Add Filter" at bounding box center [359, 349] width 178 height 16
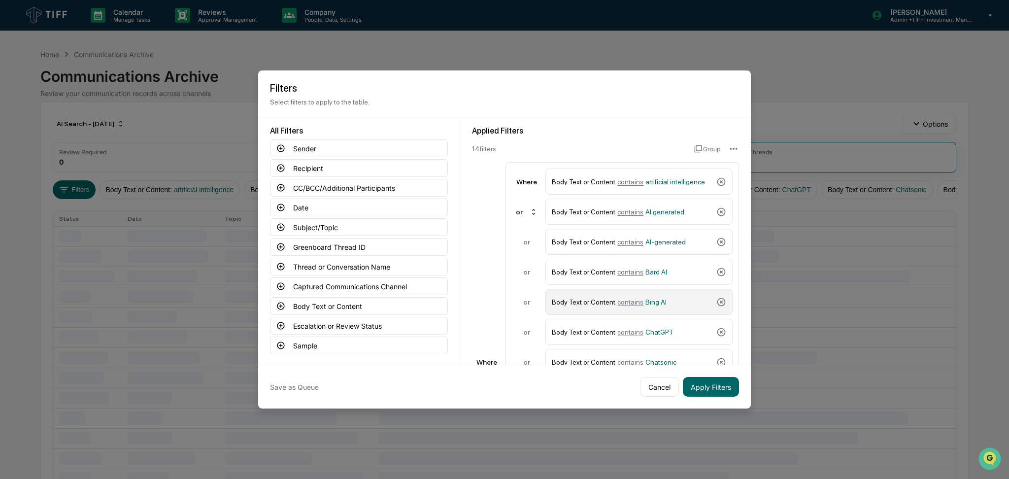
scroll to position [233, 0]
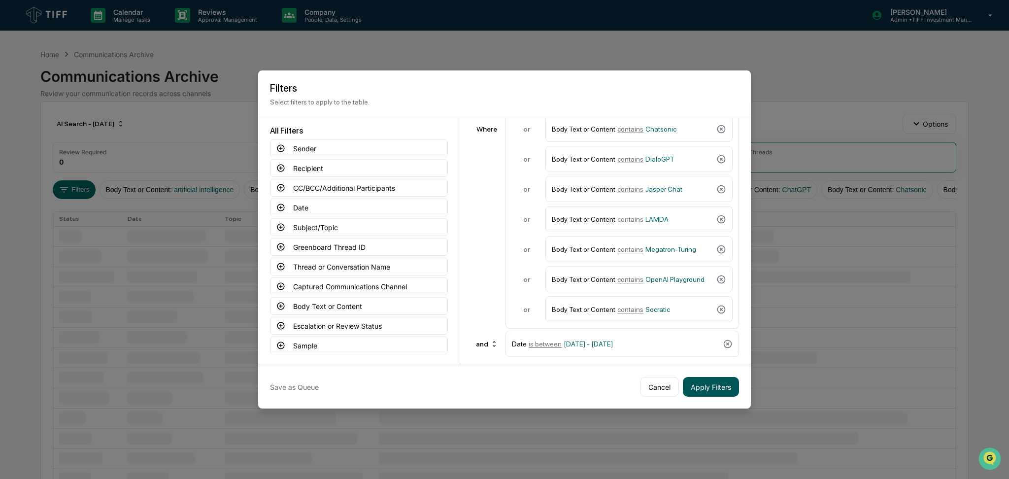
click at [708, 388] on button "Apply Filters" at bounding box center [711, 387] width 56 height 20
